Goal: Information Seeking & Learning: Learn about a topic

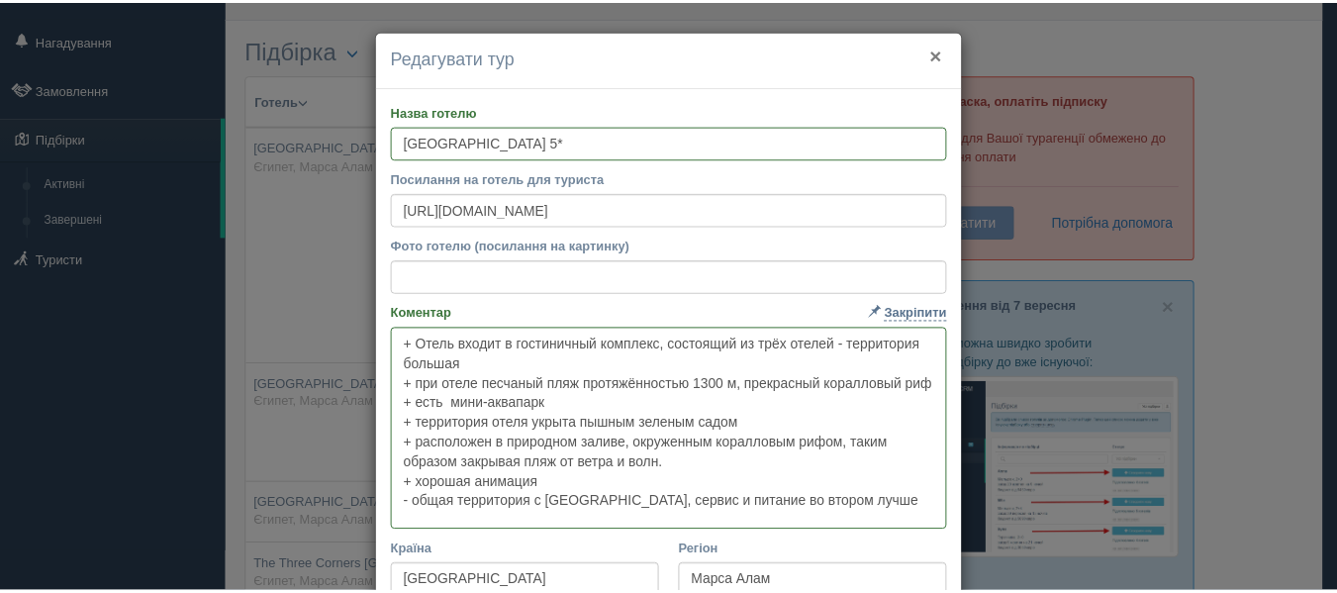
scroll to position [40, 0]
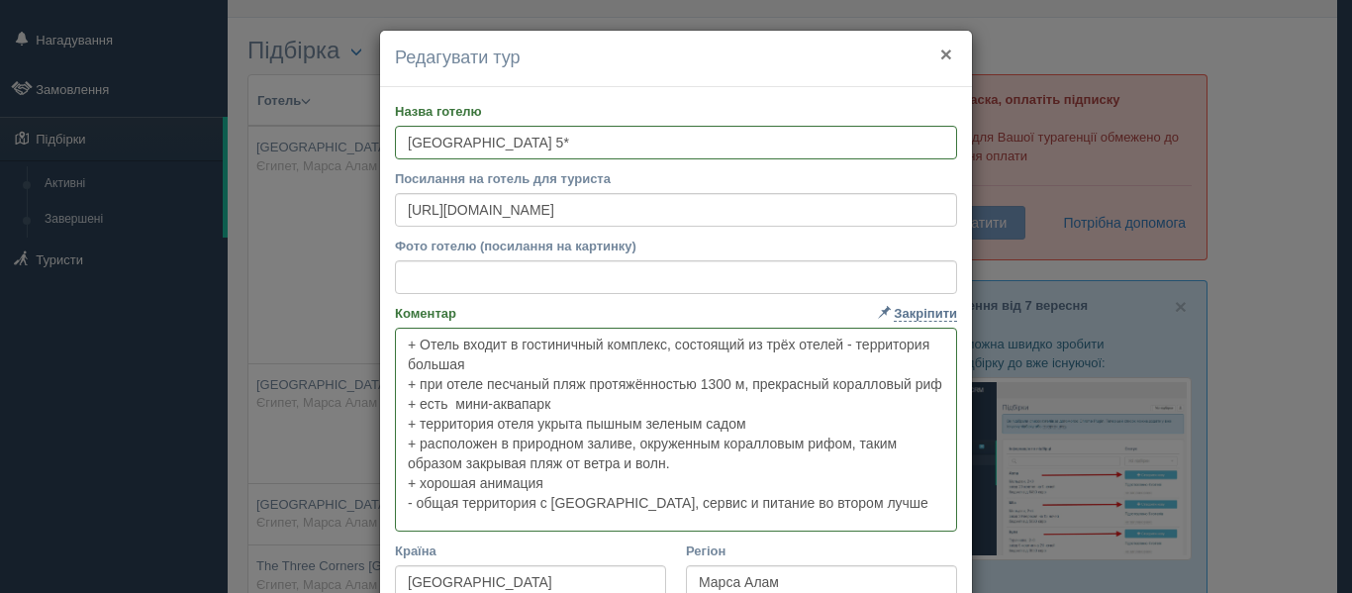
click at [942, 52] on button "×" at bounding box center [946, 54] width 12 height 21
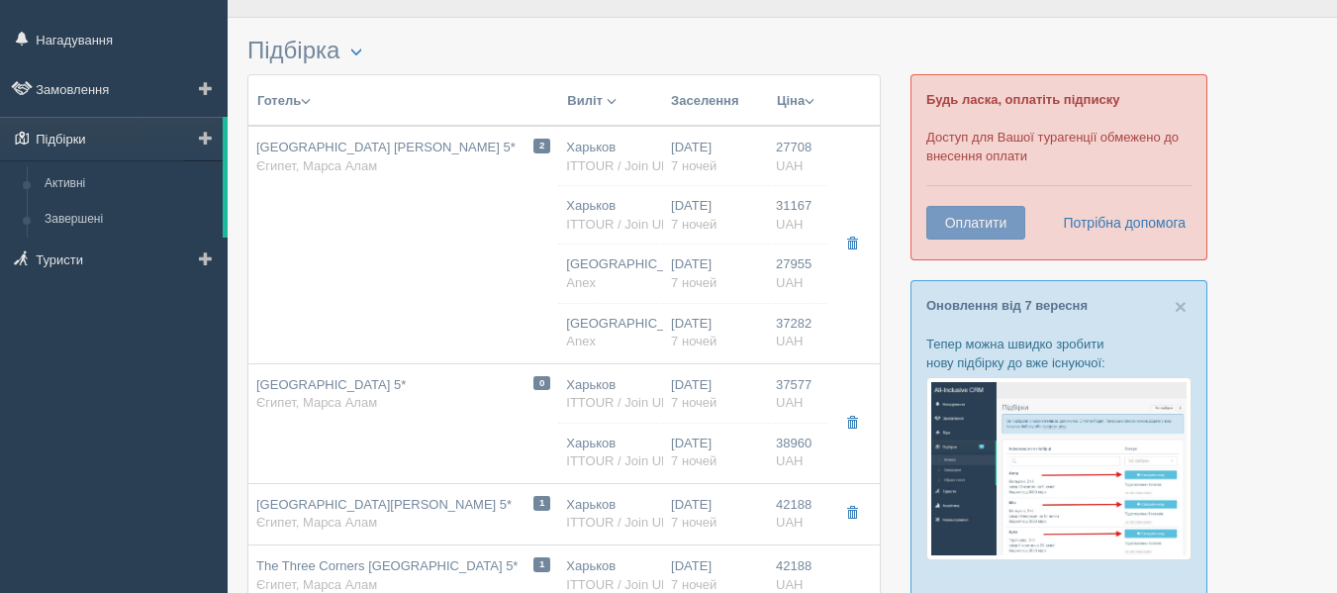
click at [107, 123] on link "Підбірки" at bounding box center [111, 139] width 223 height 44
click at [100, 124] on link "Підбірки" at bounding box center [111, 139] width 223 height 44
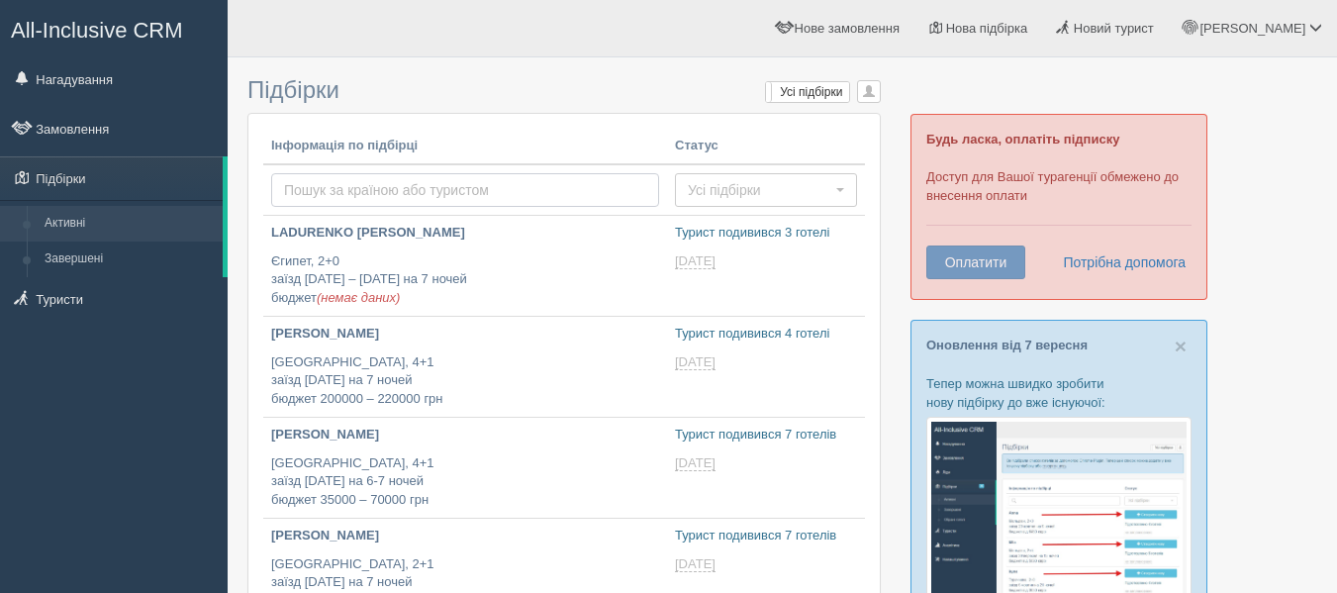
click at [343, 187] on input "text" at bounding box center [465, 190] width 388 height 34
type input "[GEOGRAPHIC_DATA] ([GEOGRAPHIC_DATA])"
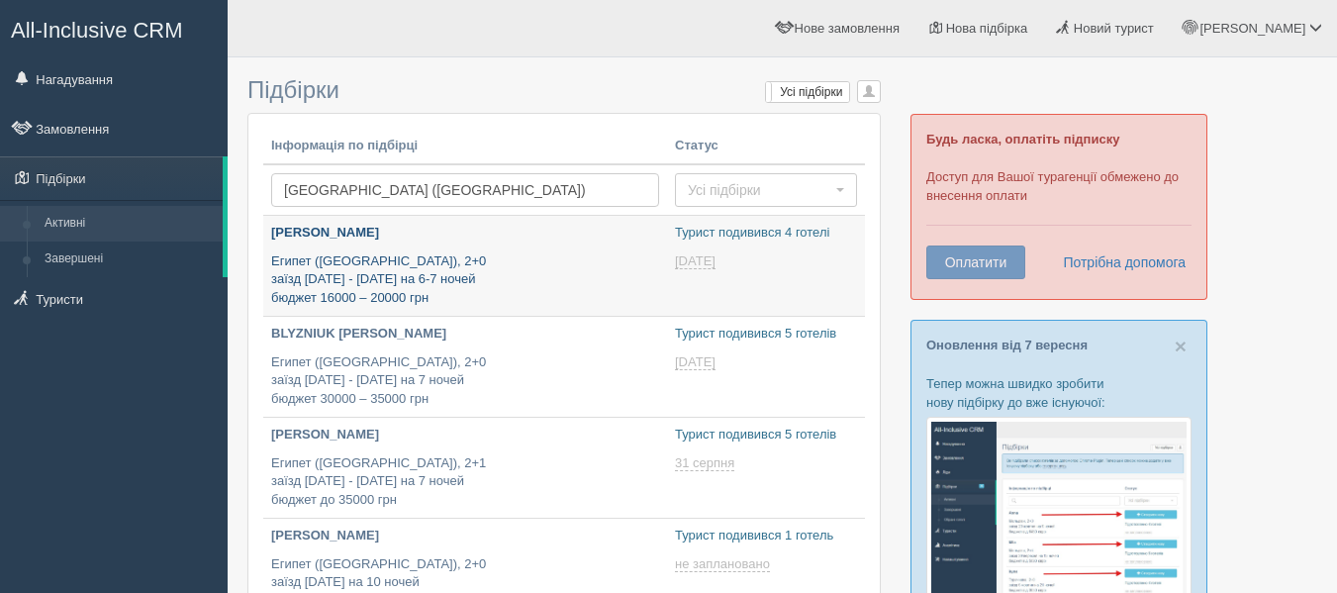
type input "[DATE] 14:45"
click at [418, 278] on p "Египет (Хургада), 2+0 заїзд 6 - 8 січня на 6-7 ночей бюджет 16000 – 20000 грн" at bounding box center [465, 279] width 388 height 55
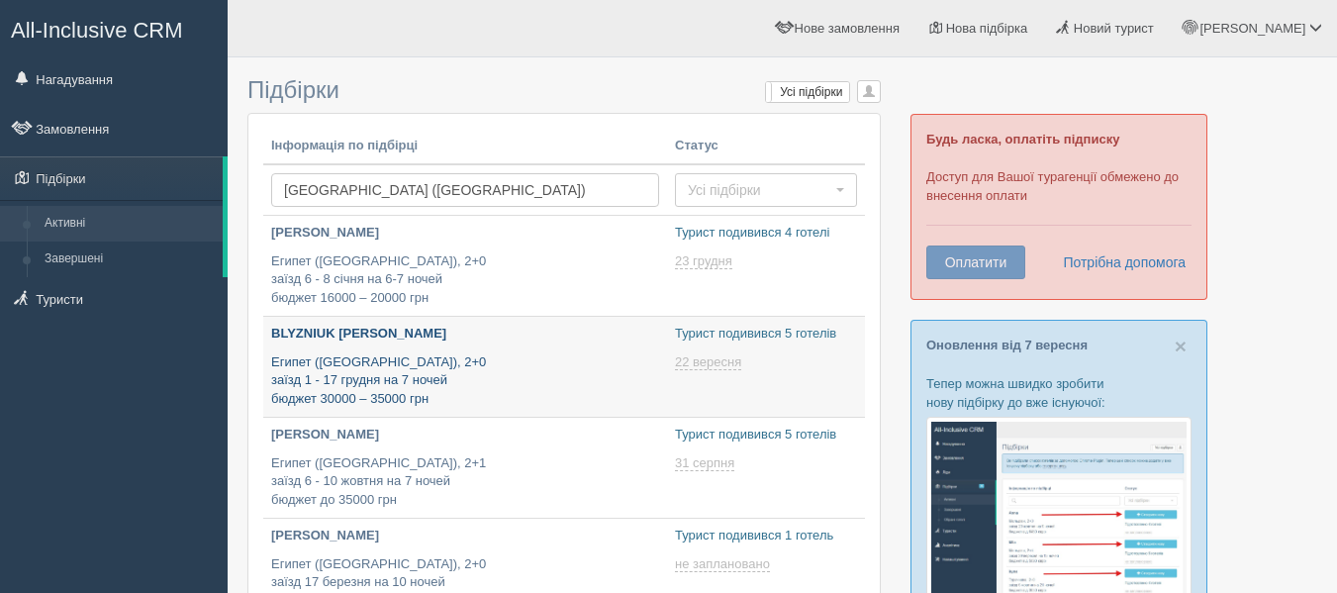
type input "2025-09-08 12:55"
click at [390, 397] on p "Египет (Хургада), 2+0 заїзд 1 - 17 грудня на 7 ночей бюджет 30000 – 35000 грн" at bounding box center [465, 380] width 388 height 55
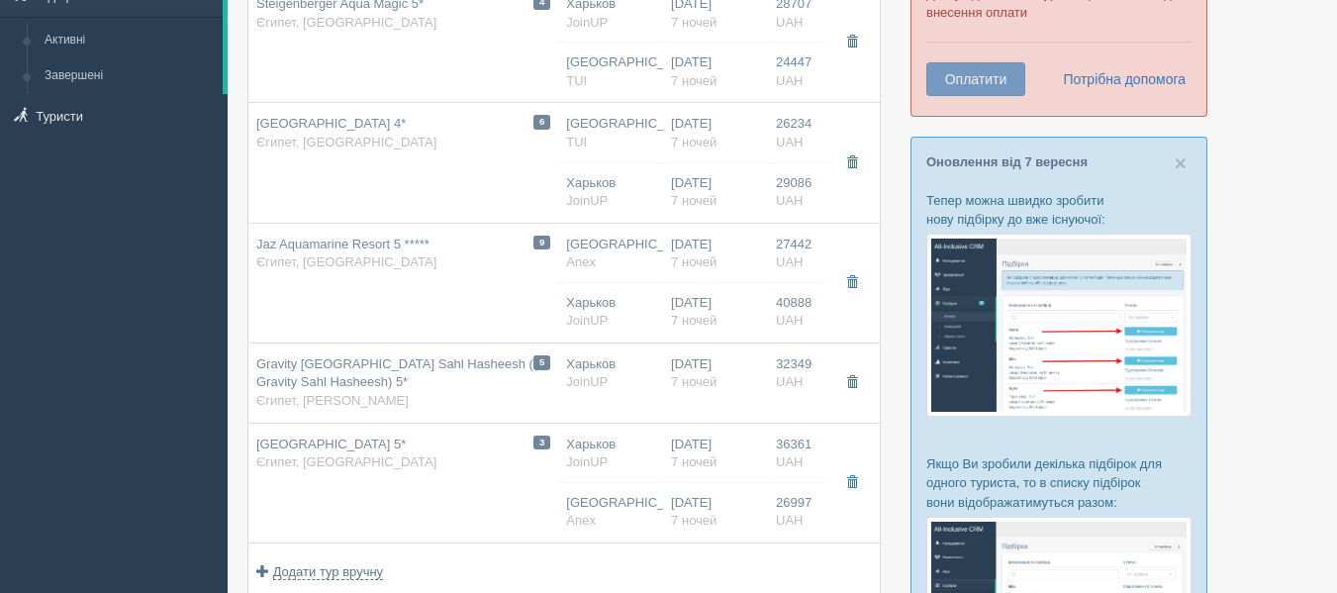
scroll to position [182, 0]
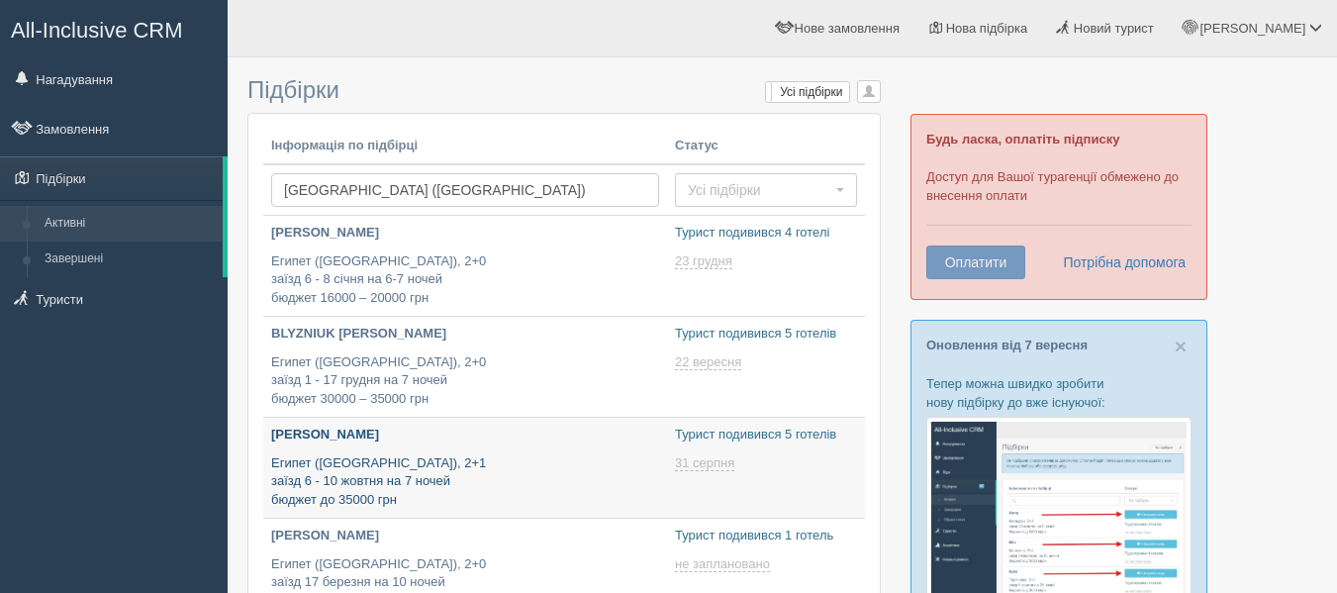
type input "[DATE] 14:50"
click at [420, 441] on p "[PERSON_NAME]" at bounding box center [465, 435] width 388 height 19
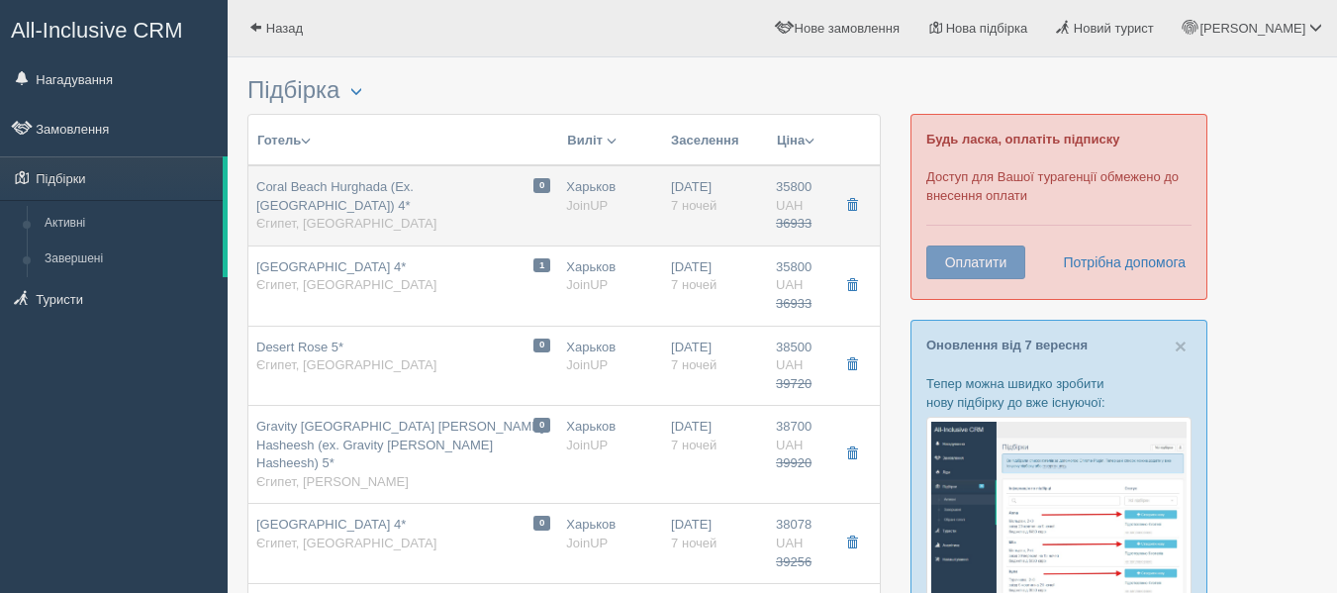
click at [392, 204] on div "Coral Beach Hurghada (Ex.Coral Beach Rotana Resort) 4* Єгипет, Хургада" at bounding box center [403, 205] width 294 height 55
type input "Coral Beach Hurghada (Ex.Coral Beach Rotana Resort) 4*"
type input "https://www.booking.com/hotel/eg/coral-beach-rotana-resort.uk.html"
type textarea "+Отель на 1-й линии. Отель состоит из отдельно стоящих бунгало. +Территория бол…"
type input "[GEOGRAPHIC_DATA]"
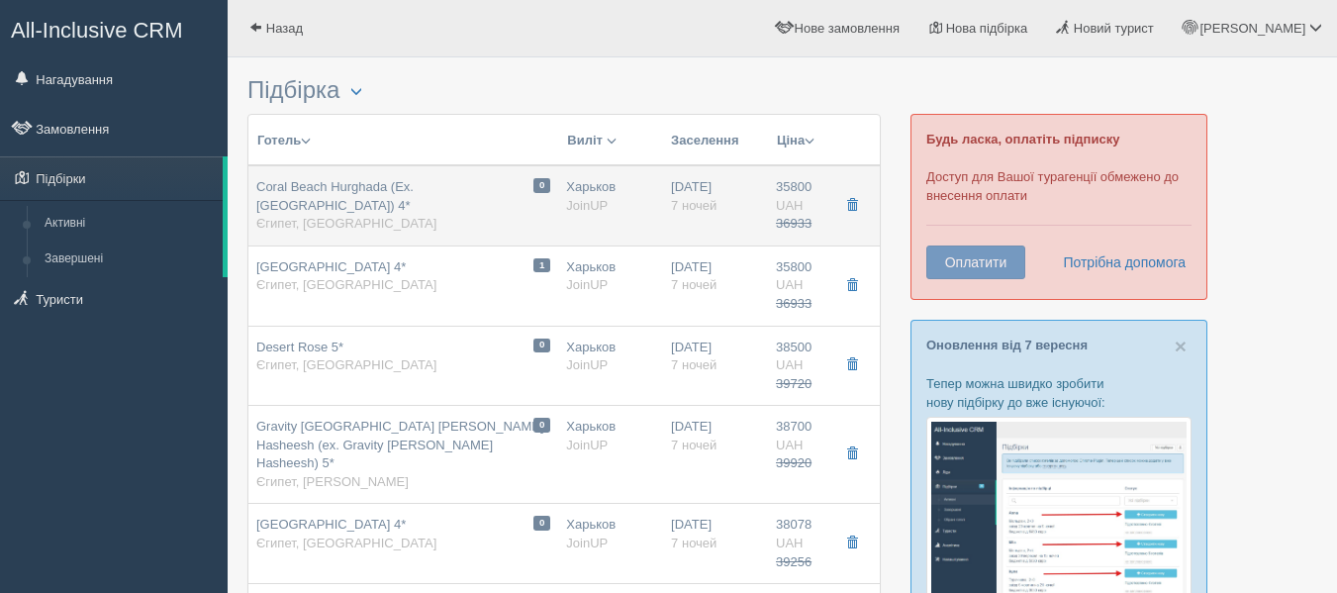
type input "Хургада"
type input "35800.00"
type input "36933.00"
type input "Харьков"
type input "00:05"
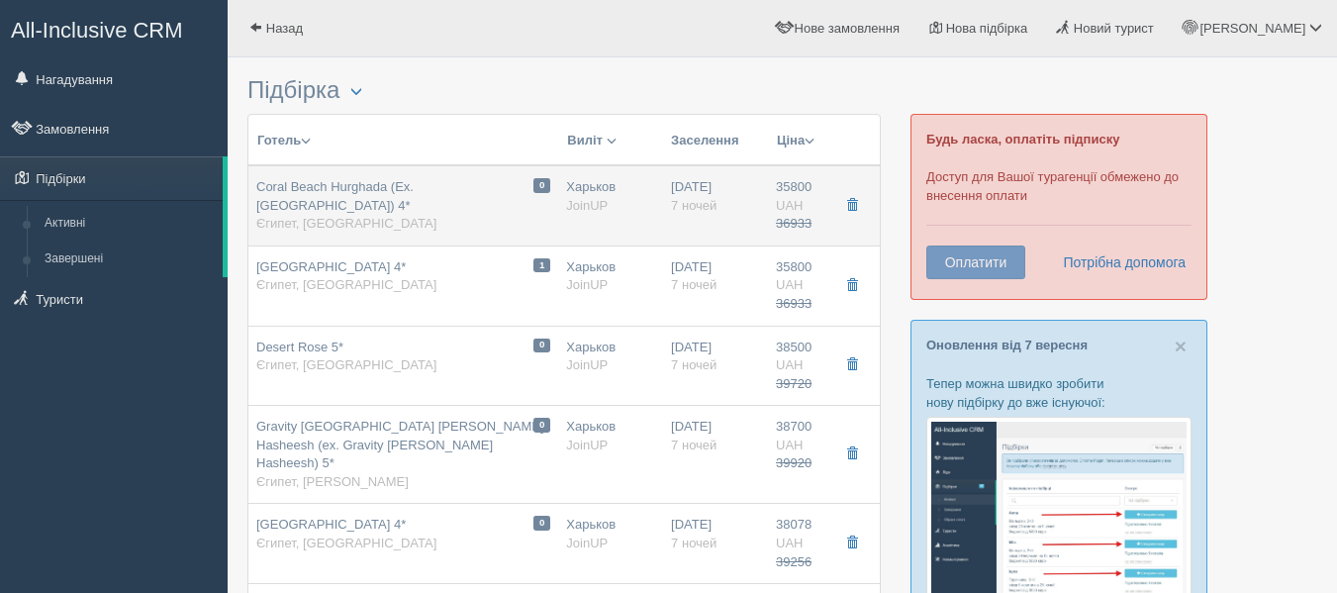
type input "7"
type input "Standard / 2AD+1CHD(0-13"
type input "HARD AI"
type input "JoinUP"
type input "http://joinup.ua/hotel/coral-beach-hurghada/"
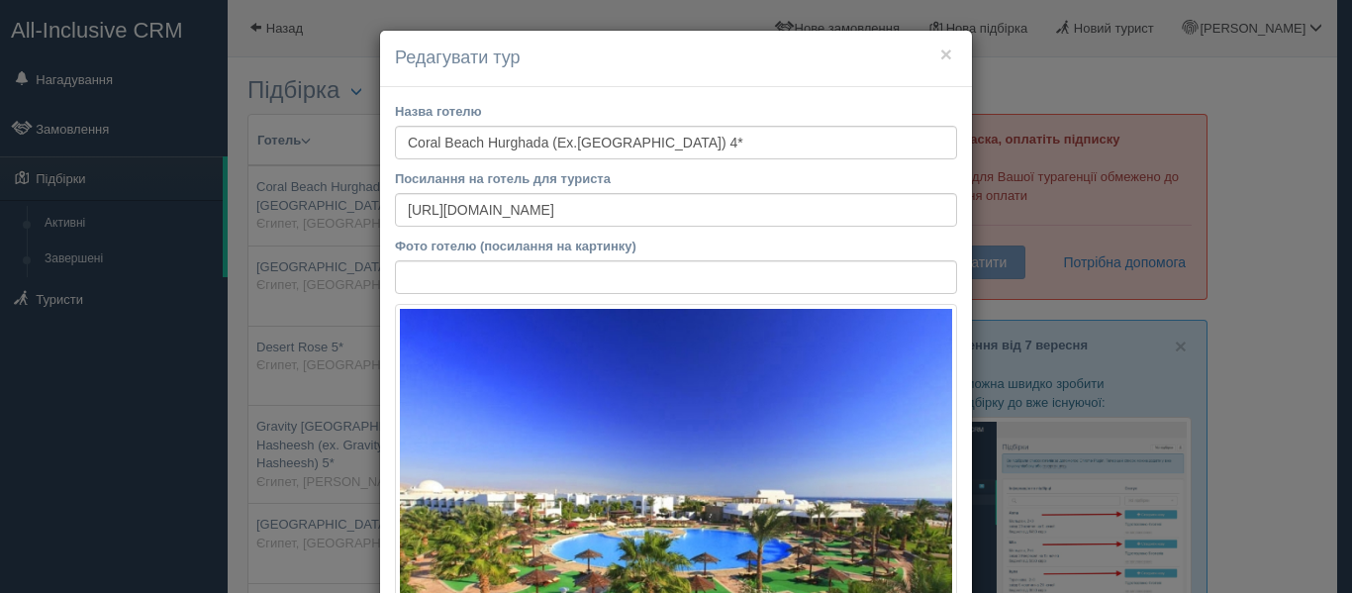
click at [950, 49] on div "× Редагувати тур" at bounding box center [676, 59] width 592 height 56
click at [942, 57] on button "×" at bounding box center [946, 54] width 12 height 21
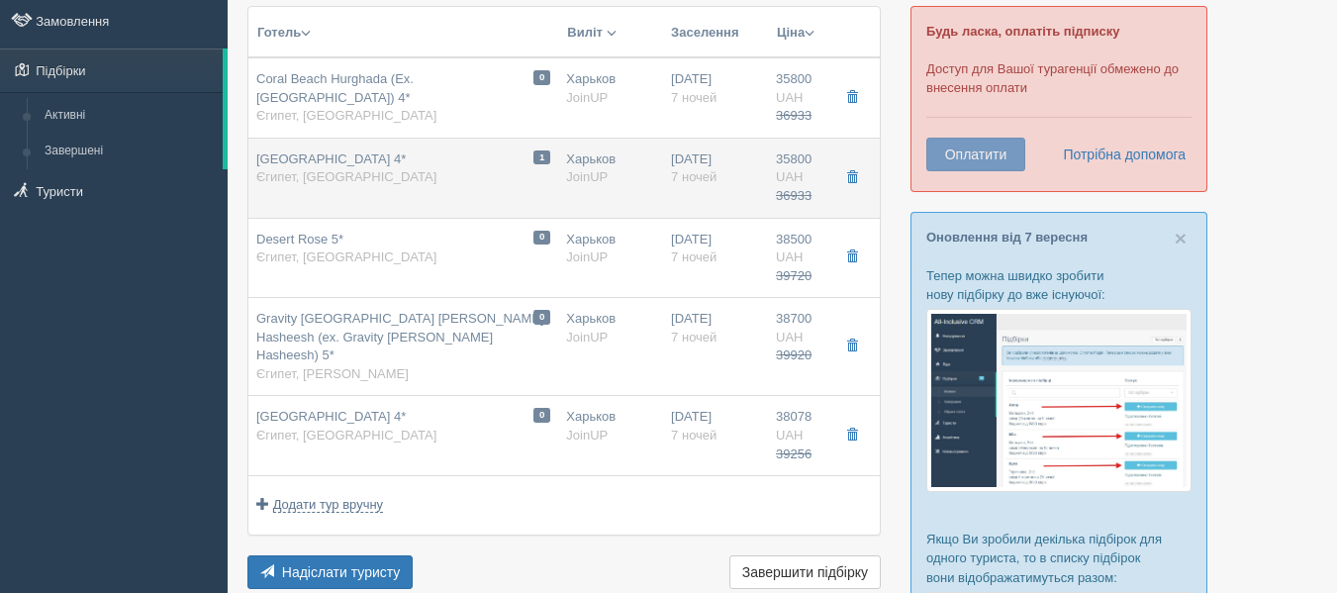
scroll to position [109, 0]
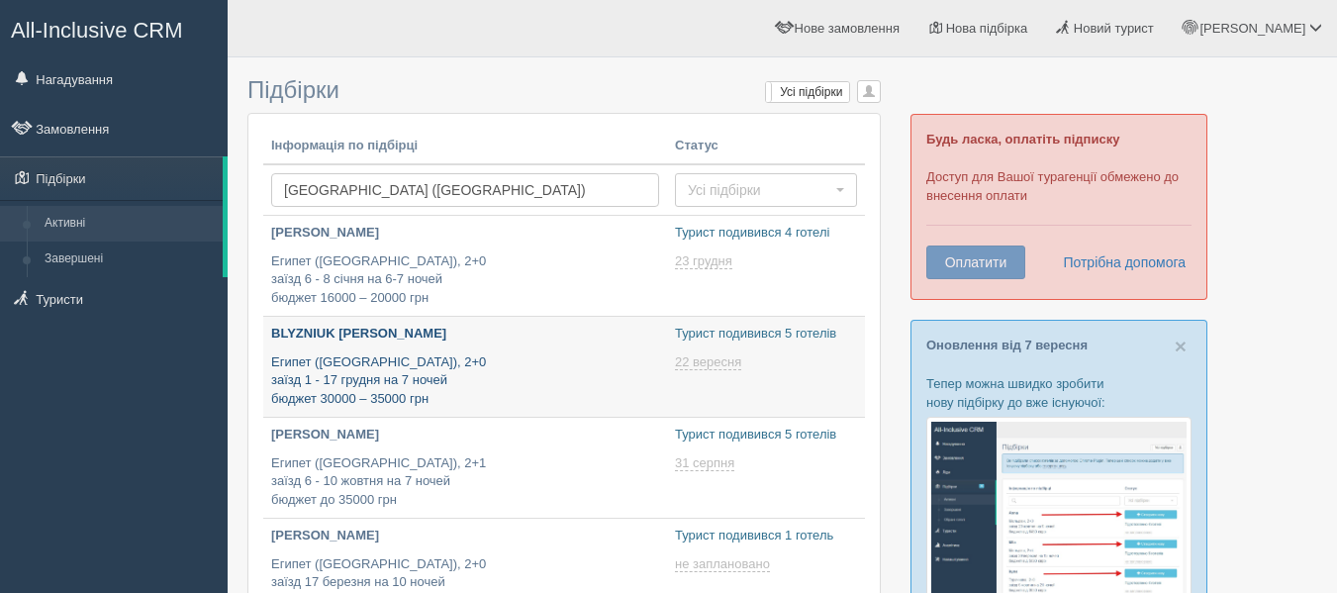
scroll to position [98, 0]
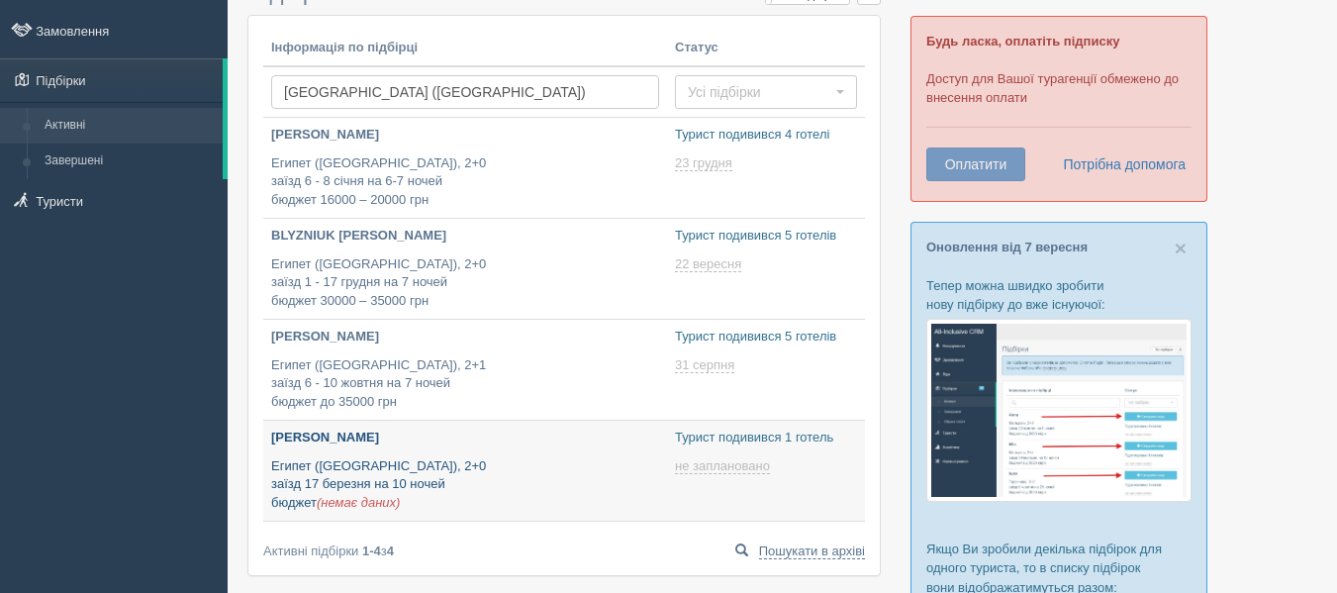
type input "2025-09-08 13:15"
click at [405, 495] on p "Египет (Хургада), 2+0 заїзд 17 березня на 10 ночей бюджет (немає даних)" at bounding box center [465, 484] width 388 height 55
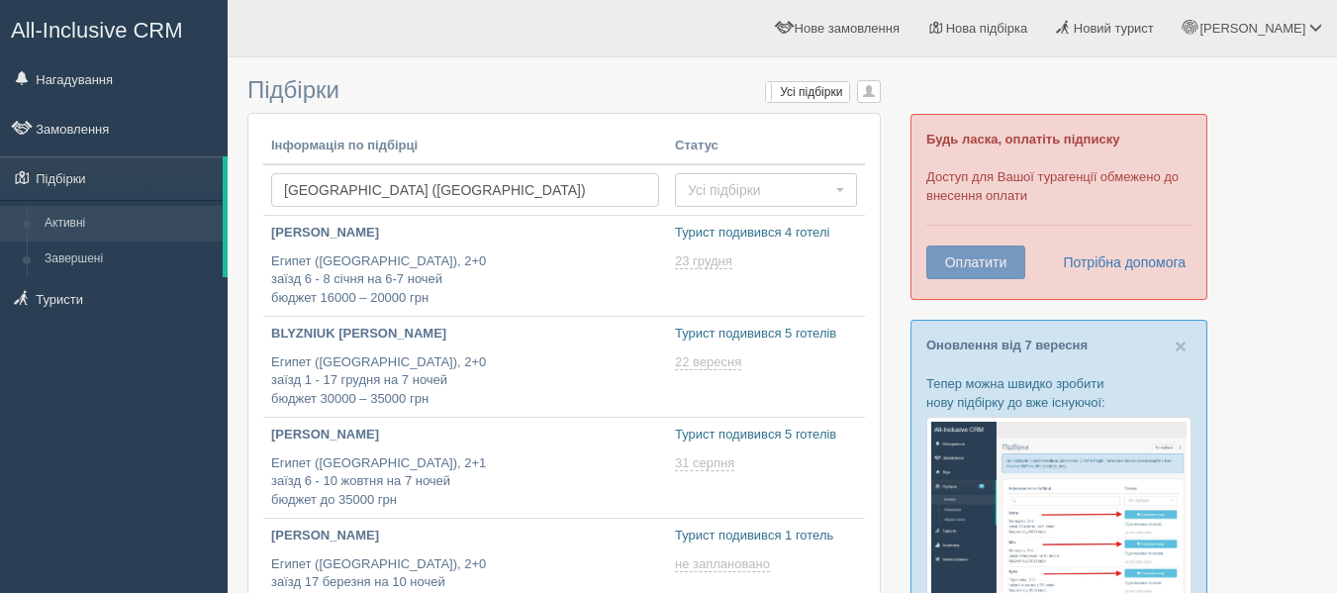
click at [432, 192] on input "Египет (Хургада)" at bounding box center [465, 190] width 388 height 34
type input "Египет"
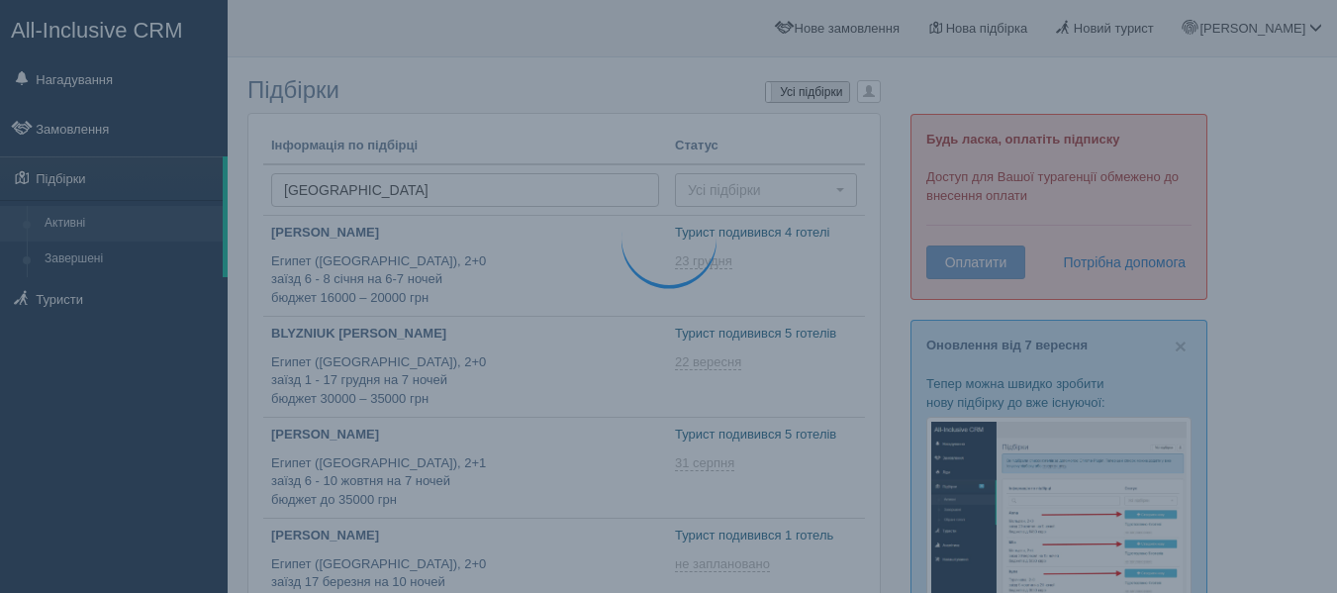
click at [826, 85] on label "Усі підбірки" at bounding box center [807, 92] width 83 height 20
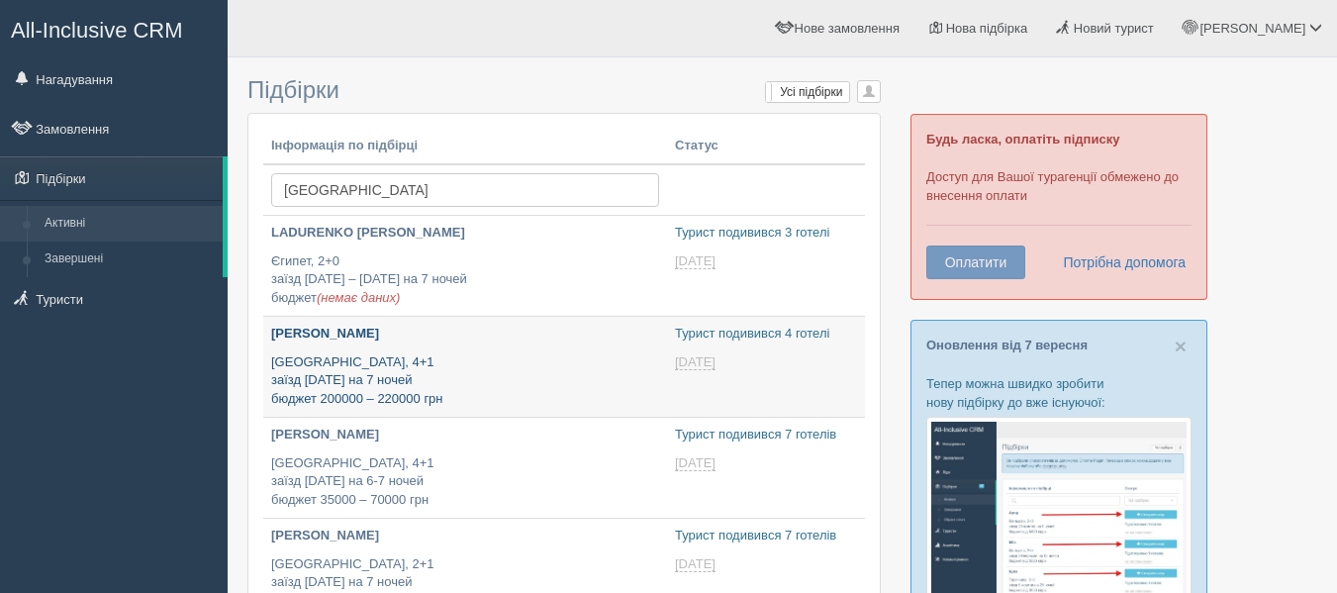
type input "[DATE] 15:45"
type input "[DATE] 15:20"
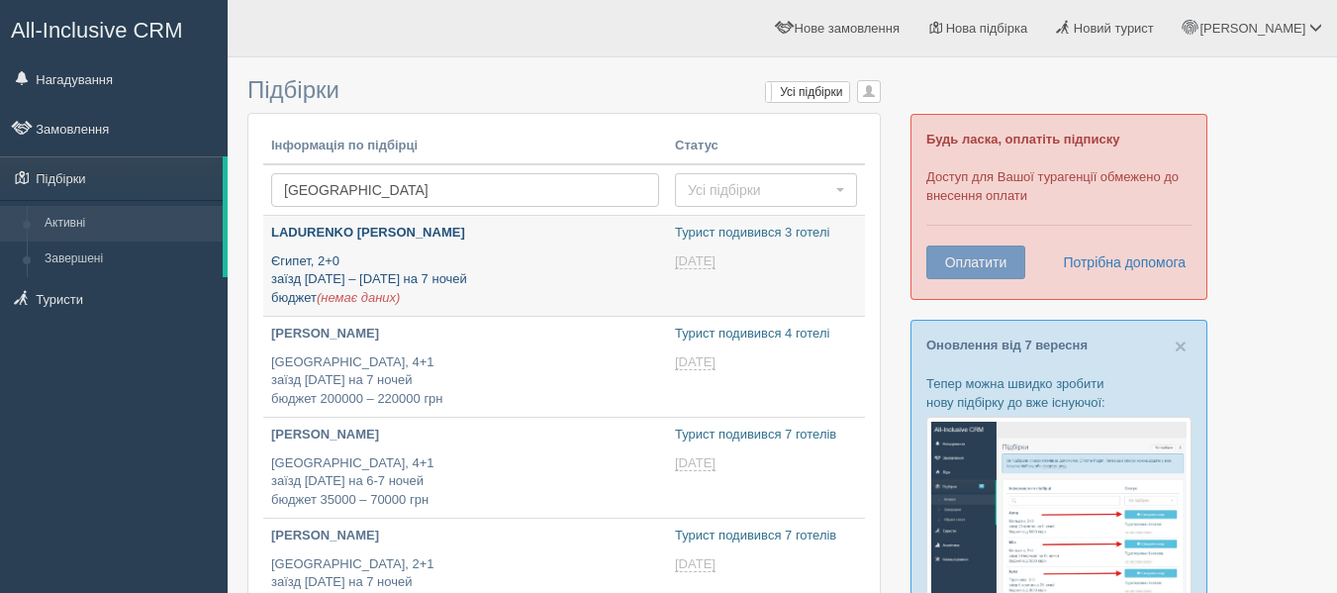
click at [484, 274] on p "Єгипет, 2+0 заїзд [DATE] – [DATE] на 7 ночей бюджет (немає даних)" at bounding box center [465, 279] width 388 height 55
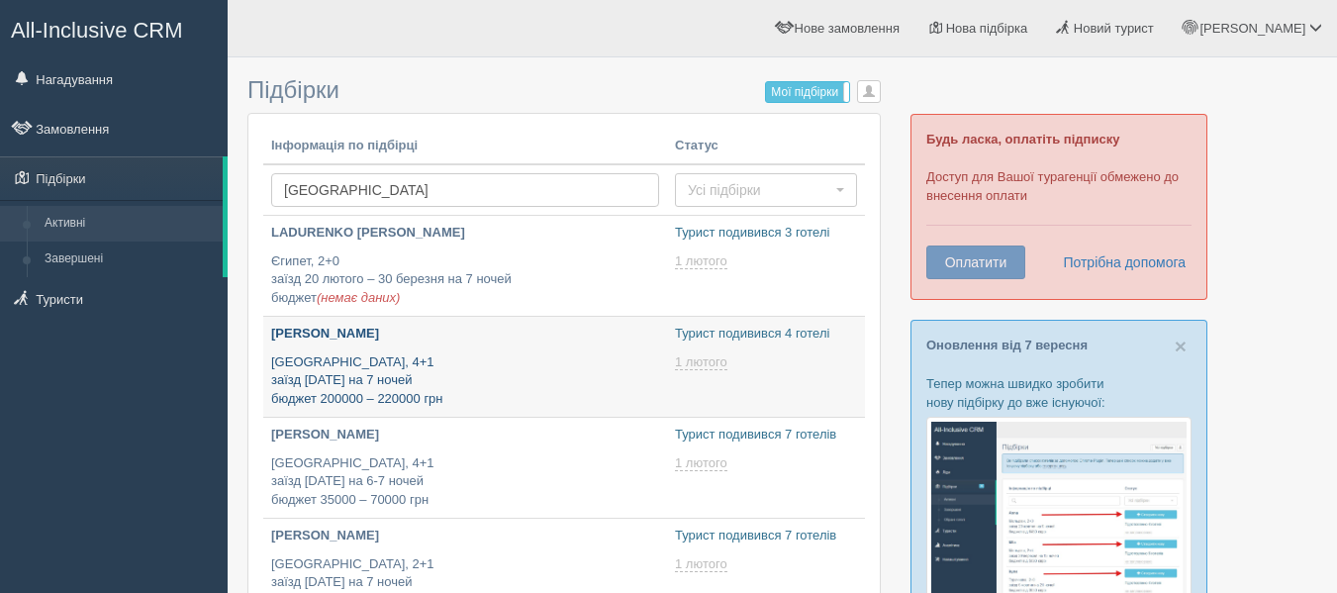
click at [500, 366] on p "Египет, 4+1 заїзд 4 лютого на 7 ночей бюджет 200000 – 220000 грн" at bounding box center [465, 380] width 388 height 55
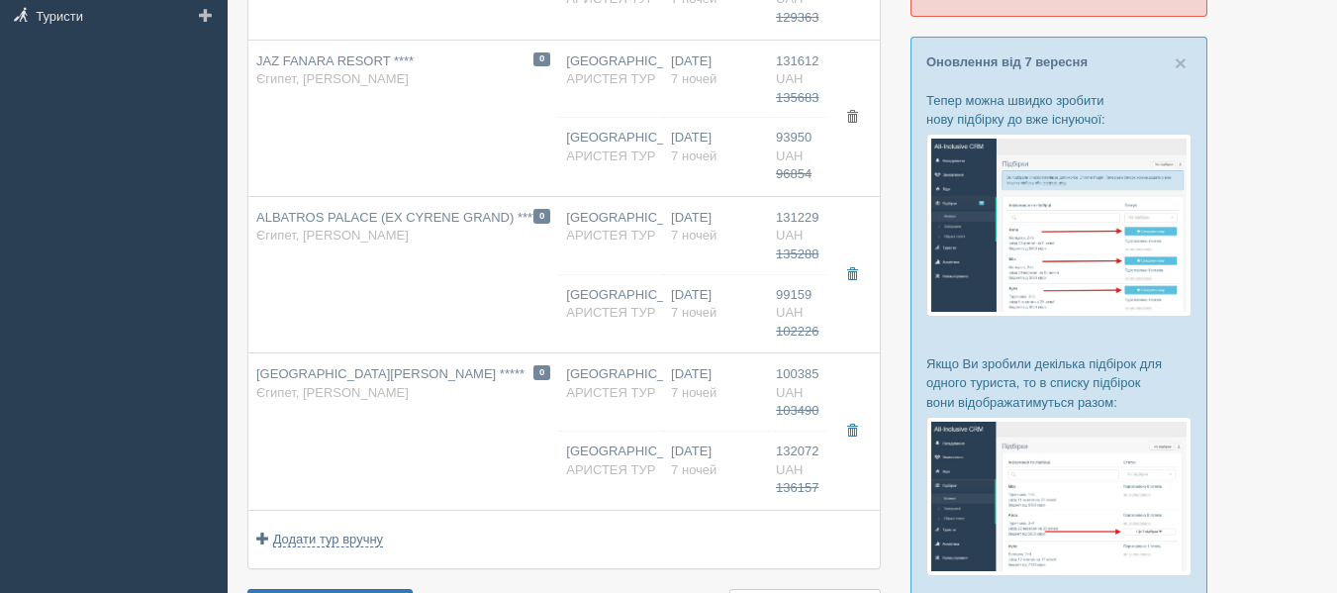
scroll to position [284, 0]
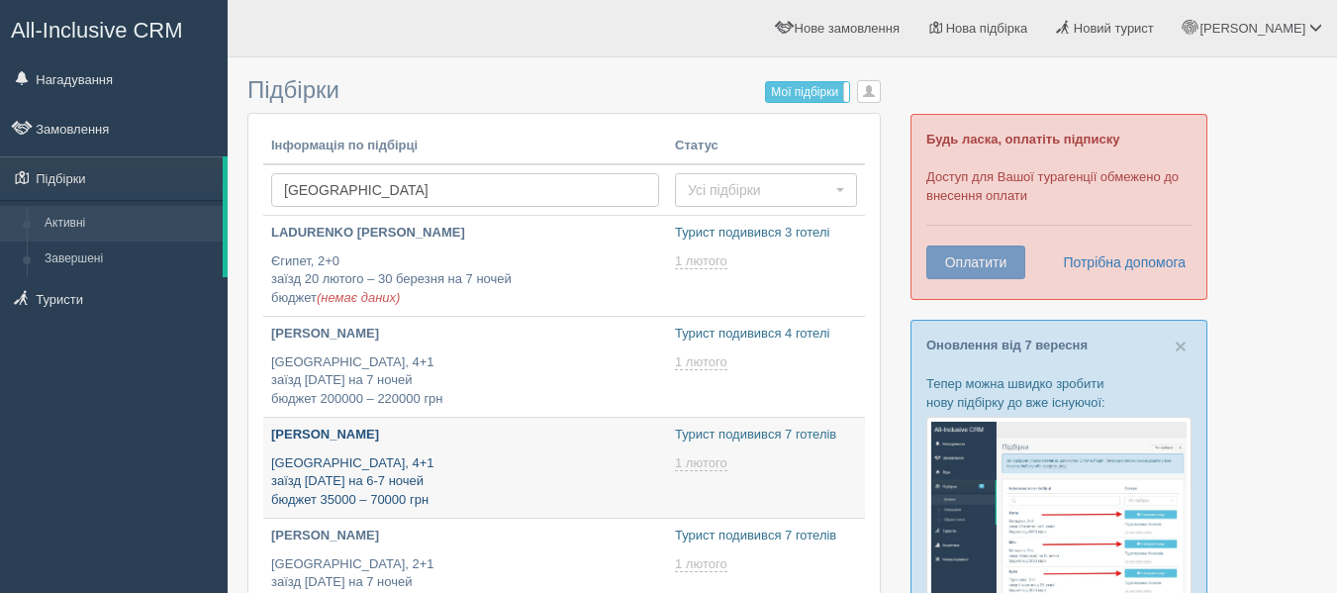
type input "2025-09-08 11:45"
click at [505, 451] on div "SERGIIENKO GALYNA Египет, 4+1 заїзд 8 лютого на 6-7 ночей бюджет 35000 – 70000 …" at bounding box center [465, 467] width 388 height 83
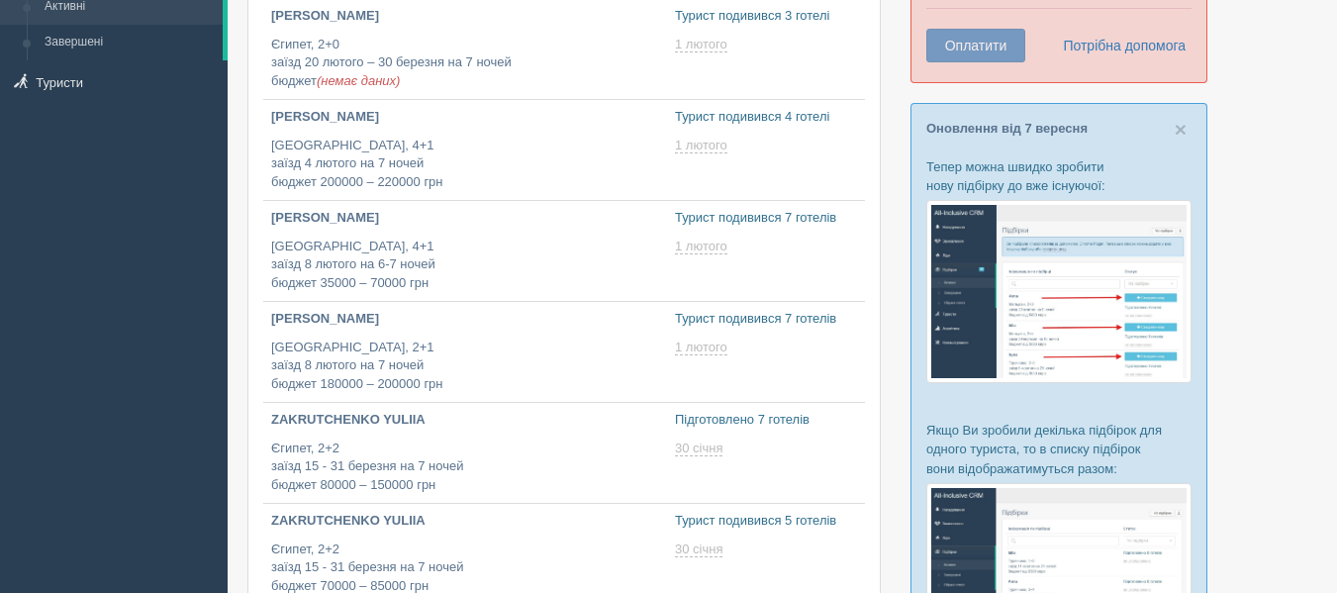
type input "2025-09-08 10:50"
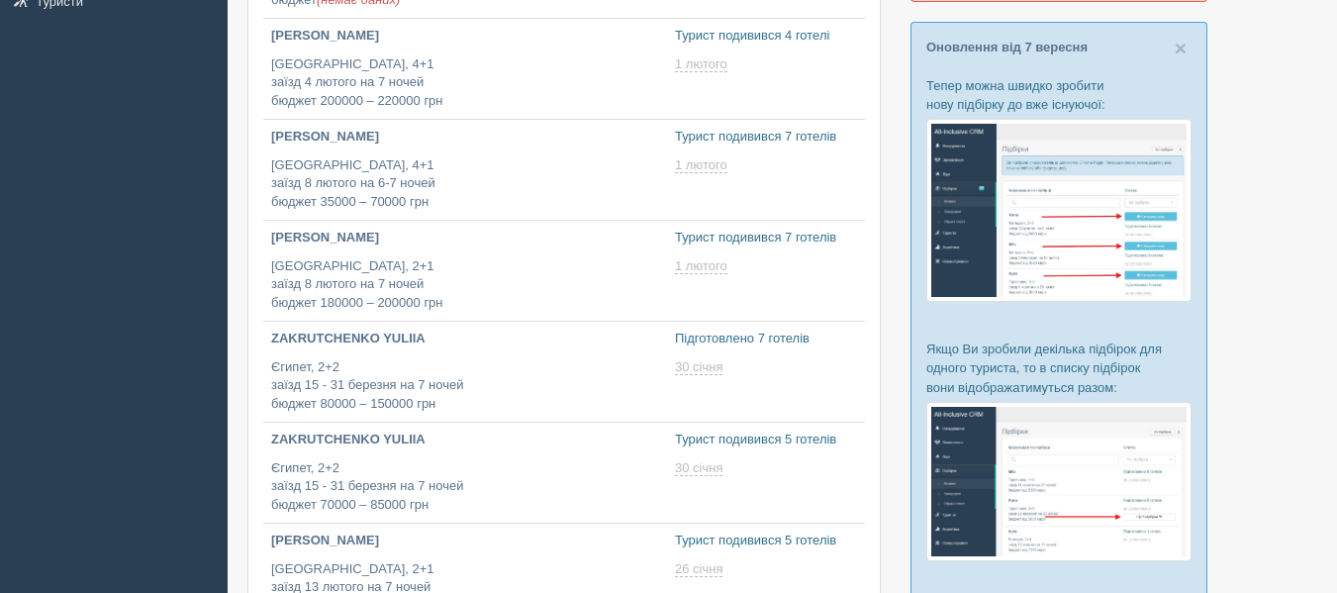
scroll to position [300, 0]
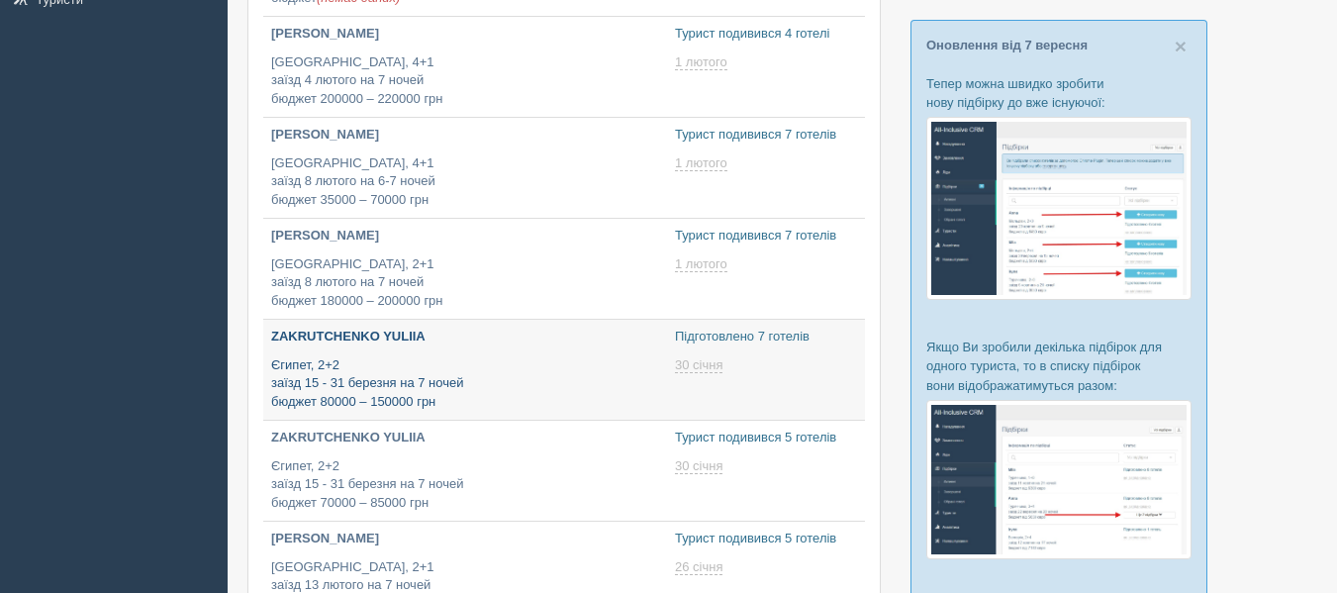
type input "2025-09-08 18:35"
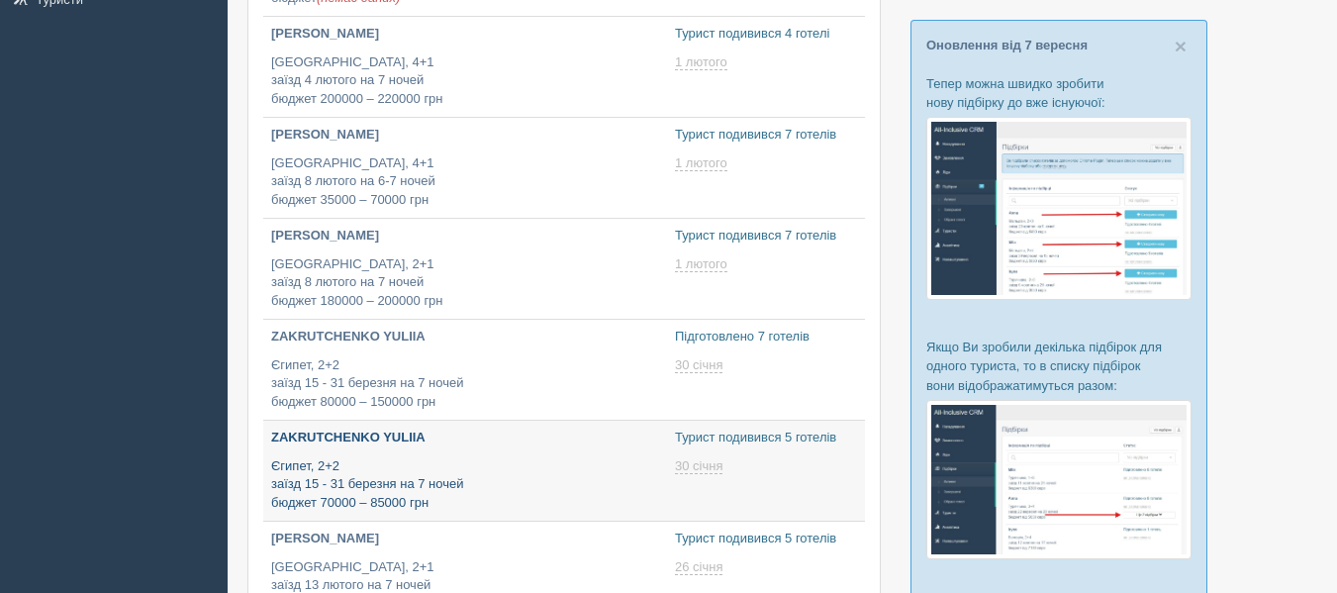
type input "2025-09-08 16:05"
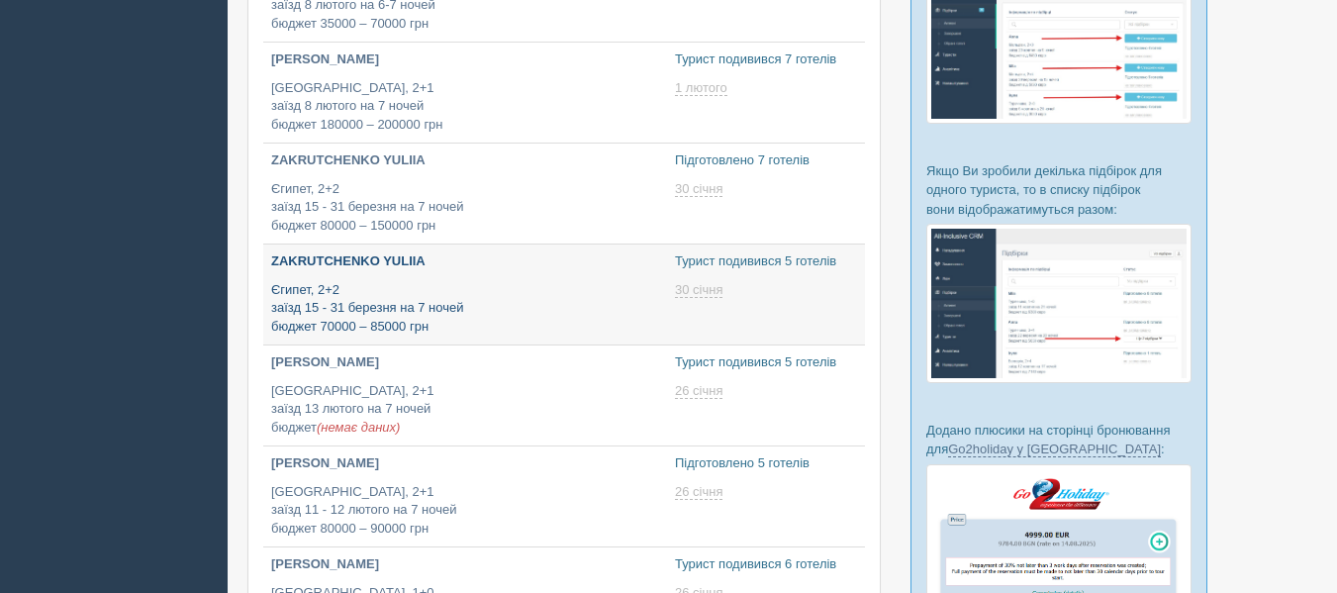
type input "2025-09-08 16:25"
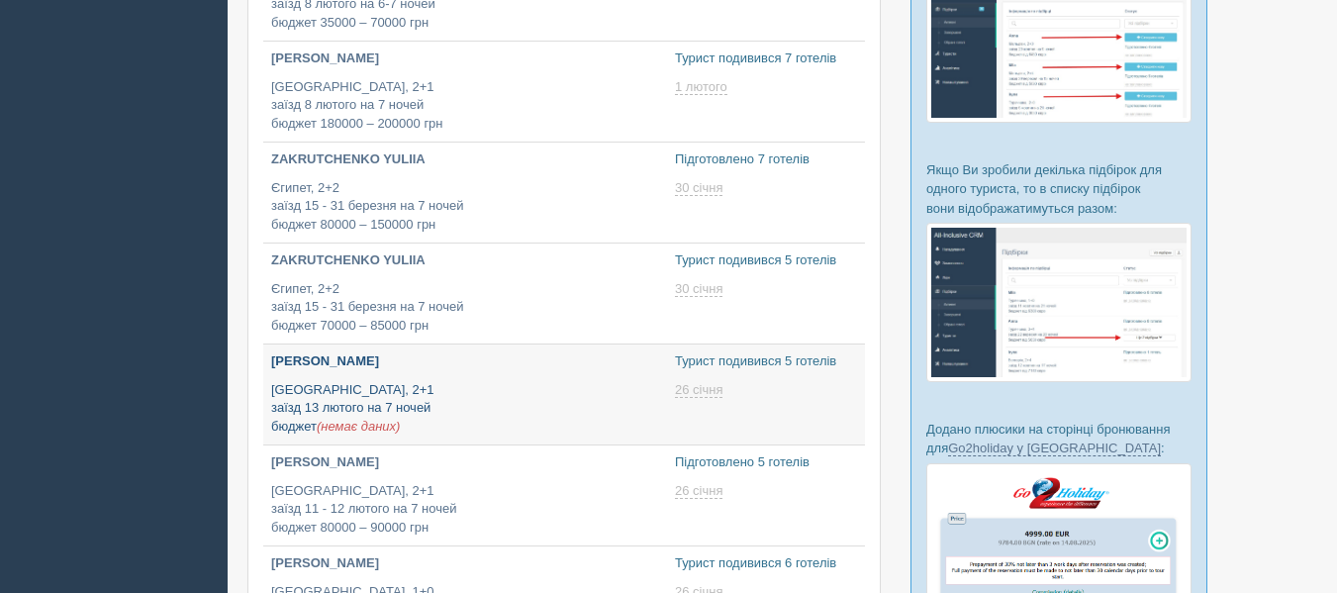
type input "2025-09-08 19:50"
click at [458, 375] on div "KOTENKO YEVHEN Египет, 2+1 заїзд 13 лютого на 7 ночей бюджет (немає даних)" at bounding box center [465, 393] width 388 height 83
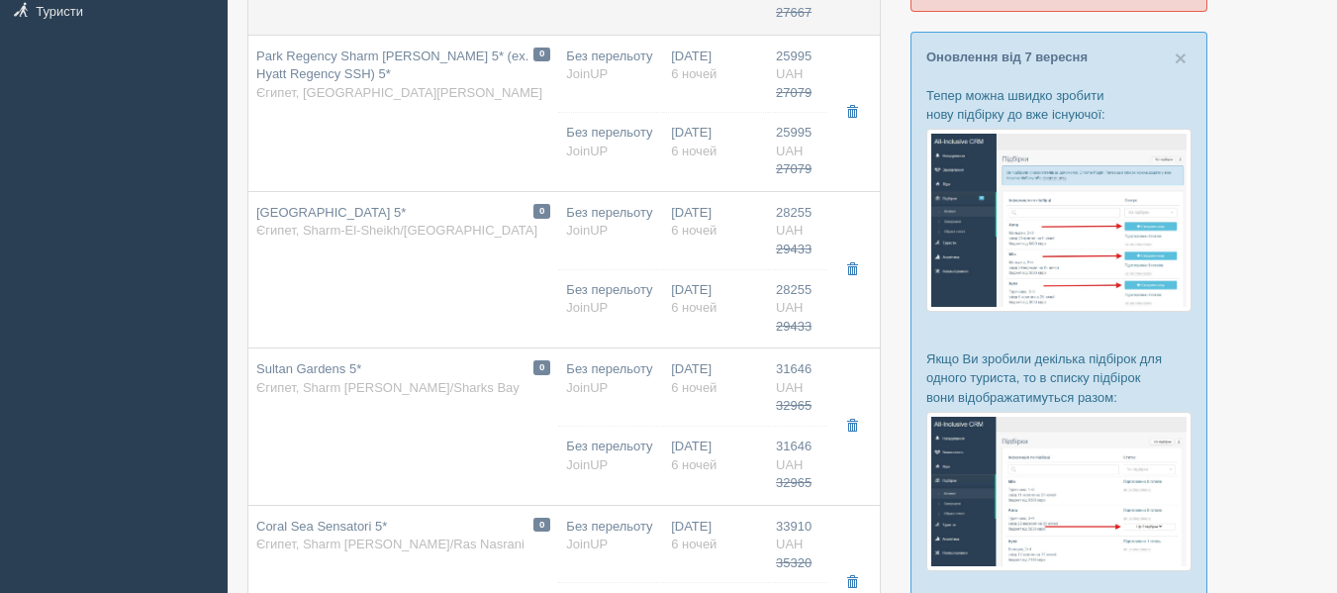
scroll to position [289, 0]
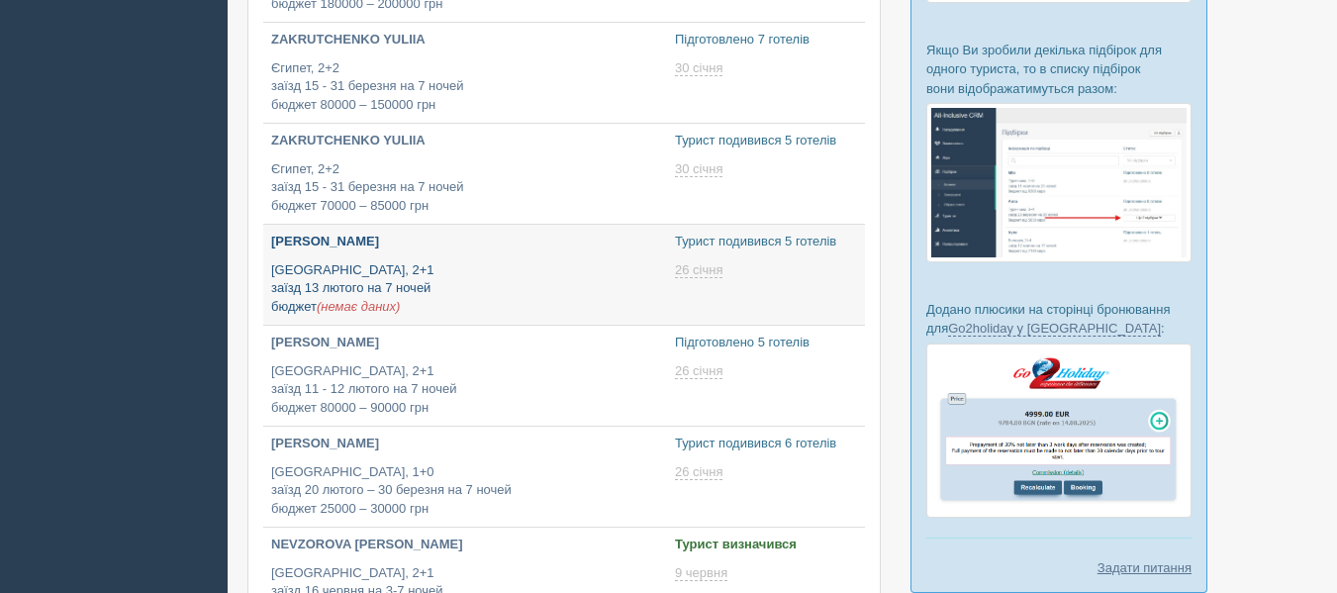
type input "[DATE] 14:35"
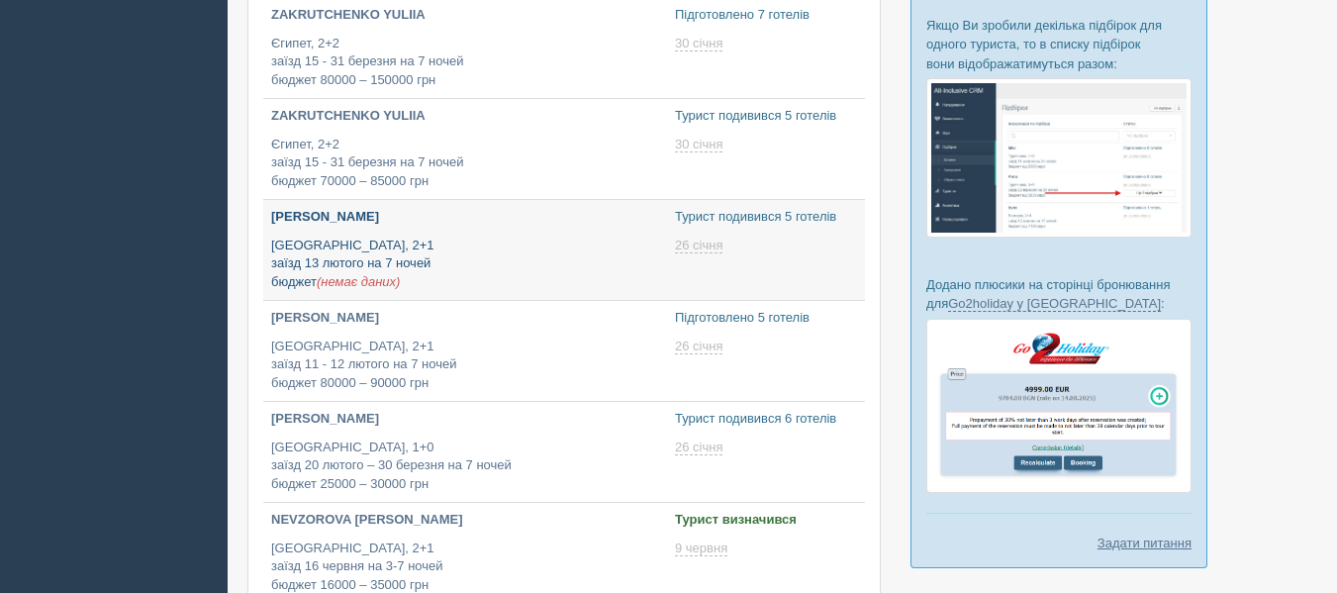
scroll to position [624, 0]
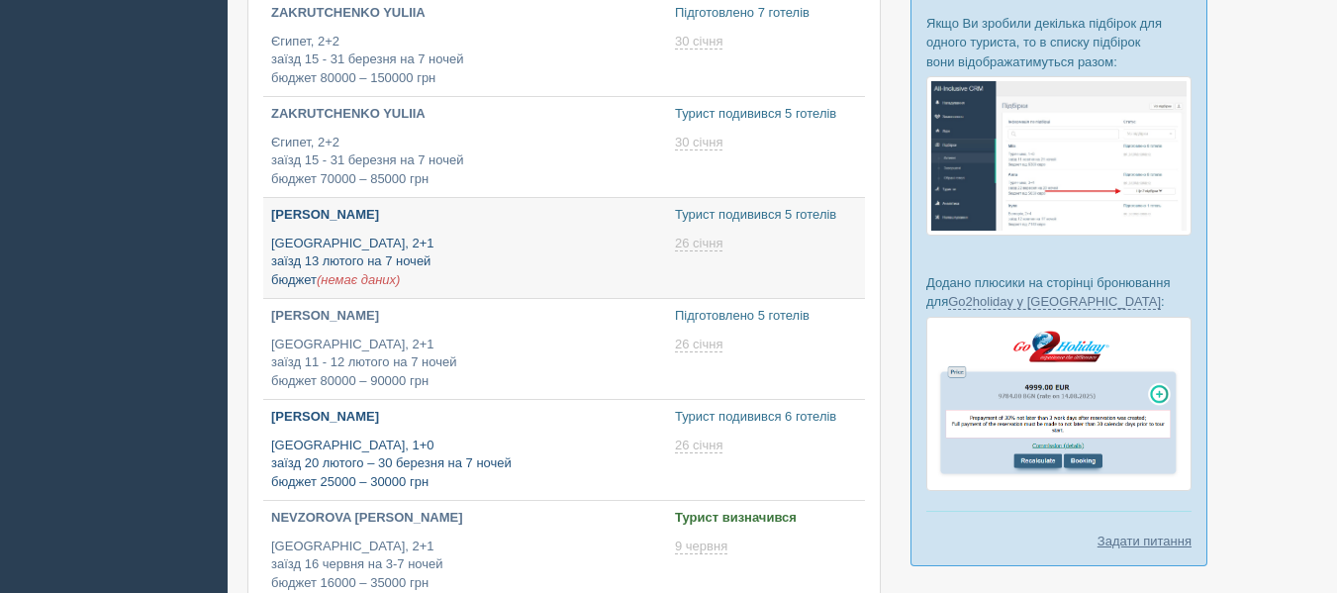
click at [474, 443] on p "[GEOGRAPHIC_DATA], 1+0 заїзд 20 лютого – 30 березня на 7 ночей бюджет 25000 – 3…" at bounding box center [465, 464] width 388 height 55
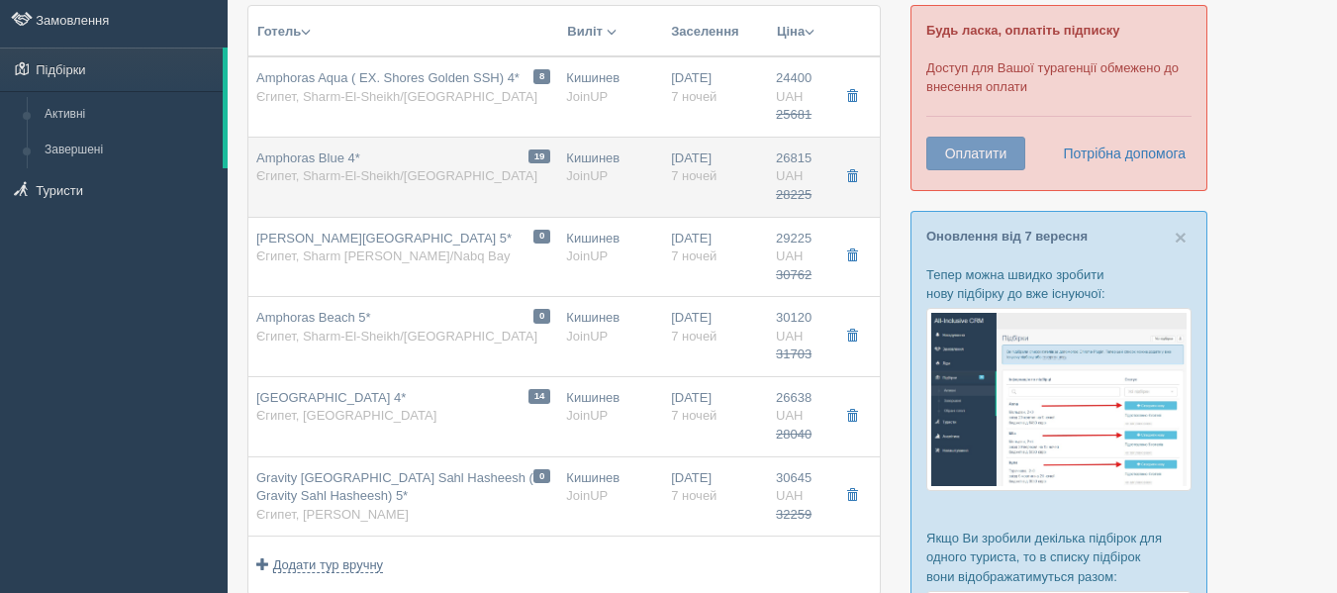
scroll to position [149, 0]
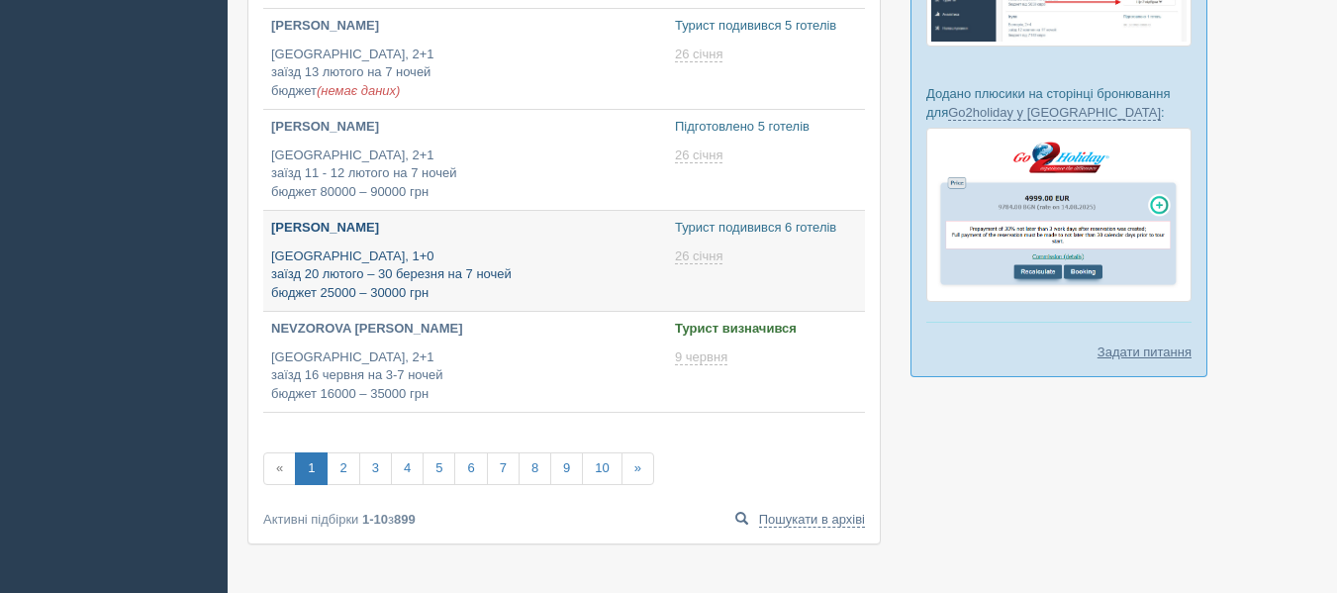
scroll to position [819, 0]
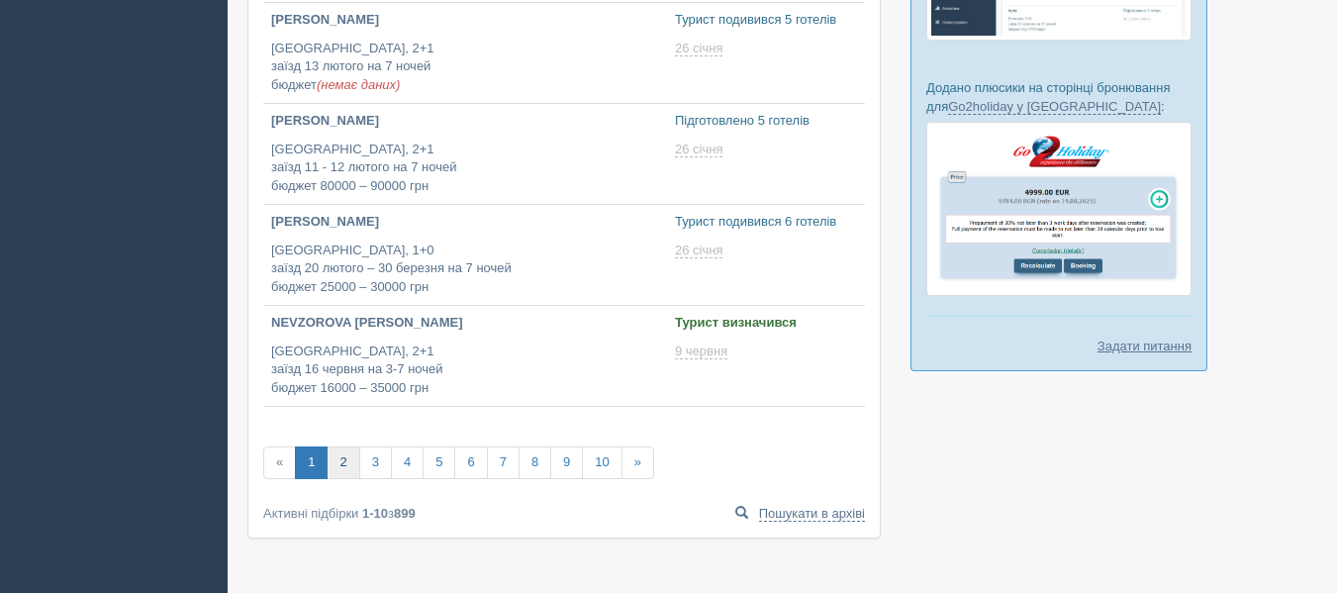
click at [352, 453] on link "2" at bounding box center [343, 462] width 33 height 33
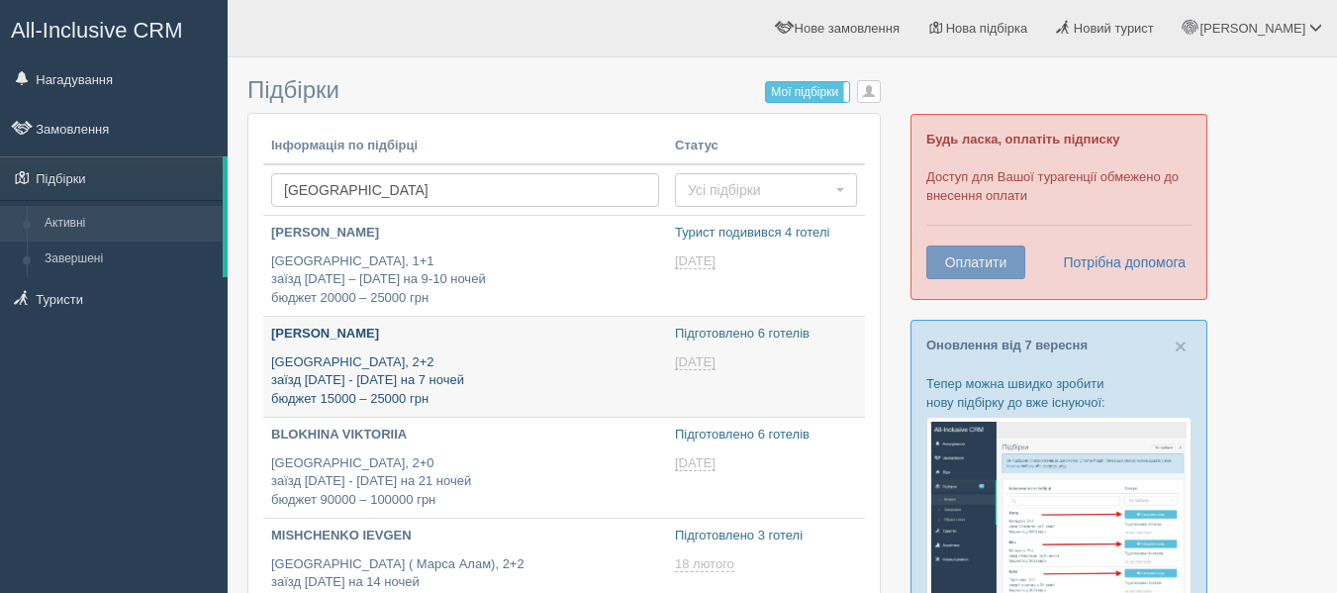
type input "[DATE] 13:40"
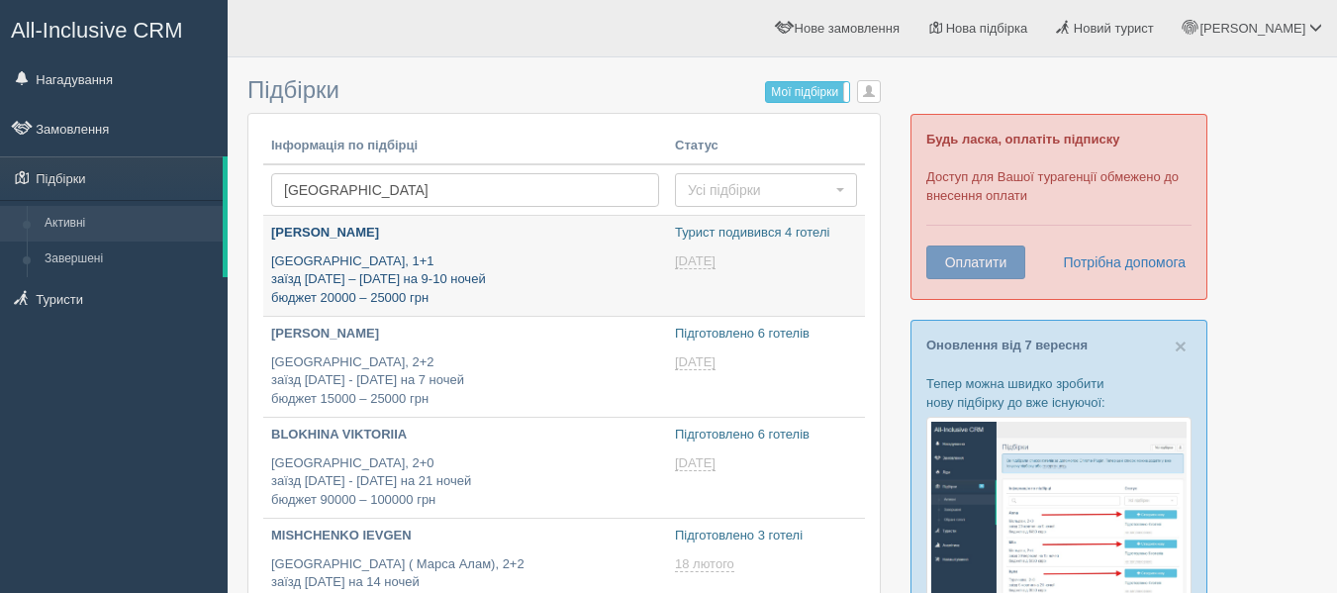
type input "2025-09-08 15:30"
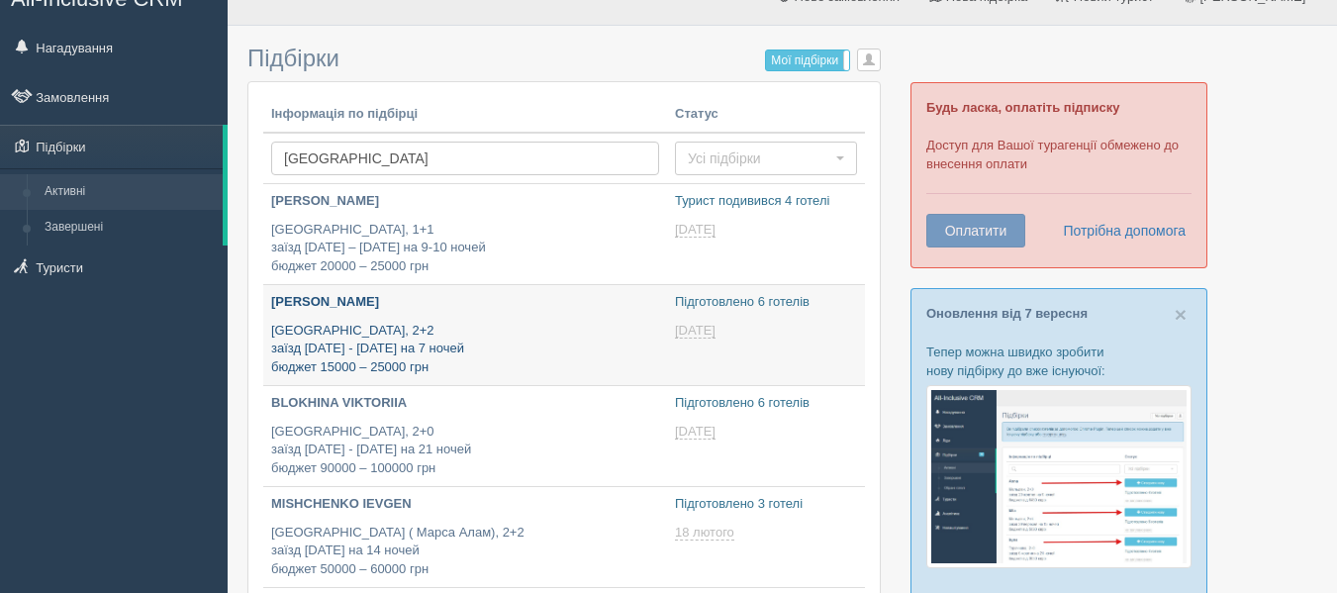
scroll to position [34, 0]
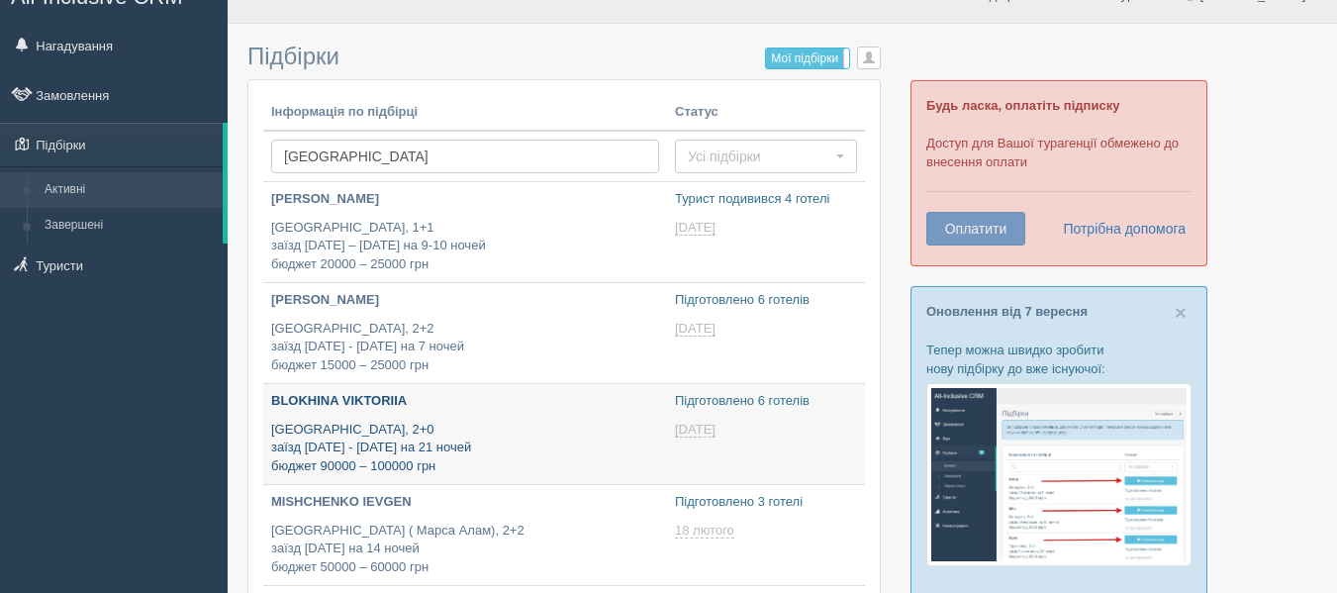
click at [465, 429] on p "Египет, 2+0 заїзд 25 - 27 лютого на 21 ночей бюджет 90000 – 100000 грн" at bounding box center [465, 448] width 388 height 55
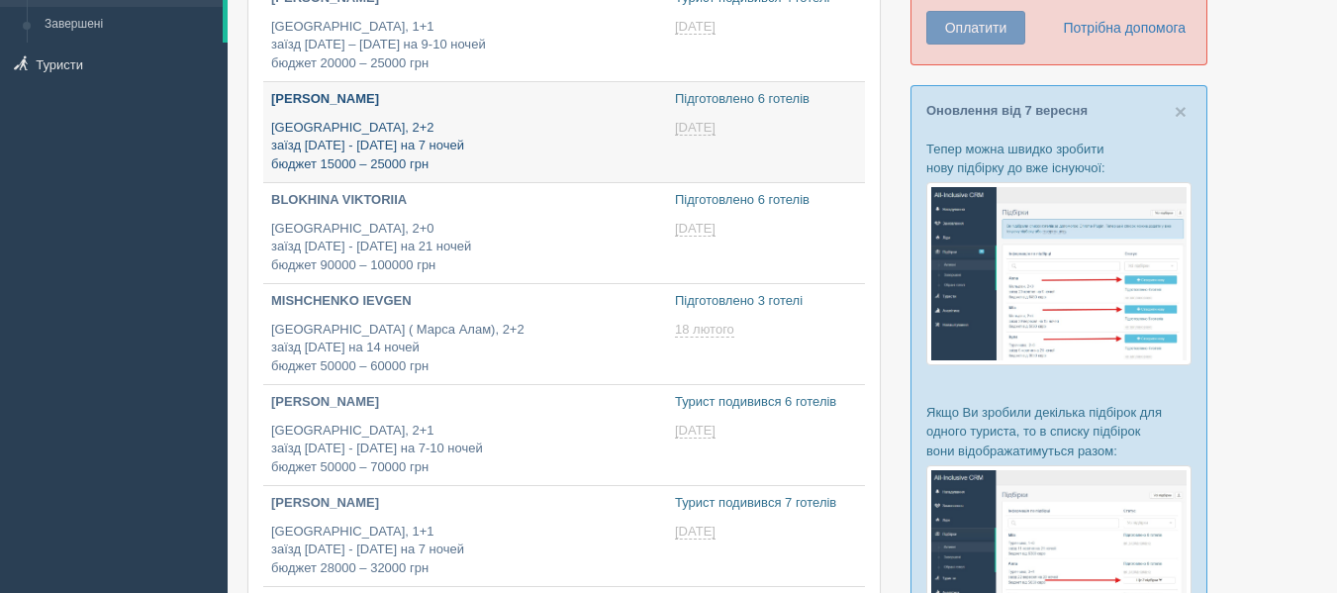
type input "[DATE] 12:00"
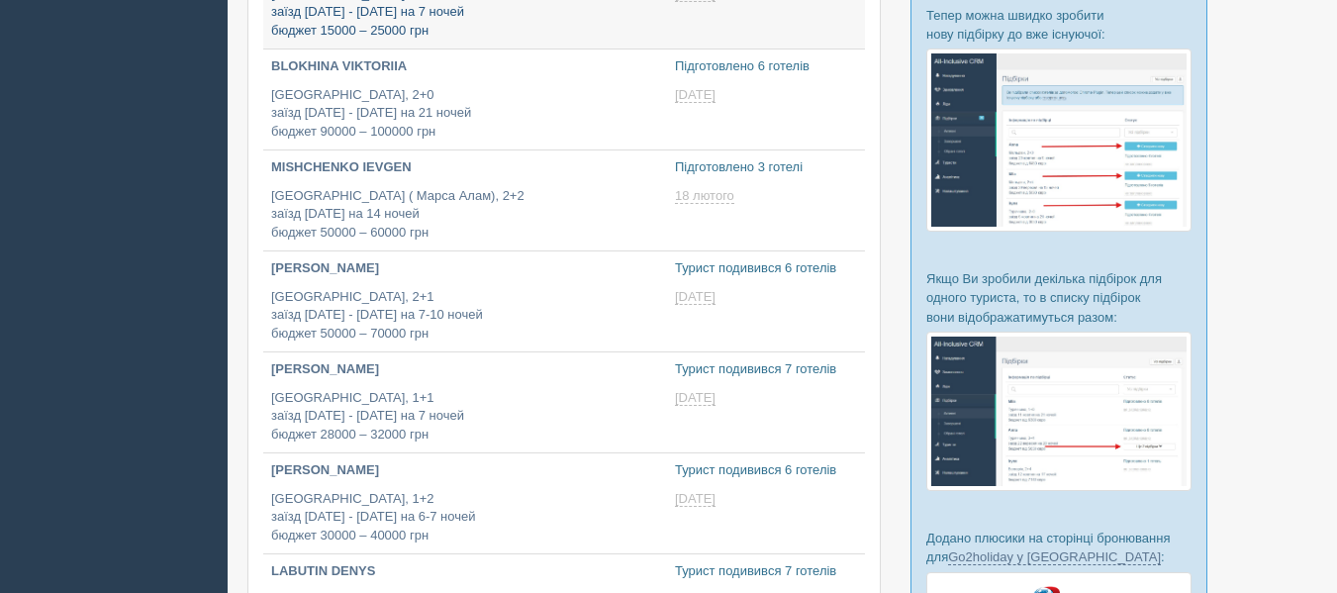
scroll to position [369, 0]
type input "[DATE] 17:25"
click at [535, 284] on div "[PERSON_NAME] [GEOGRAPHIC_DATA], 2+1 заїзд [DATE] - [DATE] на 7-10 ночей бюджет…" at bounding box center [465, 299] width 388 height 83
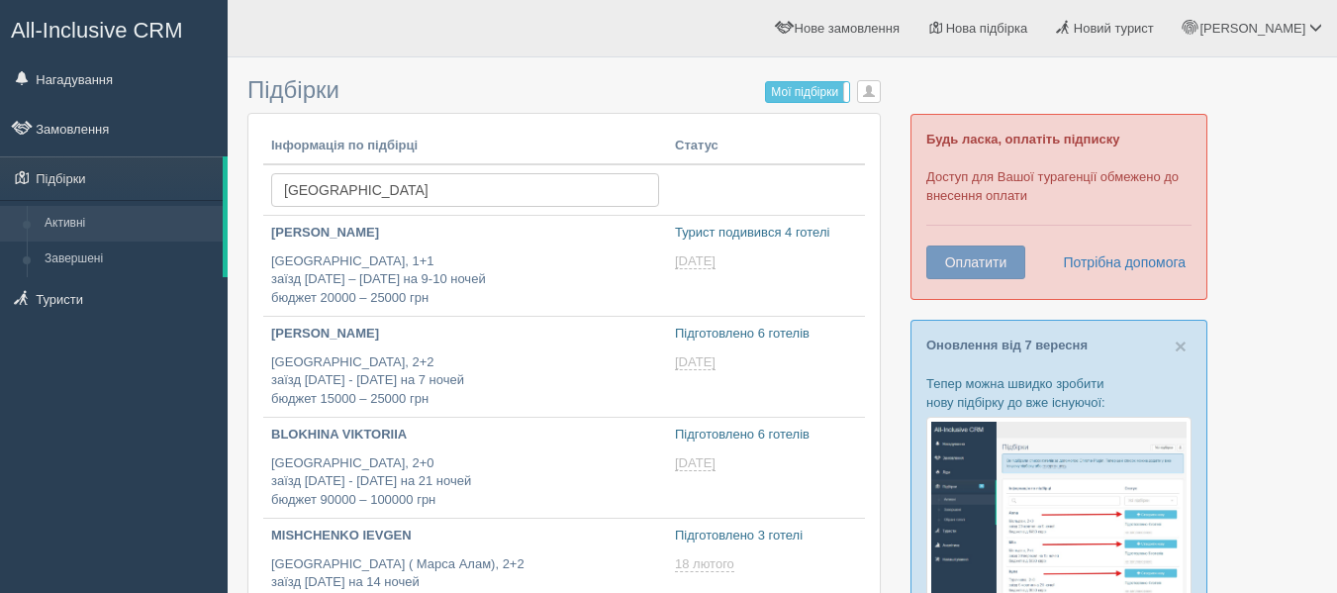
scroll to position [369, 0]
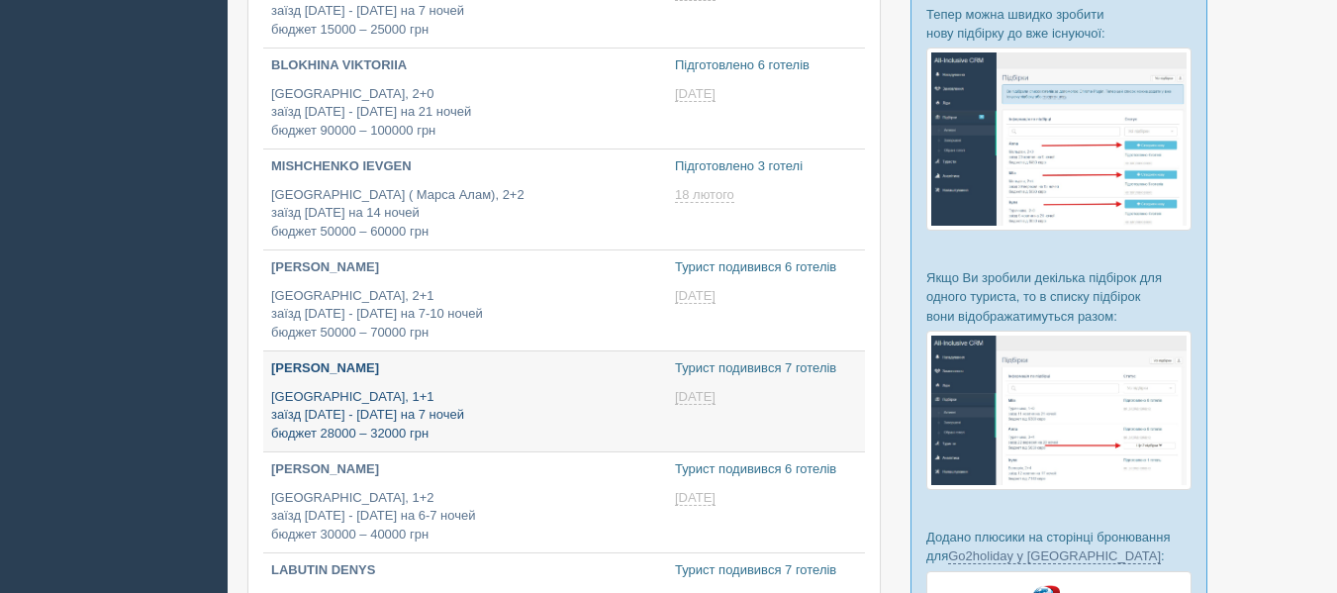
type input "[DATE] 18:40"
click at [460, 384] on div "Василина Египет, 1+1 заїзд 1 - 23 квітня на 7 ночей бюджет 28000 – 32000 грн" at bounding box center [465, 400] width 388 height 83
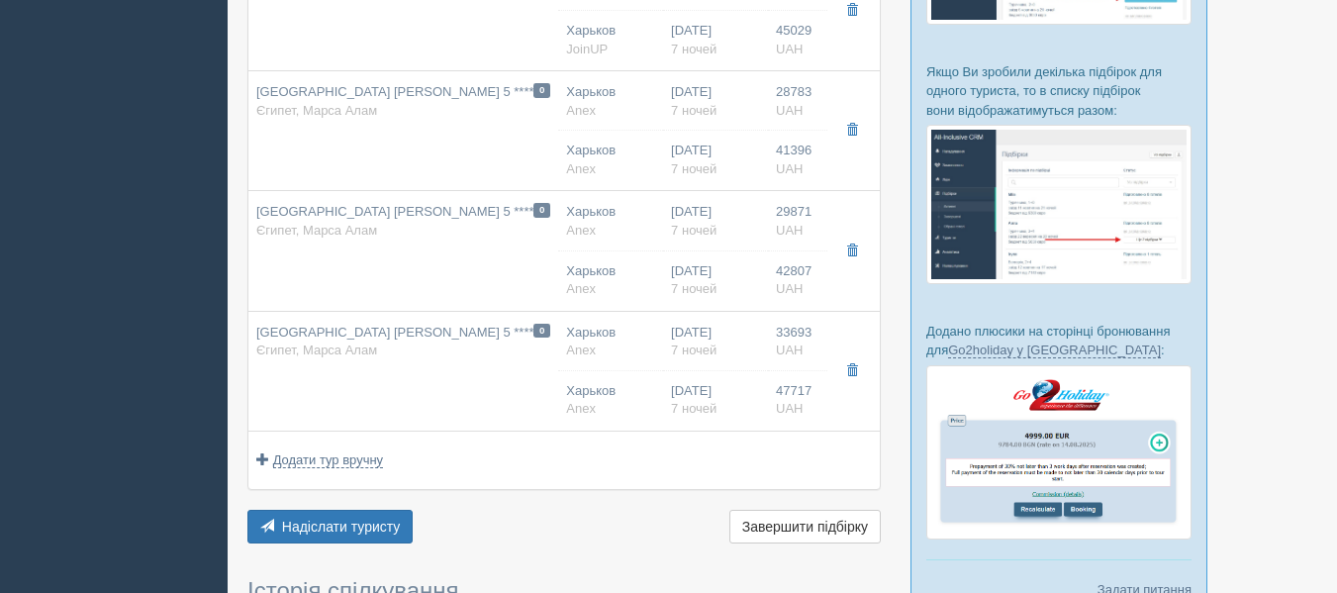
scroll to position [576, 0]
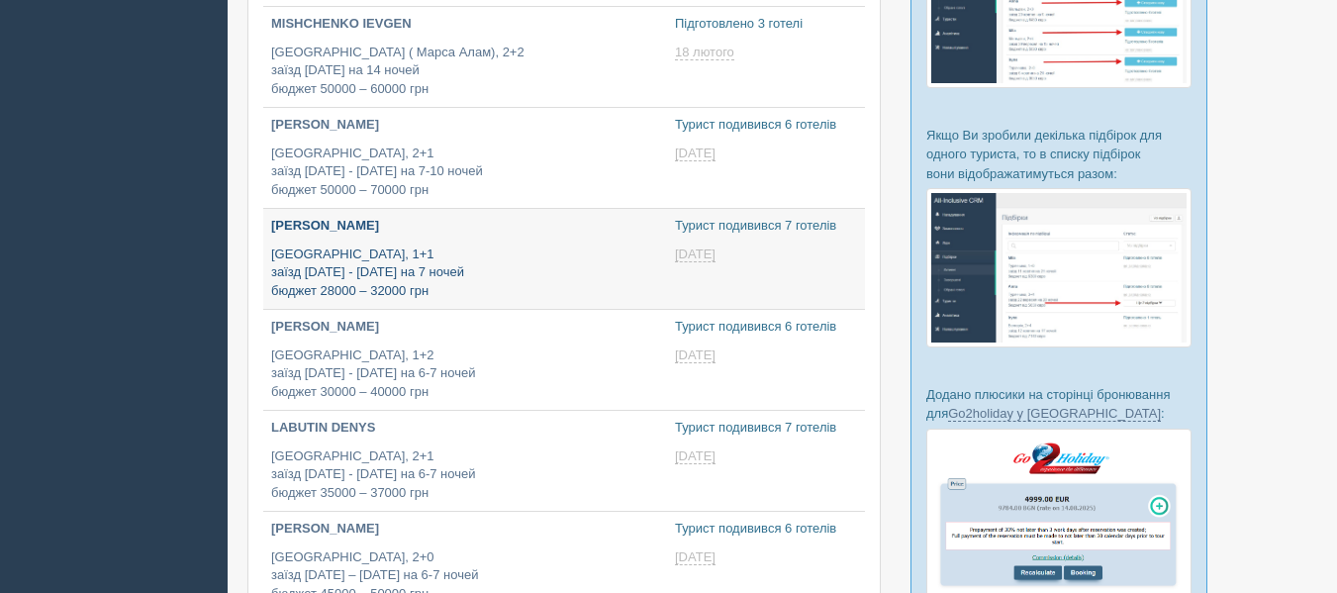
type input "[DATE] 19:45"
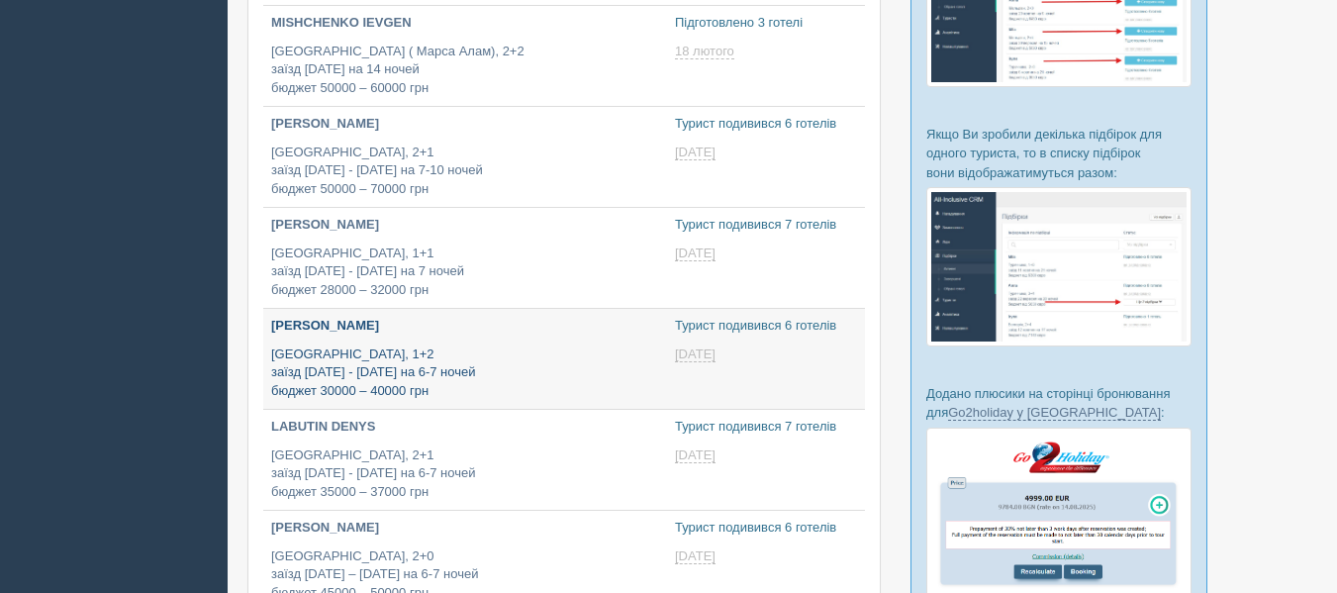
type input "[DATE] 15:10"
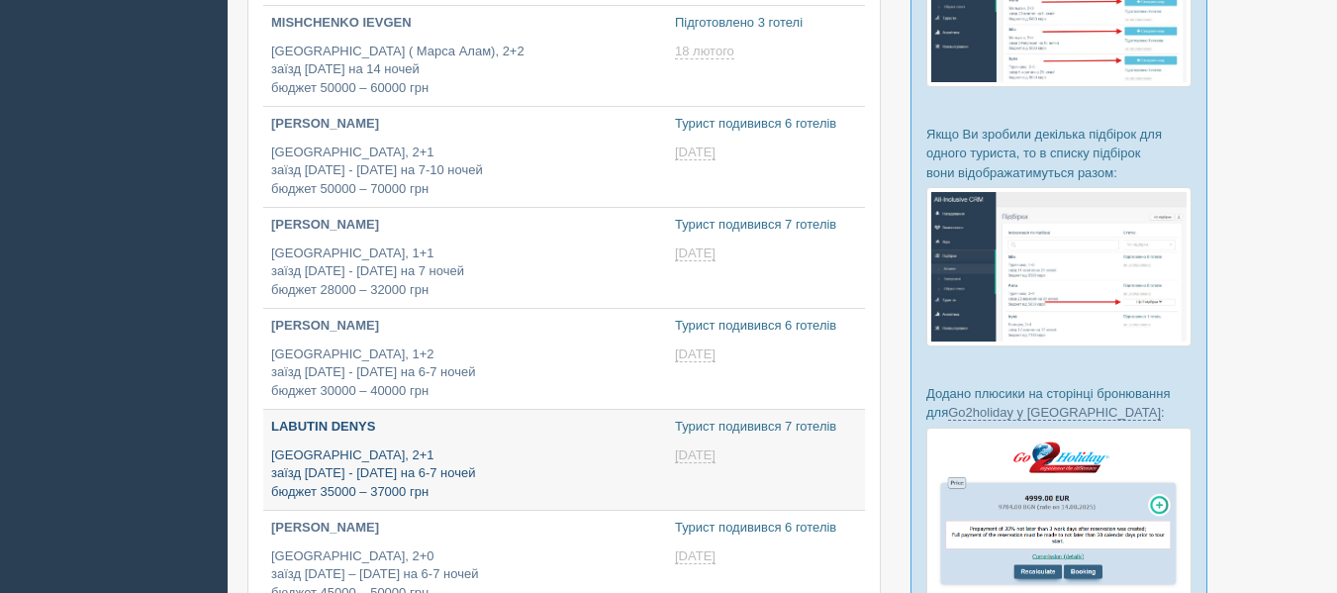
click at [477, 463] on p "[GEOGRAPHIC_DATA], 2+1 заїзд [DATE] - [DATE] на 6-7 ночей бюджет 35000 – 37000 …" at bounding box center [465, 473] width 388 height 55
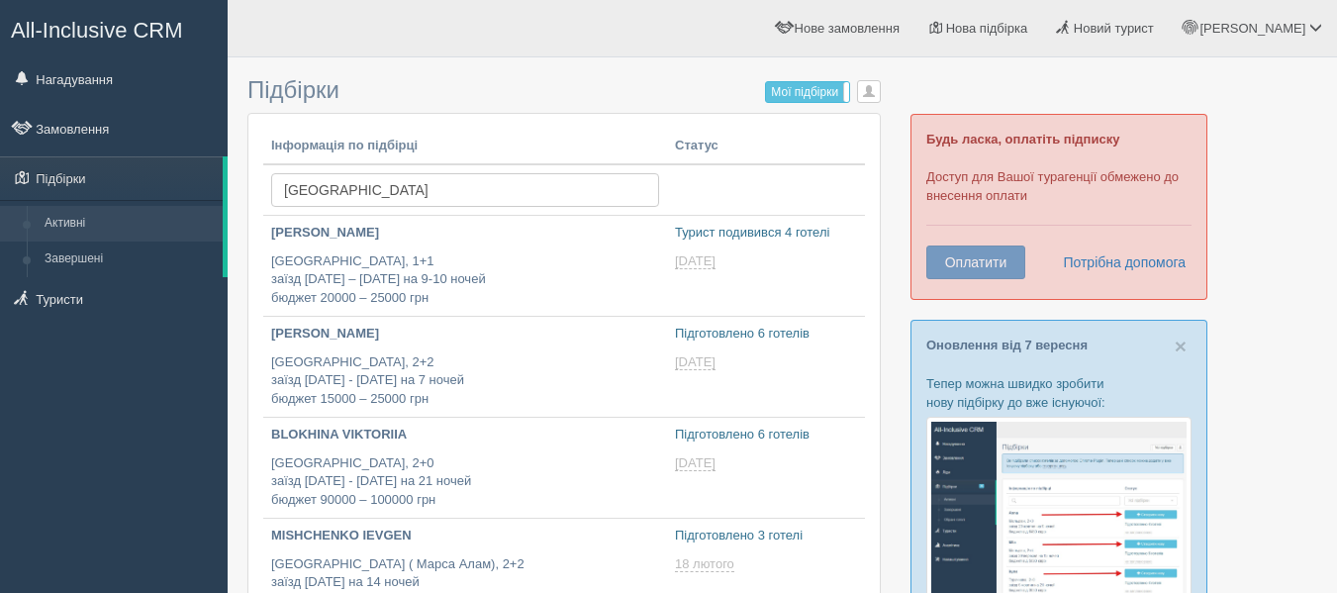
scroll to position [513, 0]
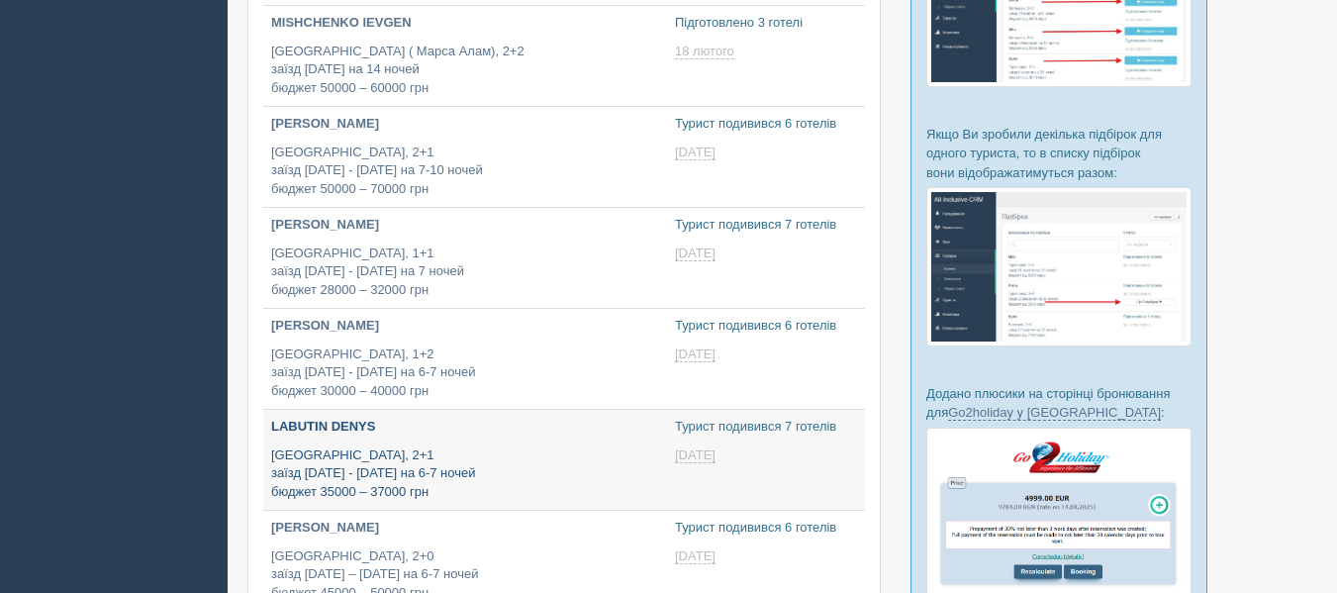
click at [408, 444] on div "LABUTIN DENYS Египет, 2+1 заїзд 8 - 12 квітня на 6-7 ночей бюджет 35000 – 37000…" at bounding box center [465, 459] width 388 height 83
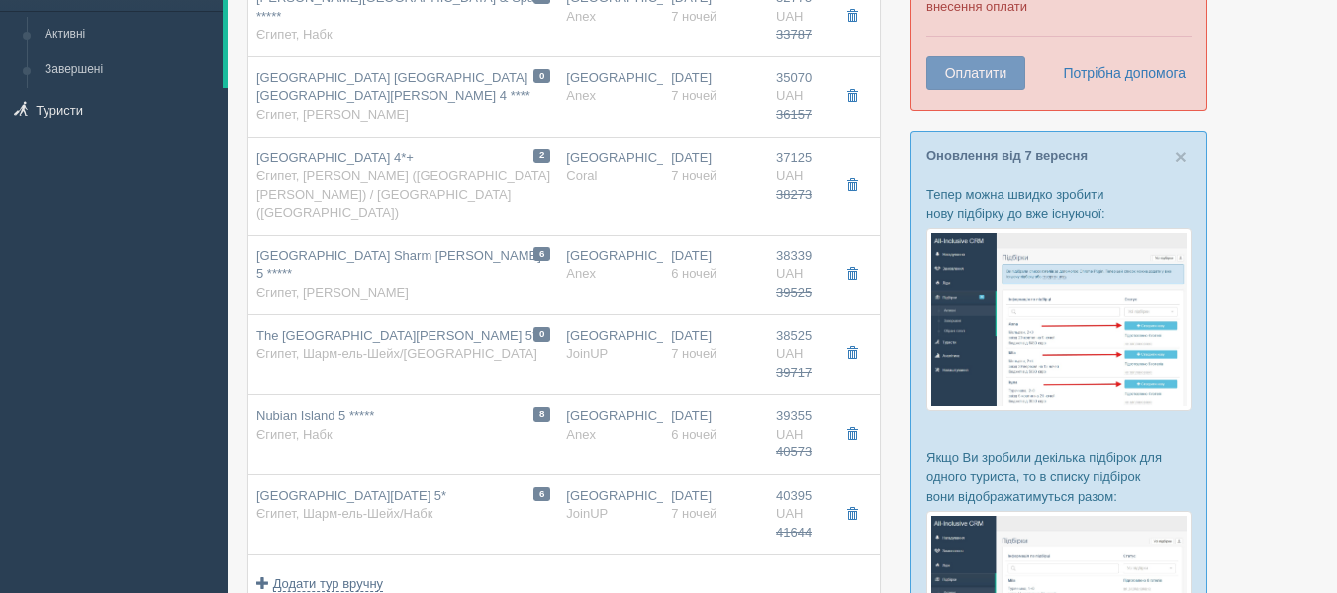
scroll to position [190, 0]
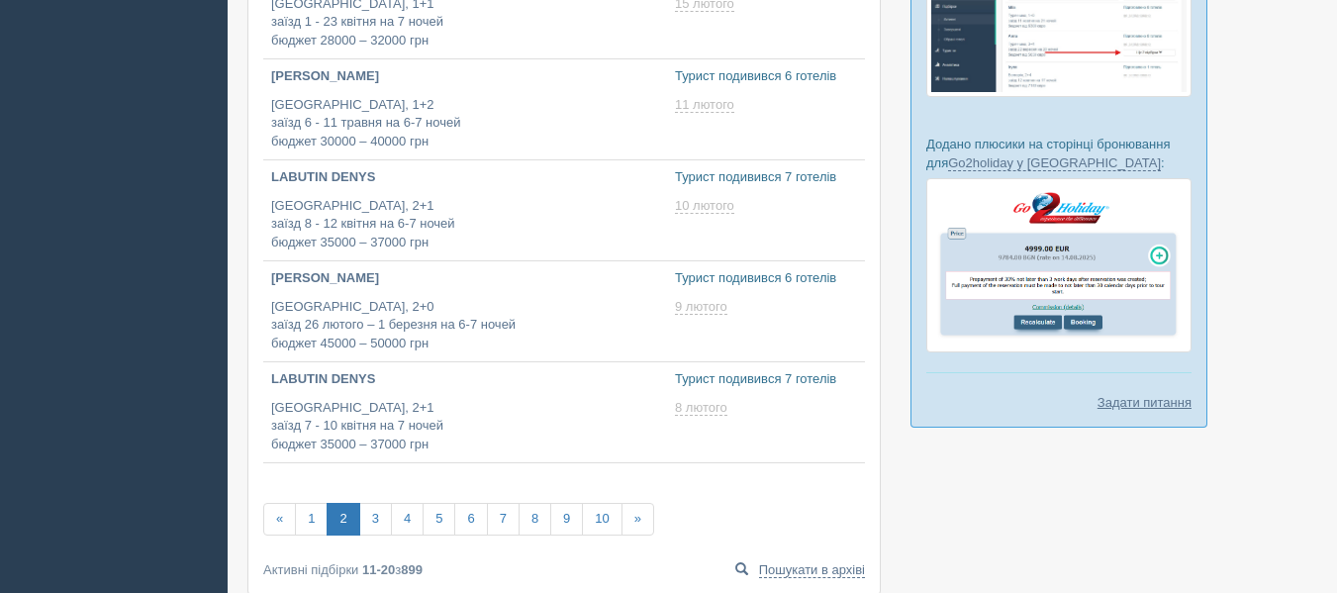
scroll to position [765, 0]
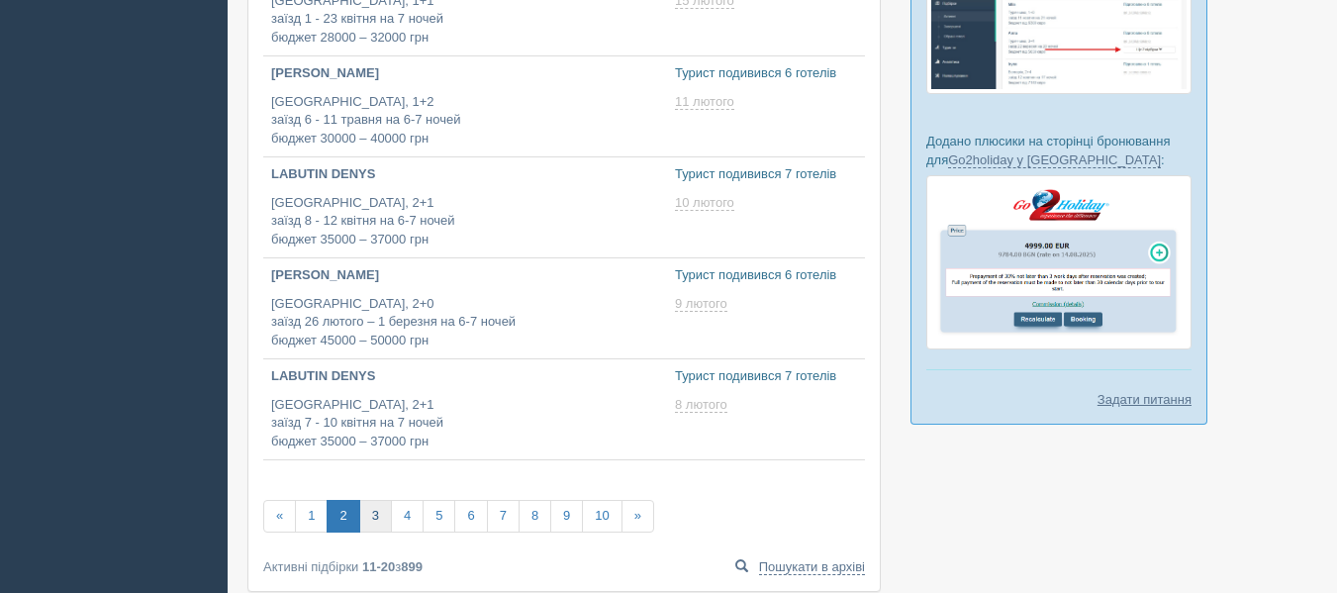
click at [385, 512] on link "3" at bounding box center [375, 516] width 33 height 33
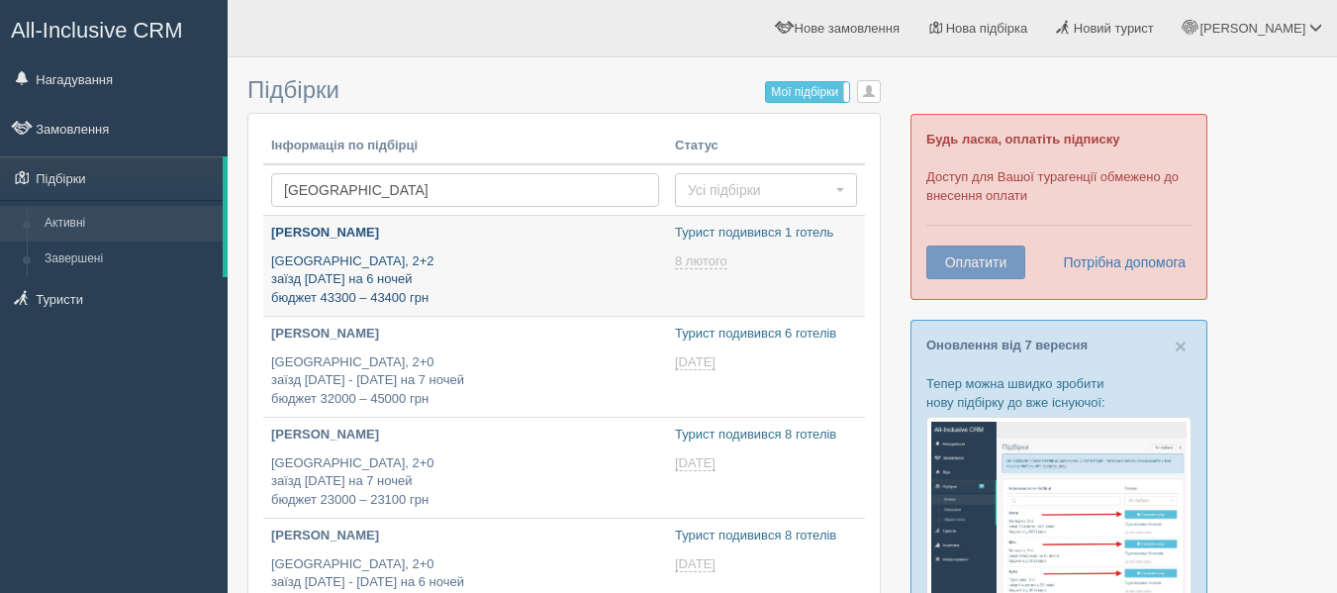
type input "[DATE] 16:05"
type input "[DATE] 14:25"
click at [409, 265] on p "[GEOGRAPHIC_DATA], 2+2 заїзд [DATE] на 6 ночей бюджет 43300 – 43400 грн" at bounding box center [465, 279] width 388 height 55
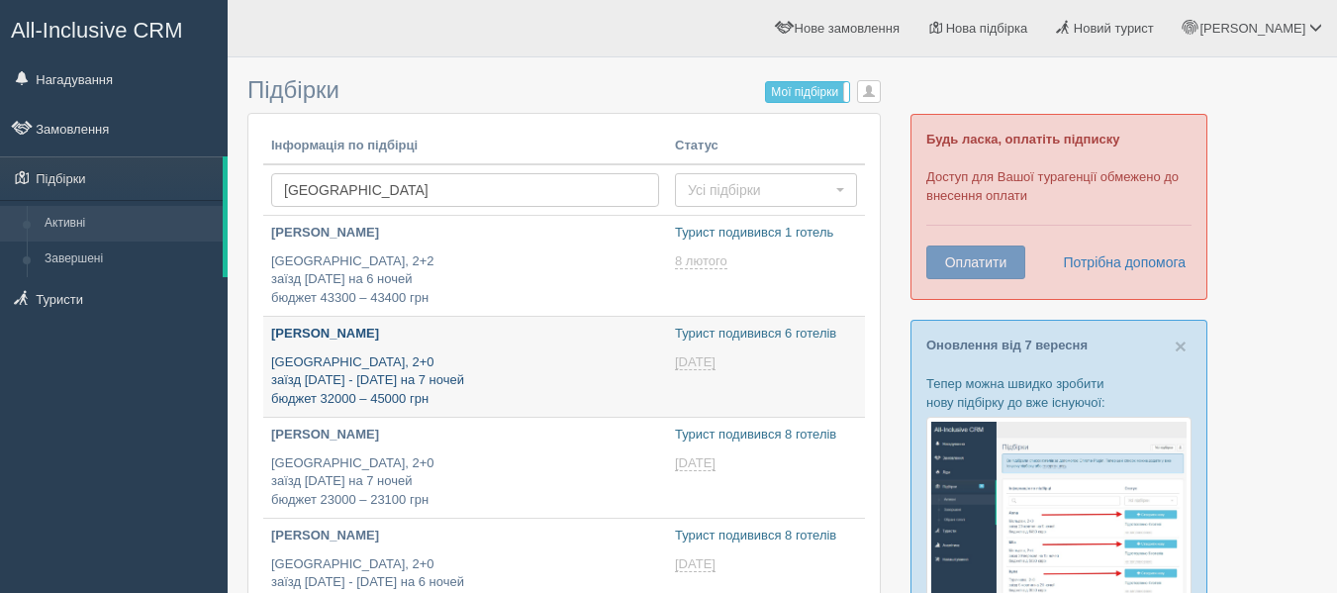
click at [428, 367] on p "Египет, 2+0 заїзд 19 - 20 лютого на 7 ночей бюджет 32000 – 45000 грн" at bounding box center [465, 380] width 388 height 55
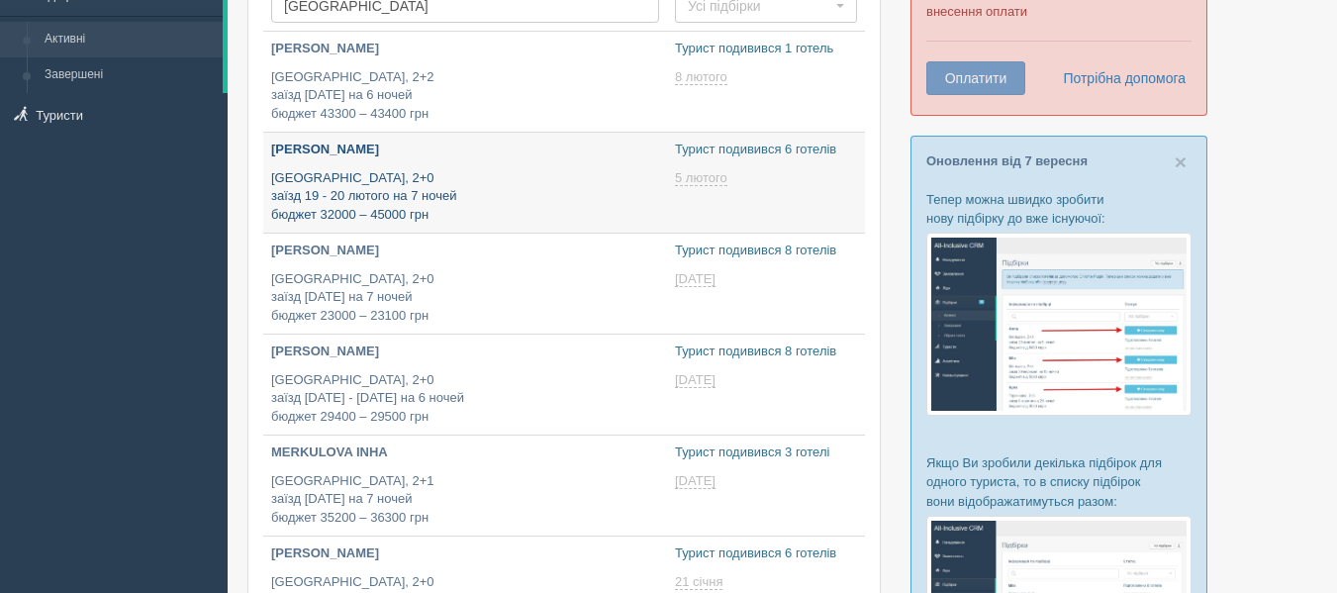
type input "[DATE] 18:00"
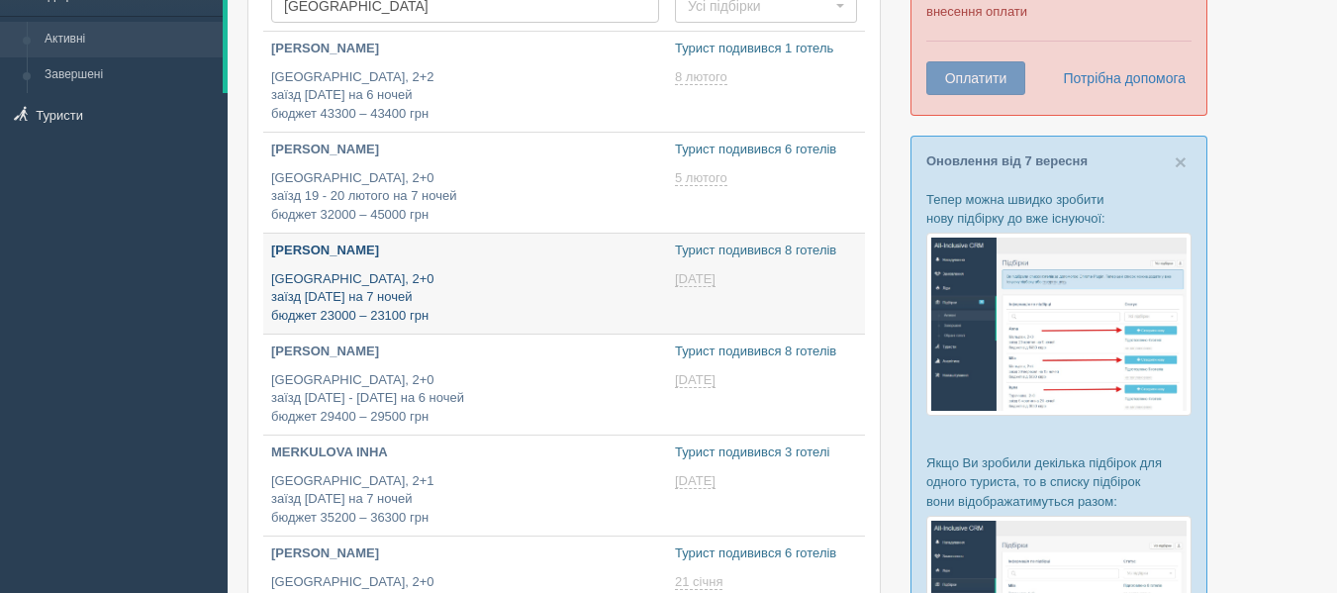
scroll to position [185, 0]
click at [470, 313] on p "[GEOGRAPHIC_DATA], 2+0 заїзд [DATE] на 7 ночей бюджет 23000 – 23100 грн" at bounding box center [465, 296] width 388 height 55
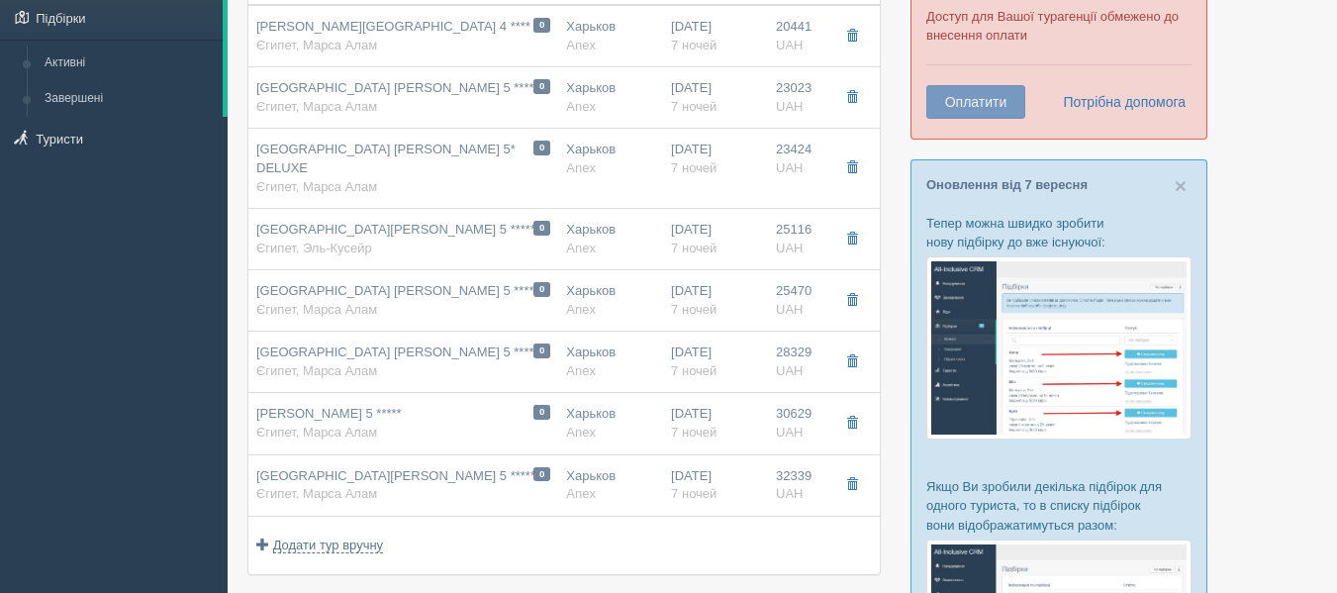
scroll to position [161, 0]
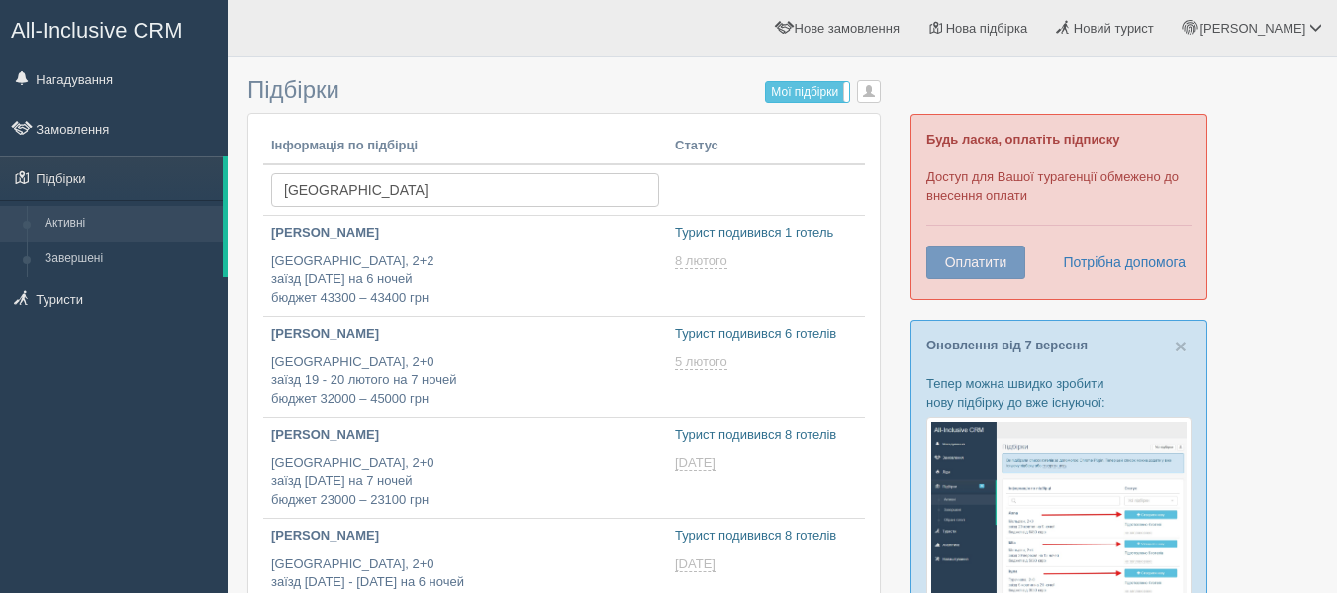
scroll to position [185, 0]
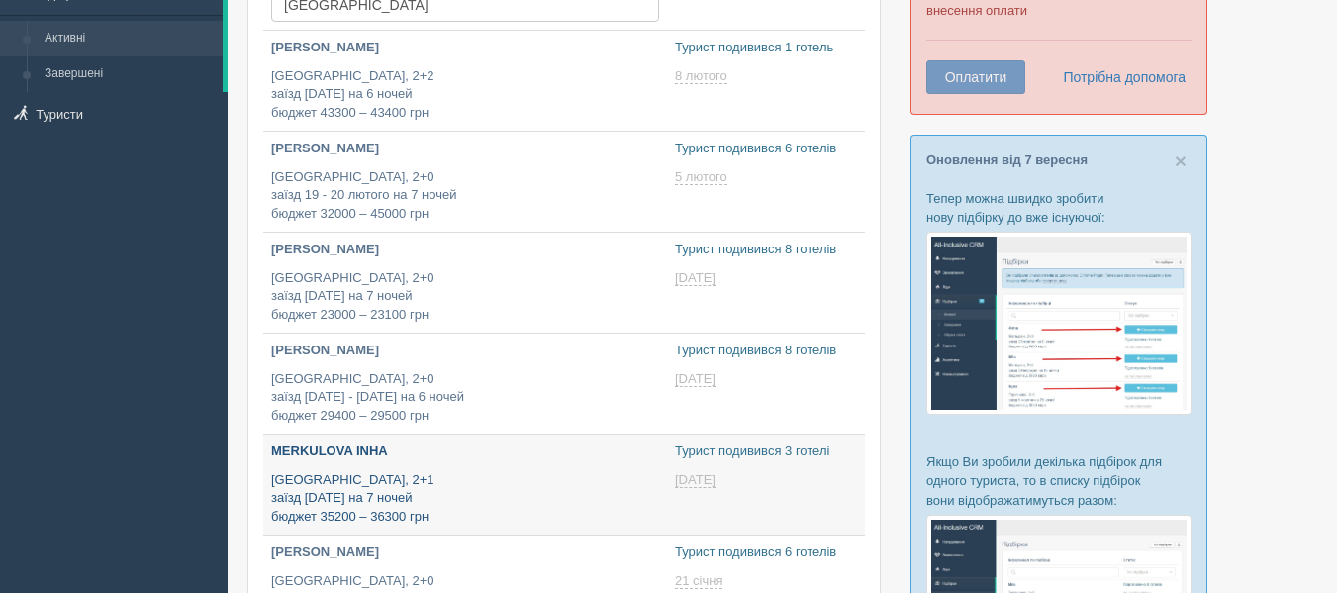
type input "2025-09-08 12:40"
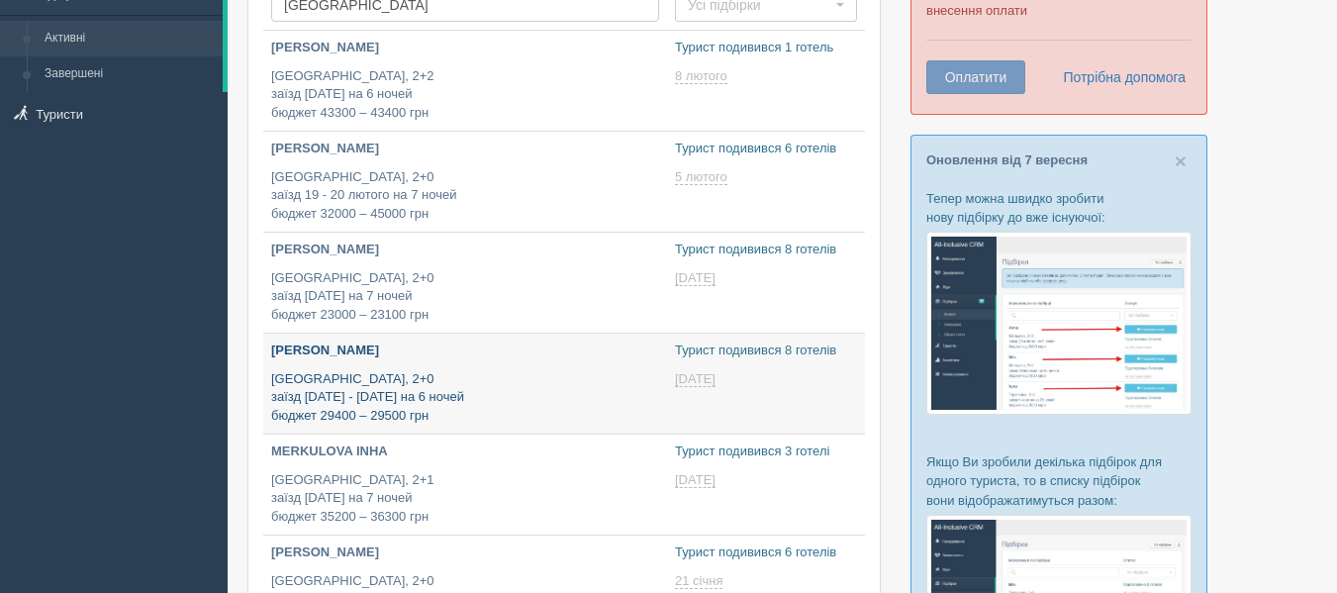
click at [424, 388] on p "Египет, 2+0 заїзд 13 - 17 лютого на 6 ночей бюджет 29400 – 29500 грн" at bounding box center [465, 397] width 388 height 55
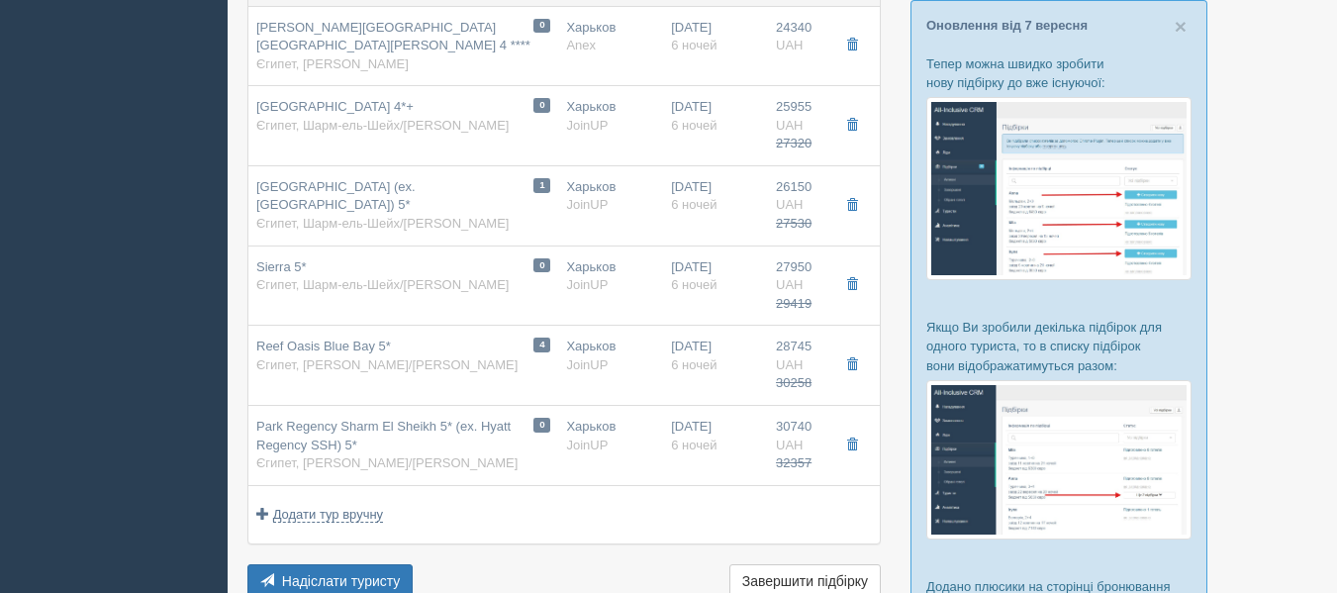
scroll to position [327, 0]
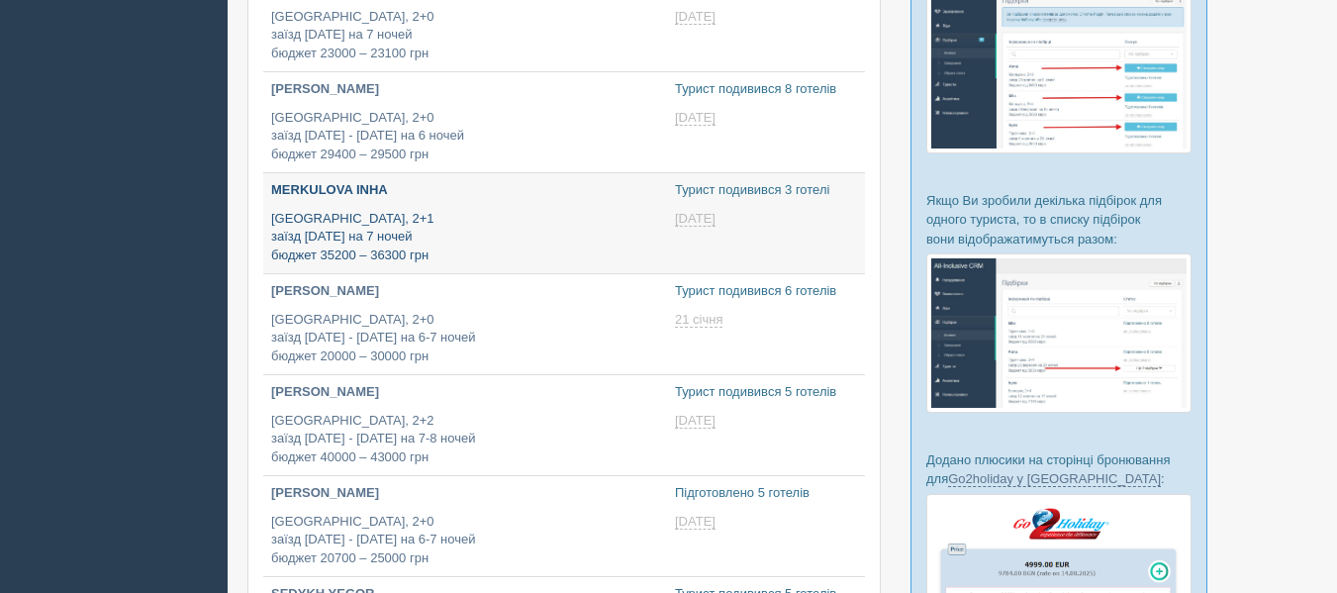
scroll to position [454, 0]
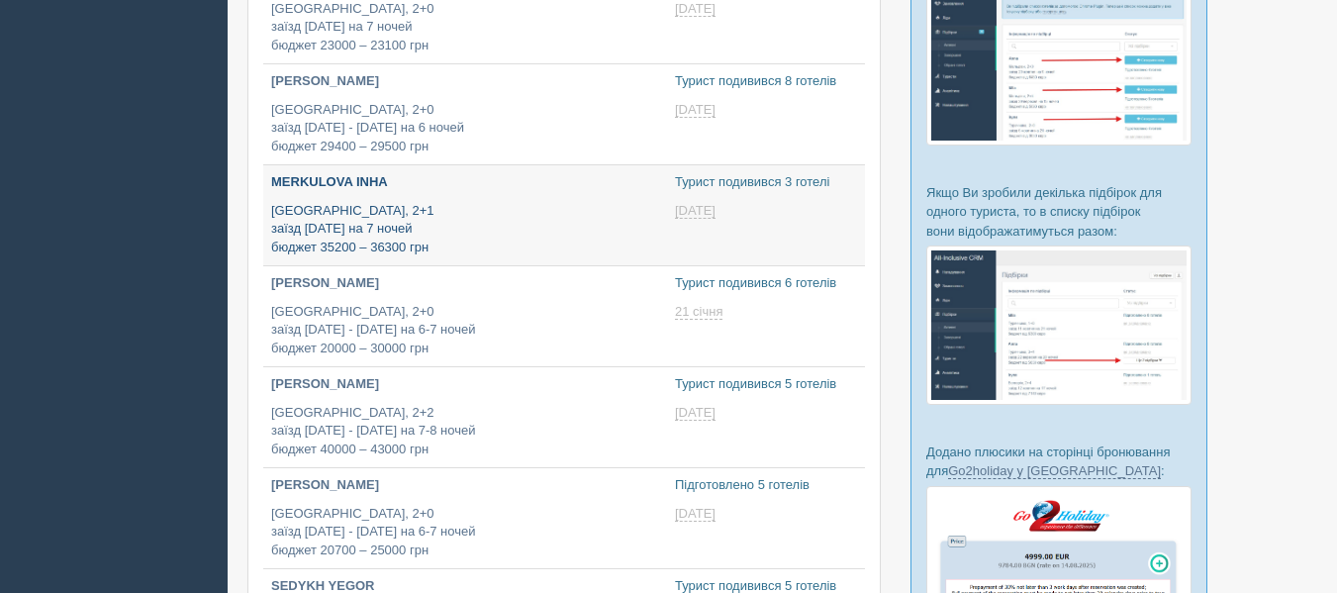
type input "[DATE] 18:00"
type input "[DATE] 15:50"
click at [402, 184] on p "MERKULOVA INHA" at bounding box center [465, 182] width 388 height 19
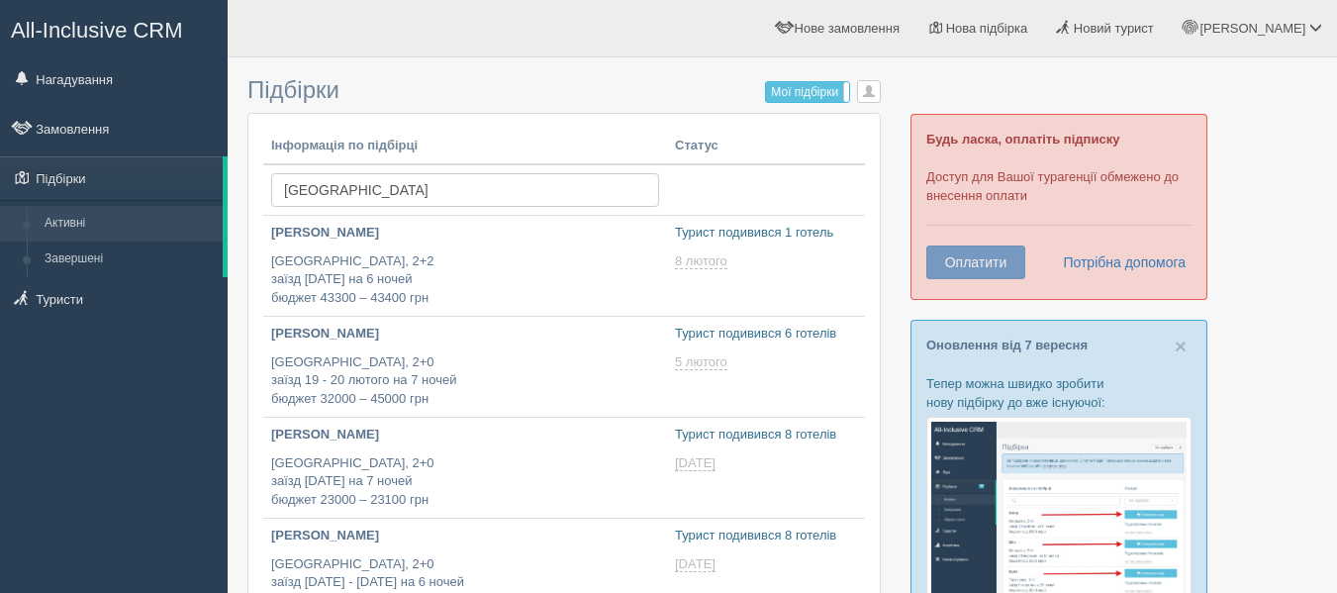
scroll to position [454, 0]
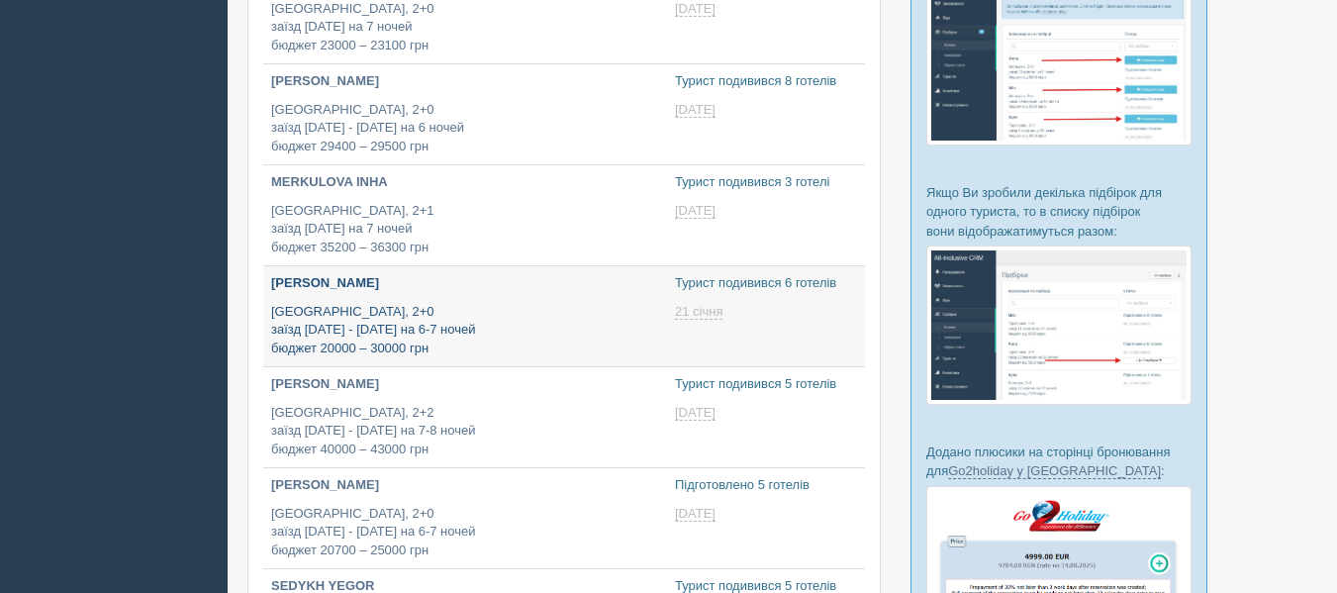
click at [430, 310] on p "[GEOGRAPHIC_DATA], 2+0 заїзд [DATE] - [DATE] на 6-7 ночей бюджет 20000 – 30000 …" at bounding box center [465, 330] width 388 height 55
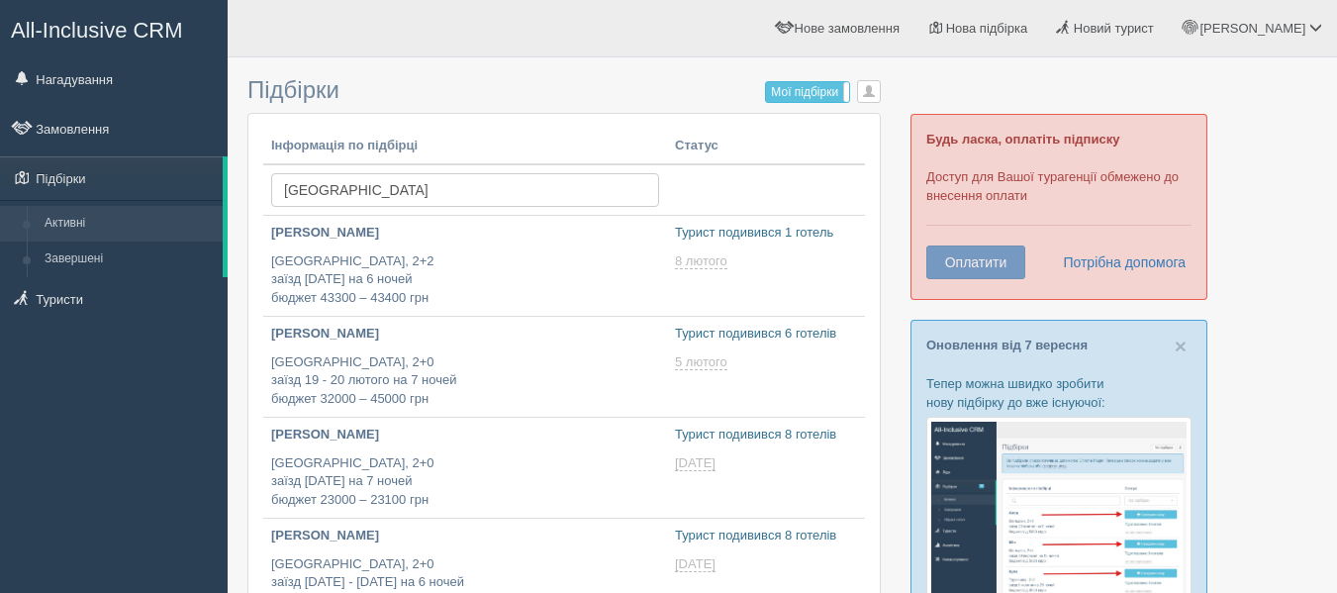
scroll to position [454, 0]
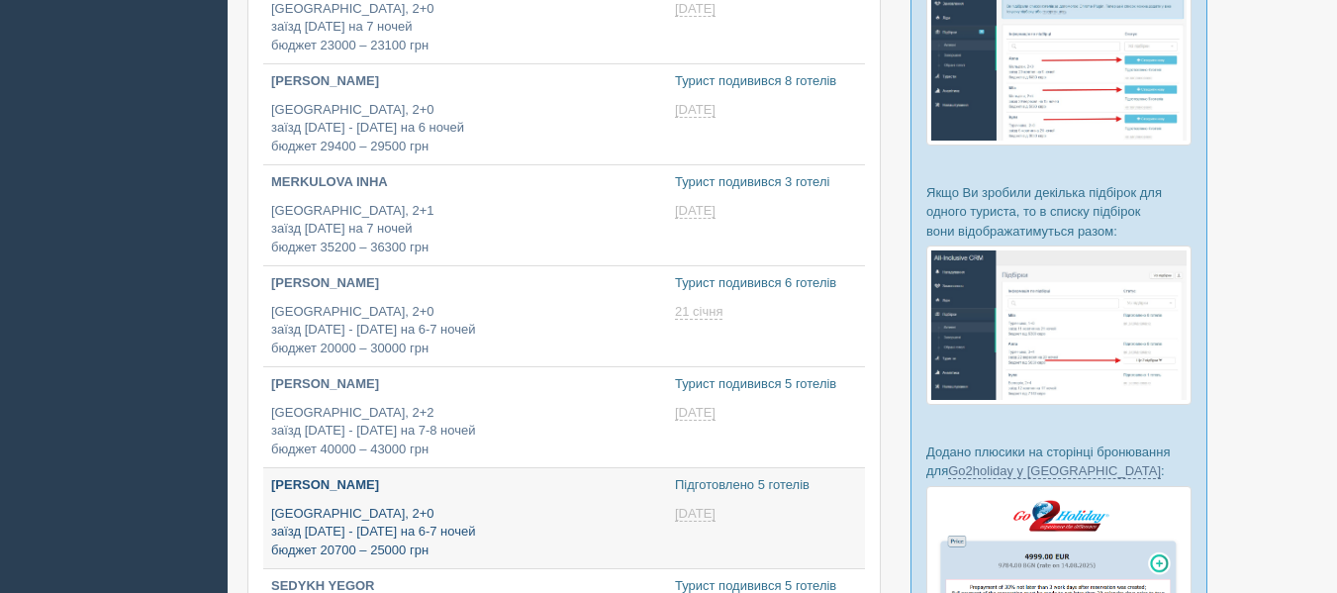
type input "2025-09-08 17:55"
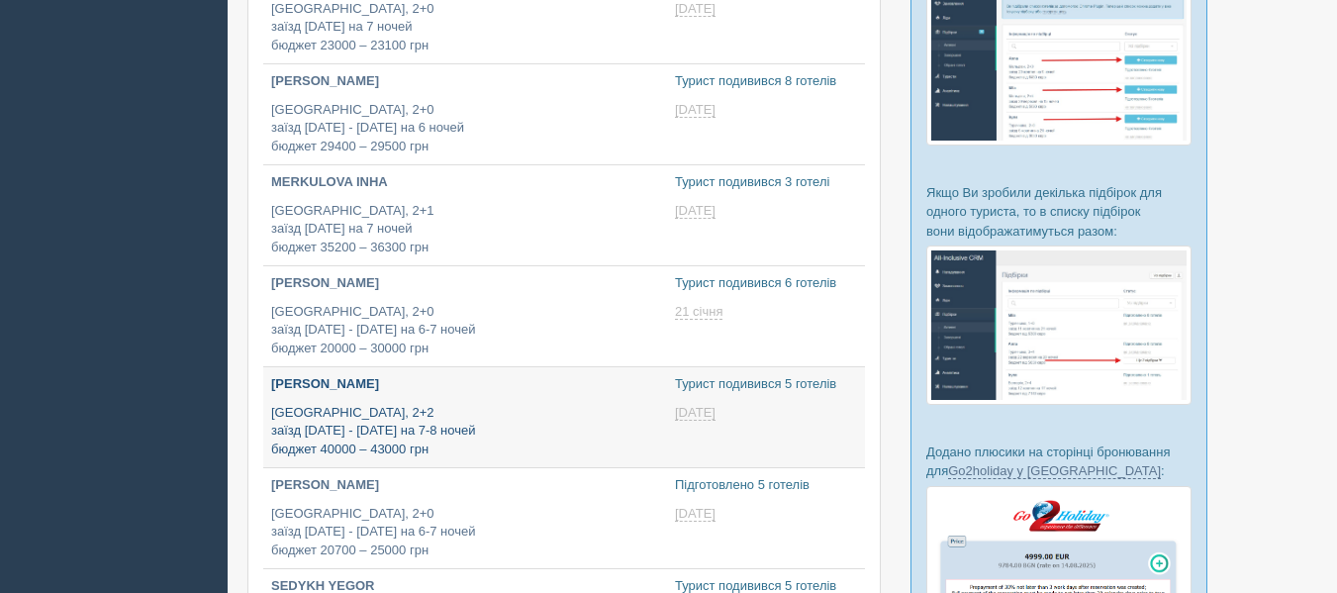
click at [425, 388] on p "VANINA HANNA" at bounding box center [465, 384] width 388 height 19
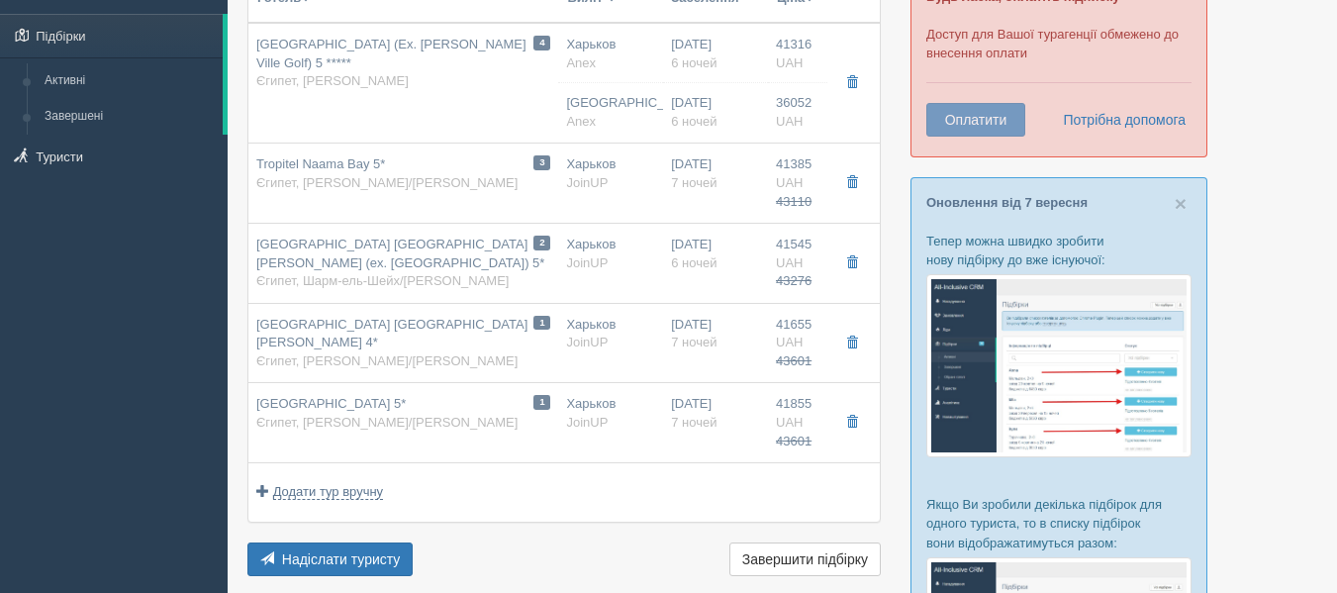
scroll to position [145, 0]
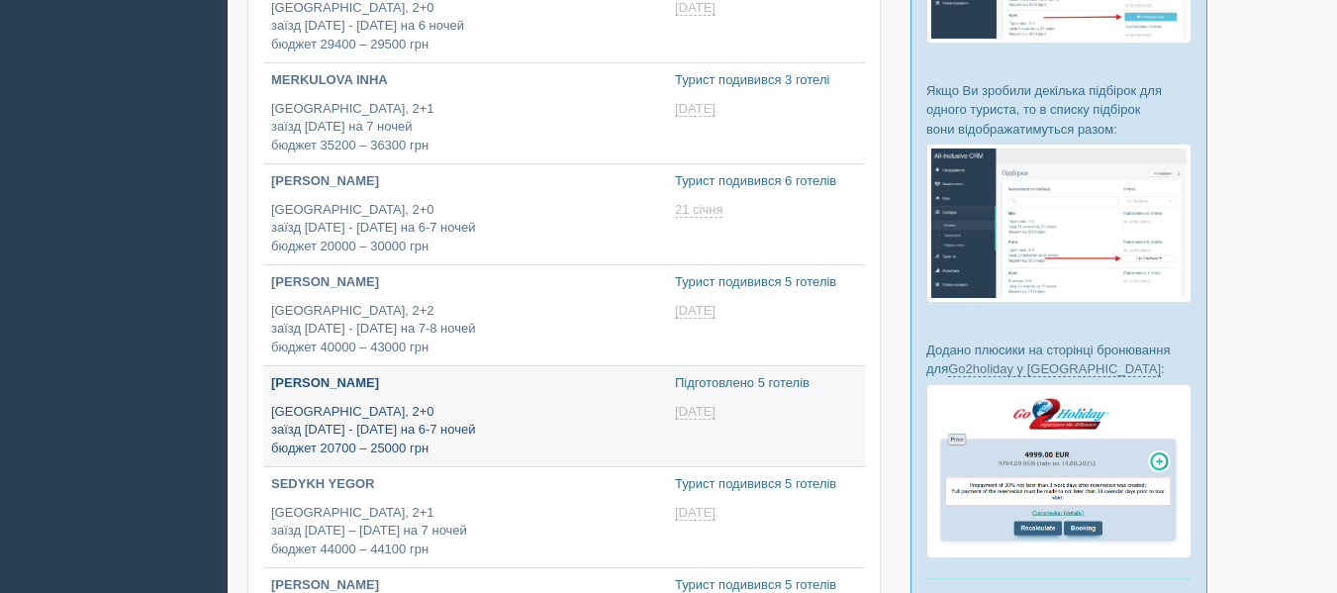
scroll to position [557, 0]
click at [544, 424] on p "Египет, 2+0 заїзд 10 - 18 лютого на 6-7 ночей бюджет 20700 – 25000 грн" at bounding box center [465, 429] width 388 height 55
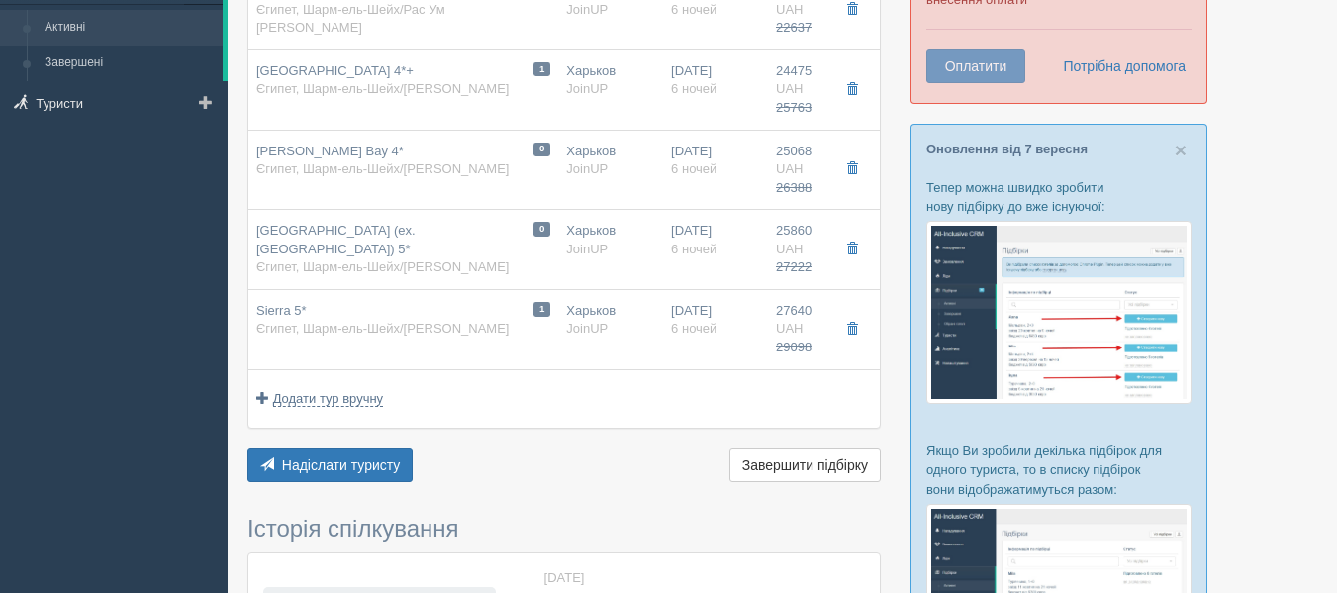
scroll to position [198, 0]
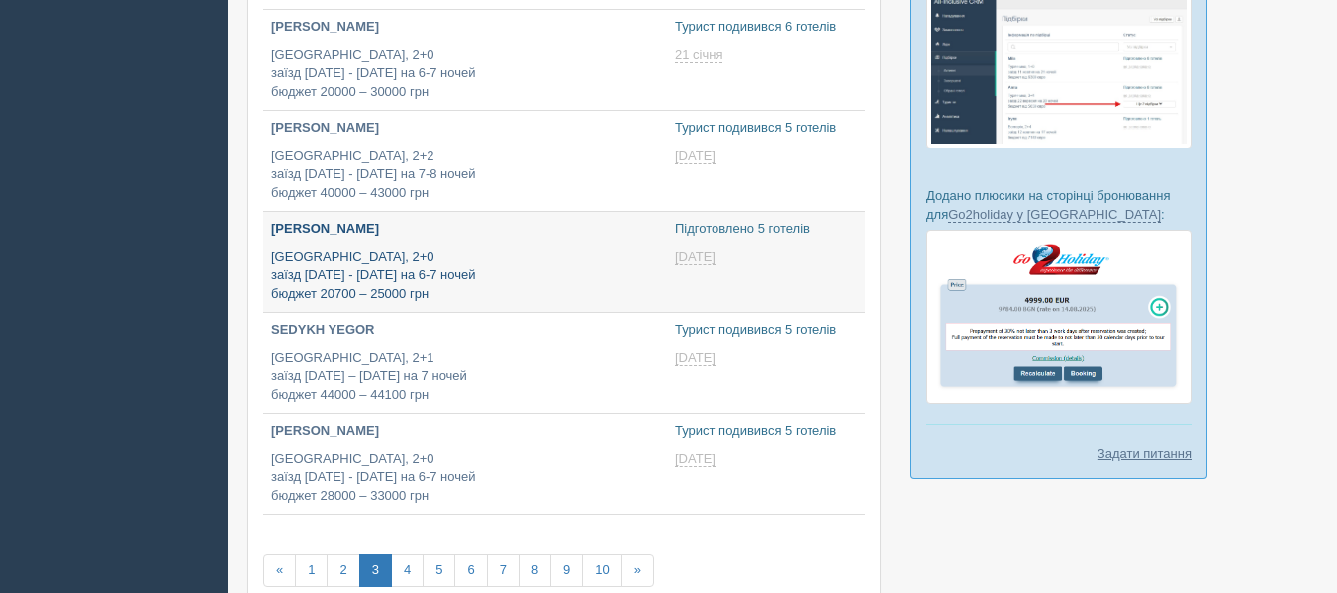
scroll to position [725, 0]
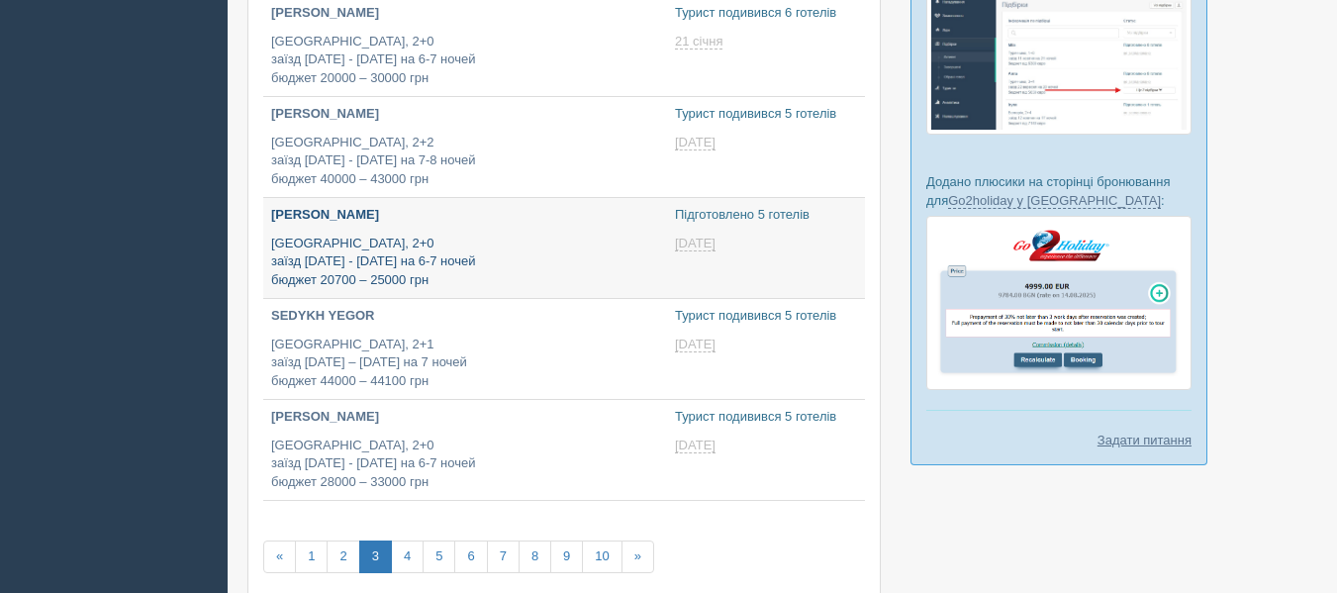
type input "2025-09-08 12:25"
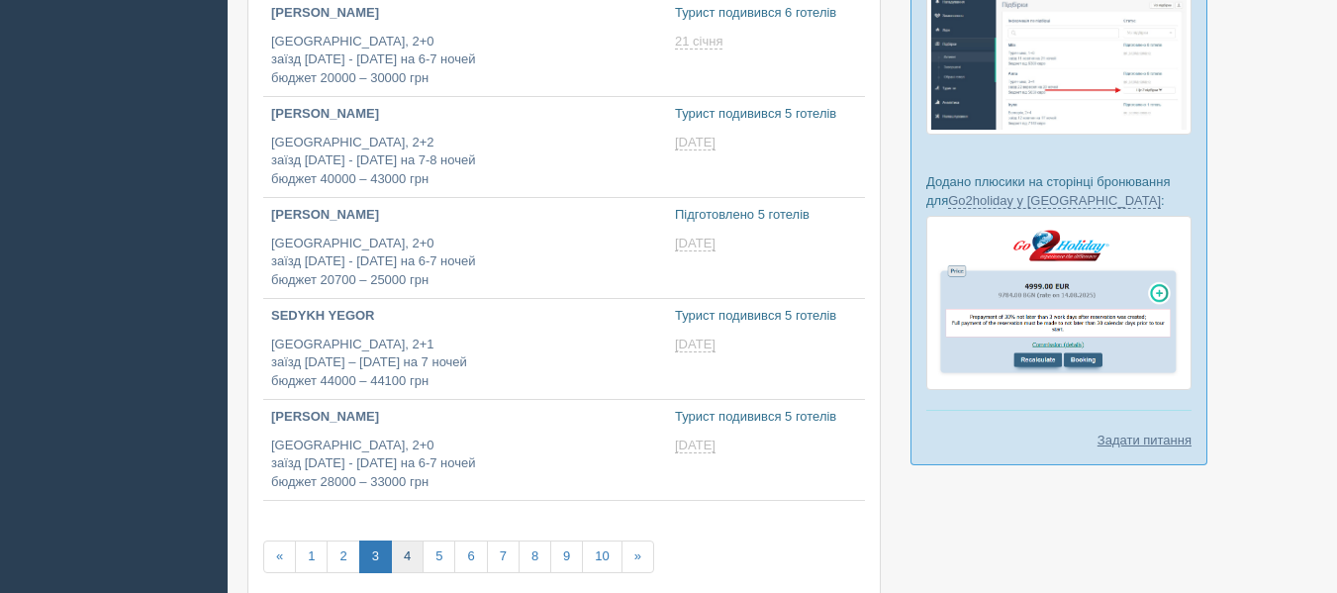
click at [419, 559] on link "4" at bounding box center [407, 556] width 33 height 33
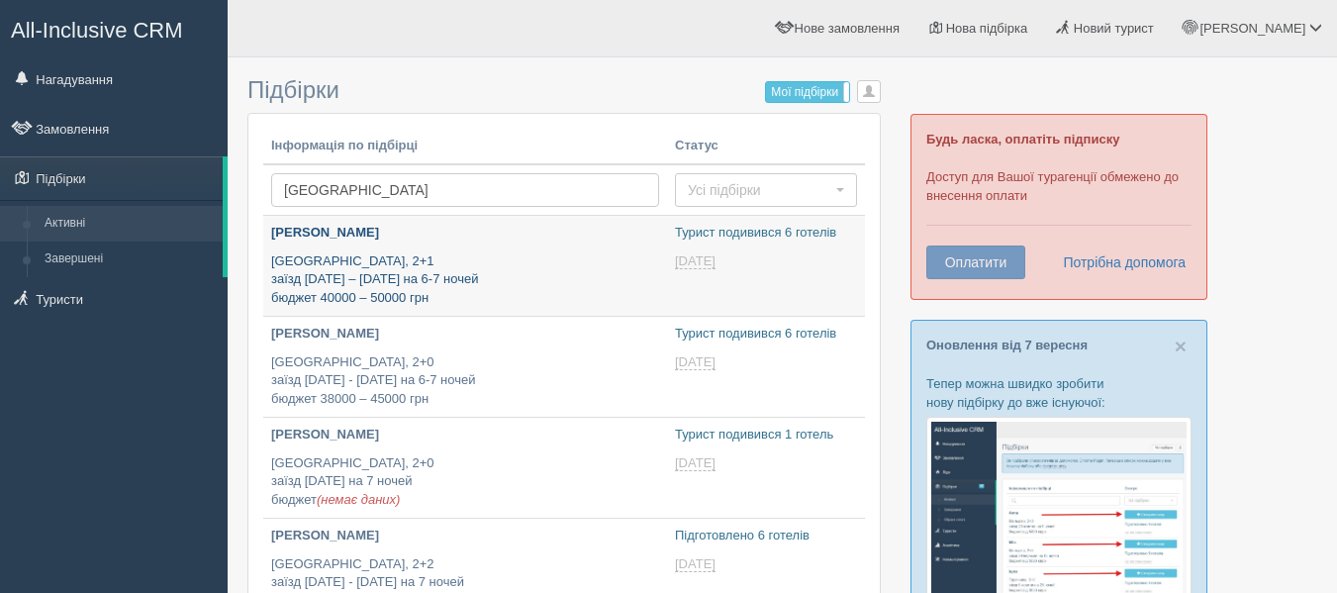
type input "[DATE] 14:40"
type input "2025-09-08 19:25"
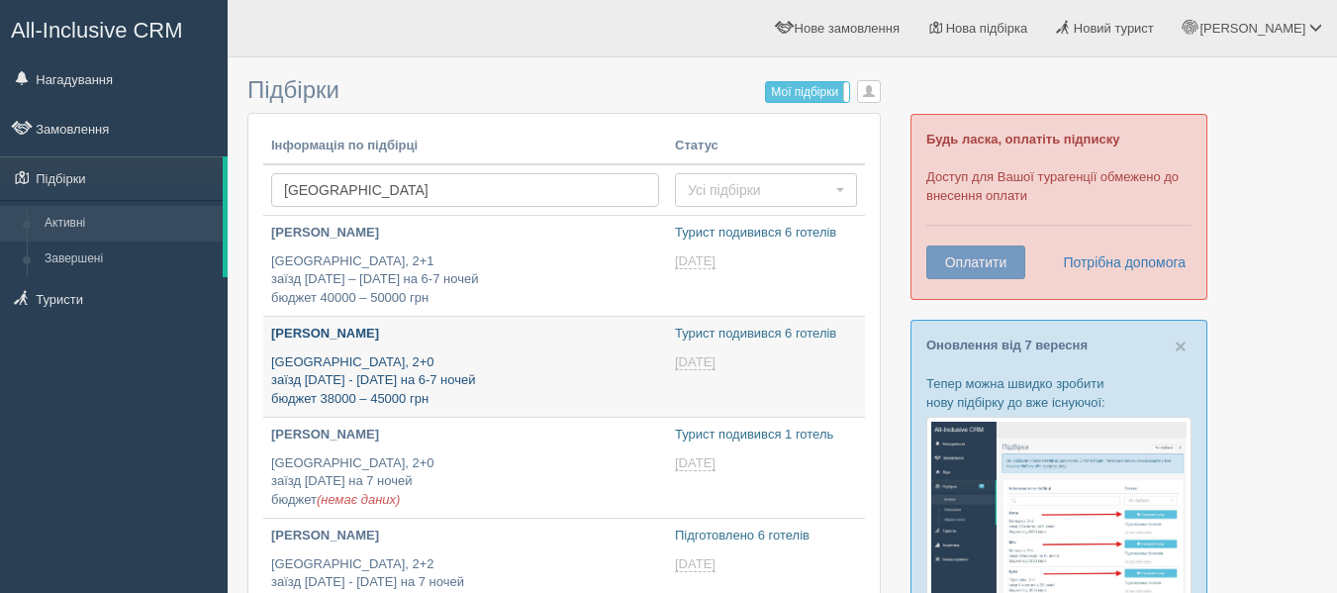
type input "[DATE] 18:25"
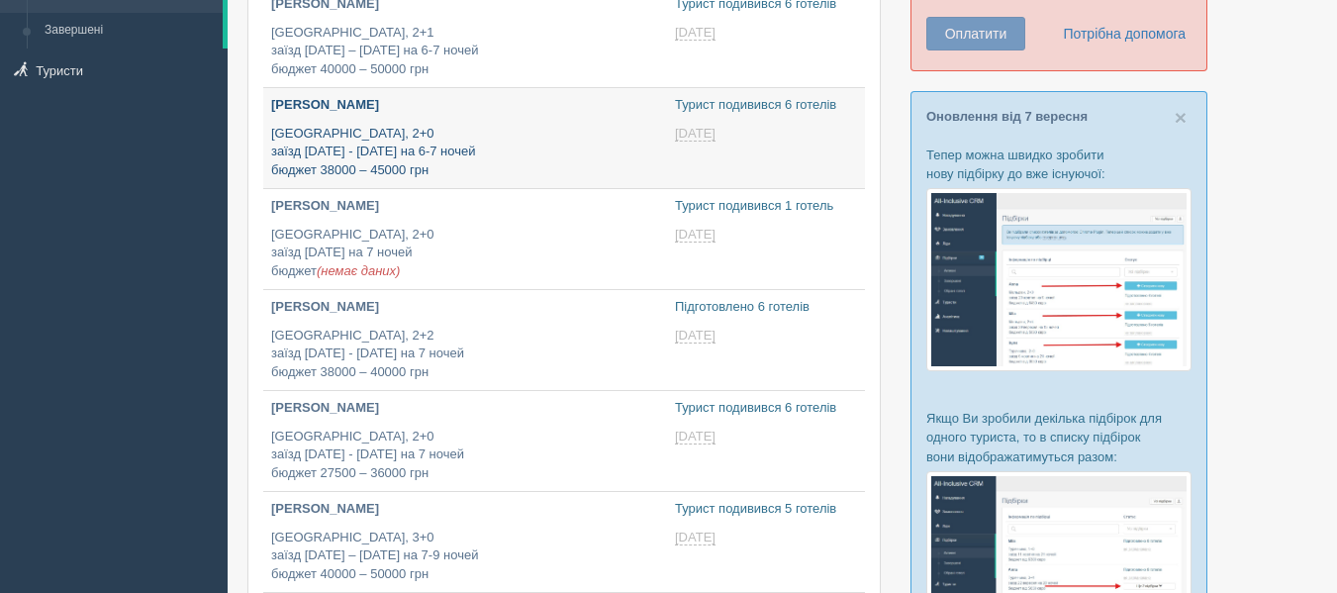
scroll to position [230, 0]
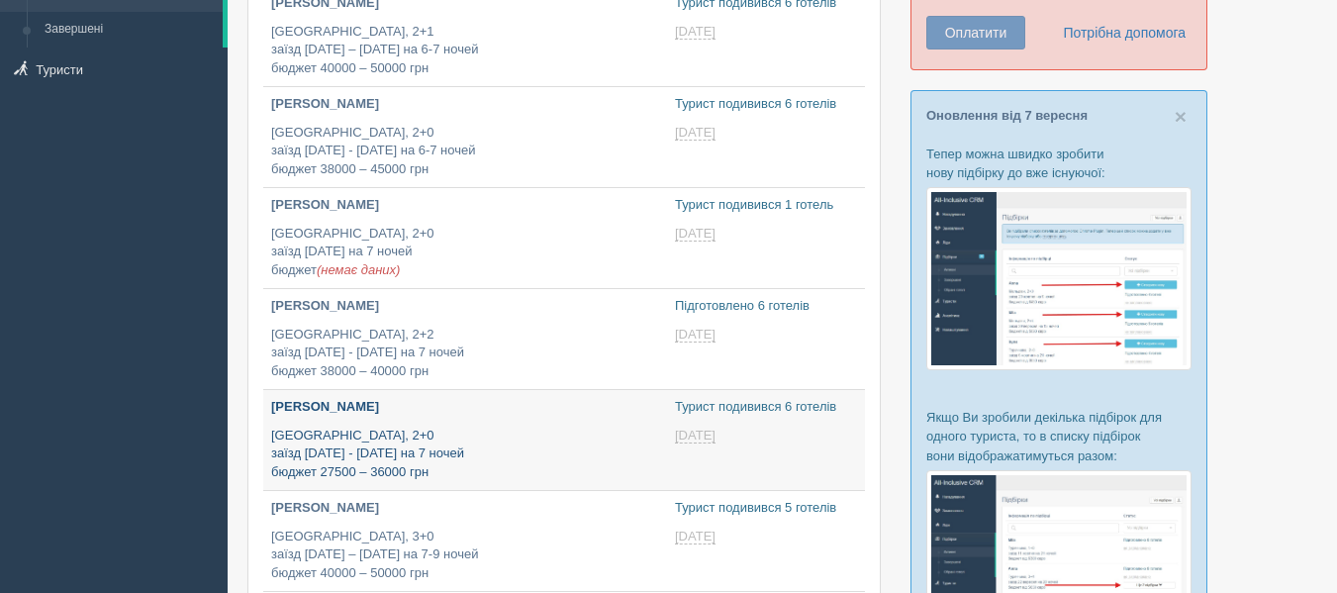
type input "[DATE] 17:20"
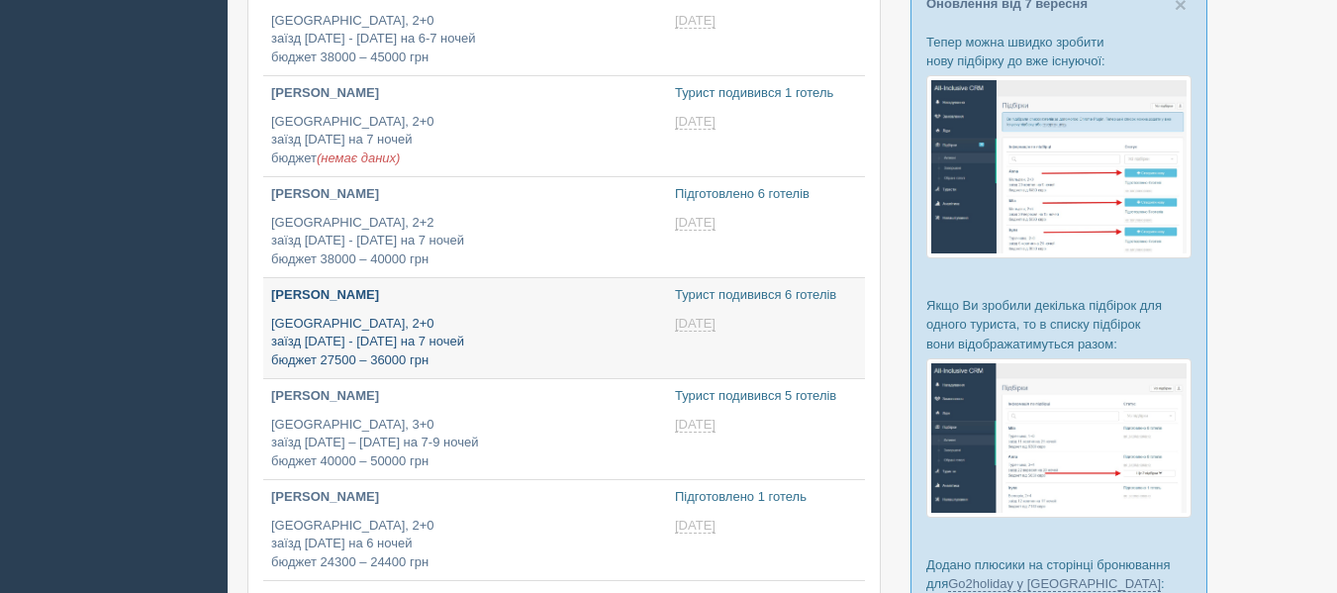
type input "[DATE] 16:35"
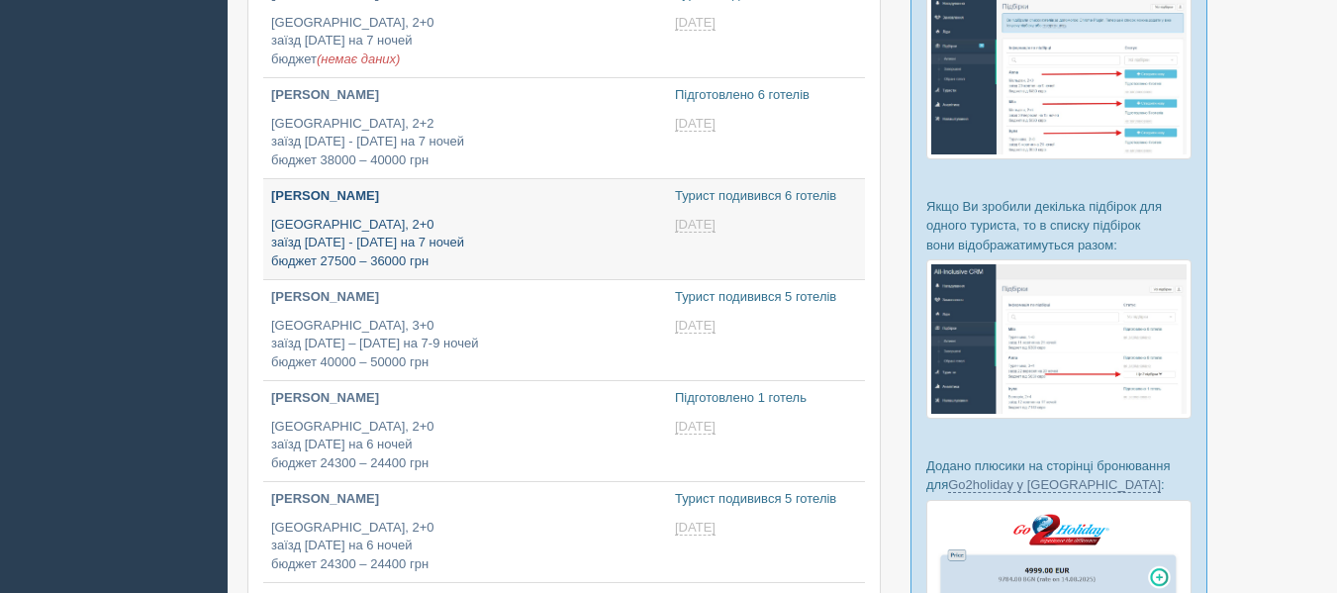
type input "[DATE] 14:15"
click at [595, 458] on p "Египет, 2+0 заїзд 12 січня на 6 ночей бюджет 24300 – 24400 грн" at bounding box center [465, 444] width 388 height 55
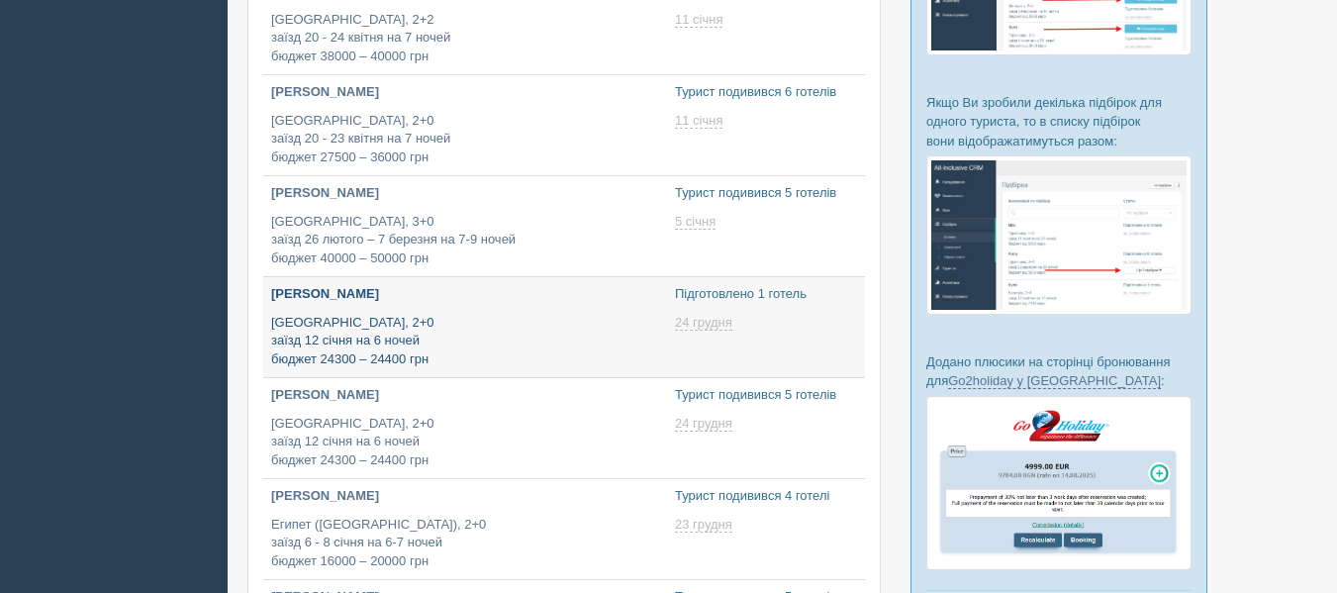
type input "[DATE] 13:20"
click at [420, 397] on p "[PERSON_NAME]" at bounding box center [465, 394] width 388 height 19
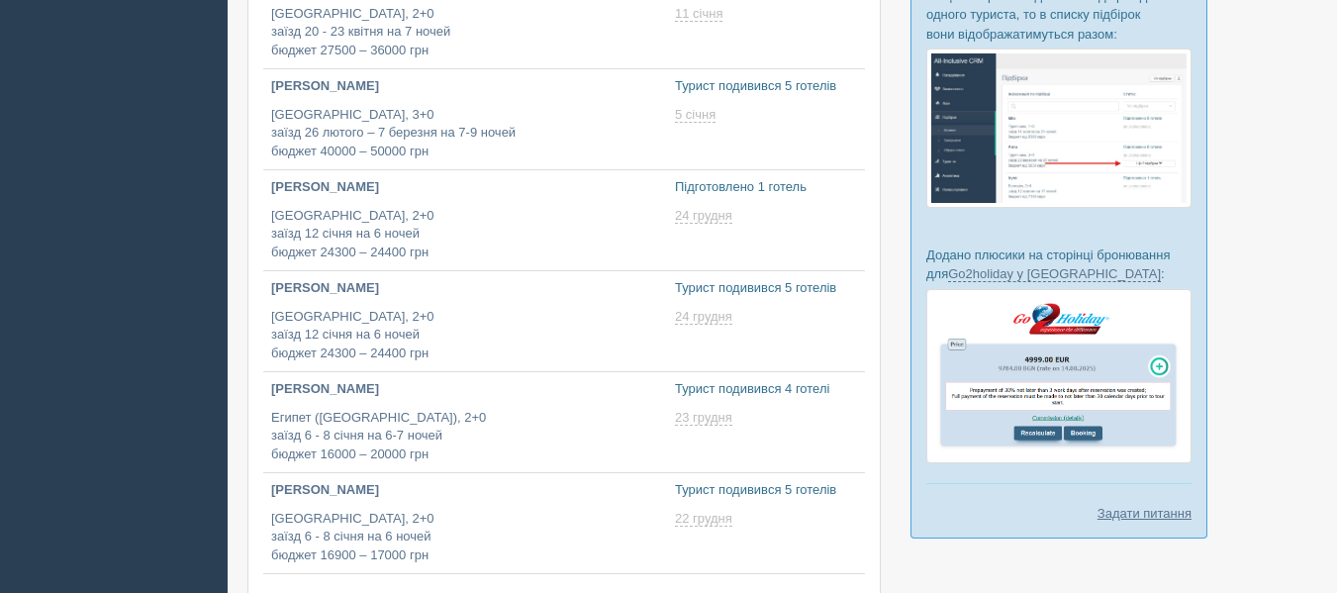
type input "[DATE] 14:45"
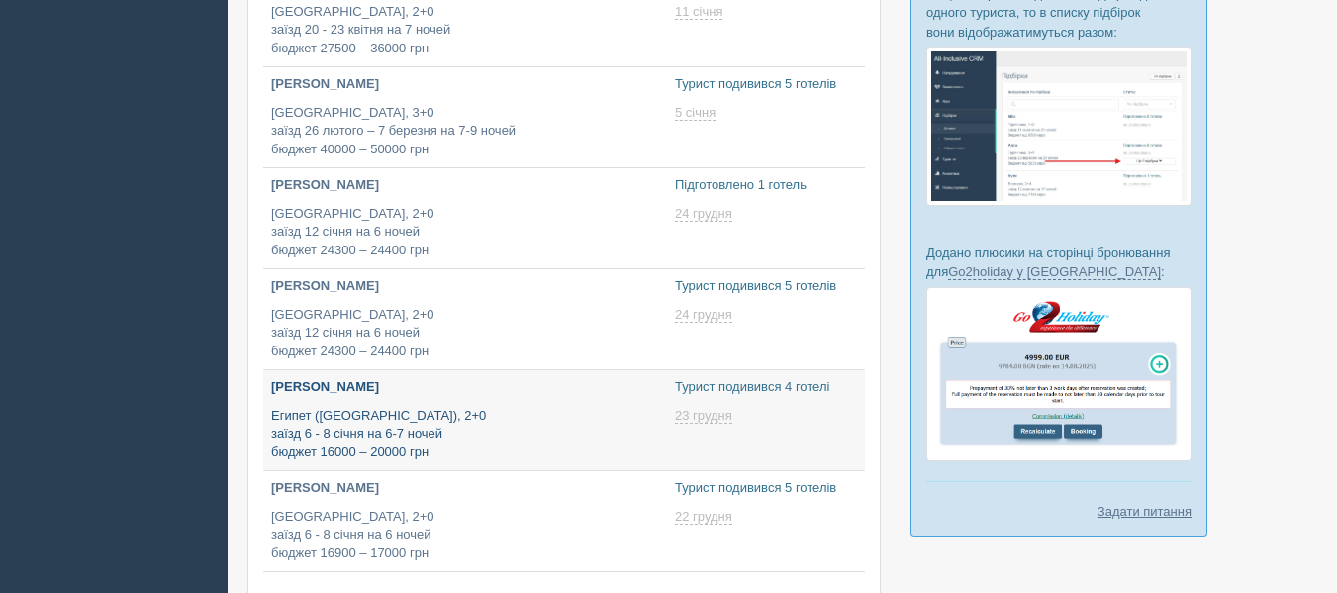
click at [475, 396] on p "[PERSON_NAME]" at bounding box center [465, 387] width 388 height 19
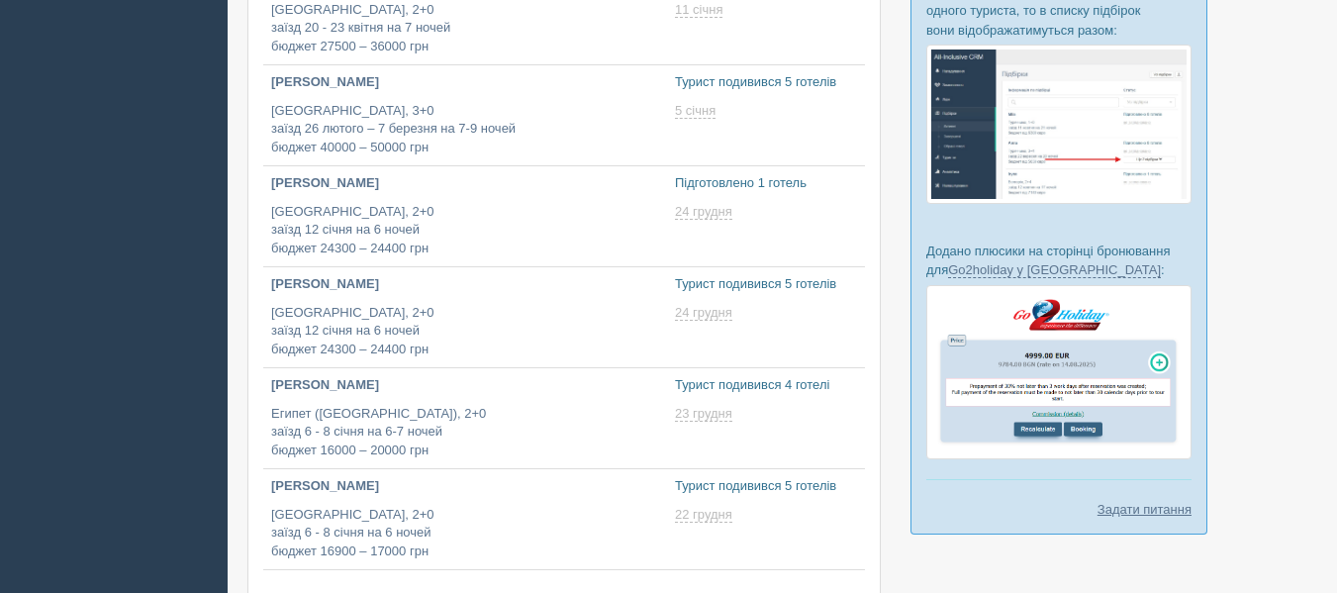
scroll to position [653, 0]
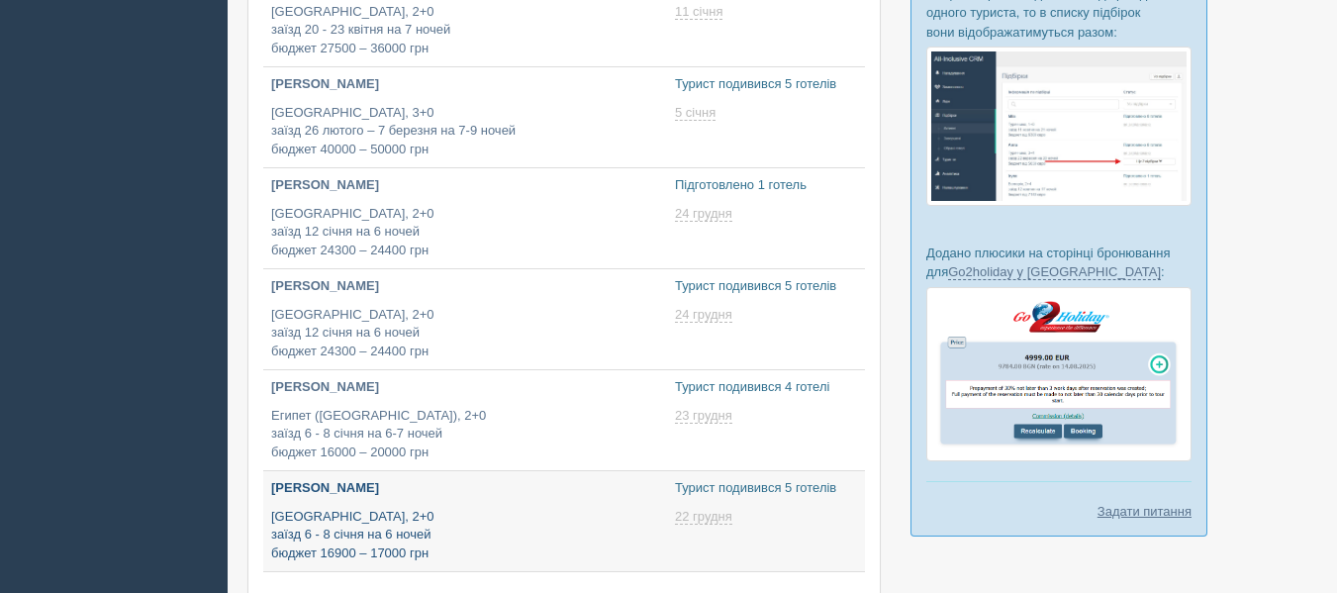
type input "[DATE] 18:35"
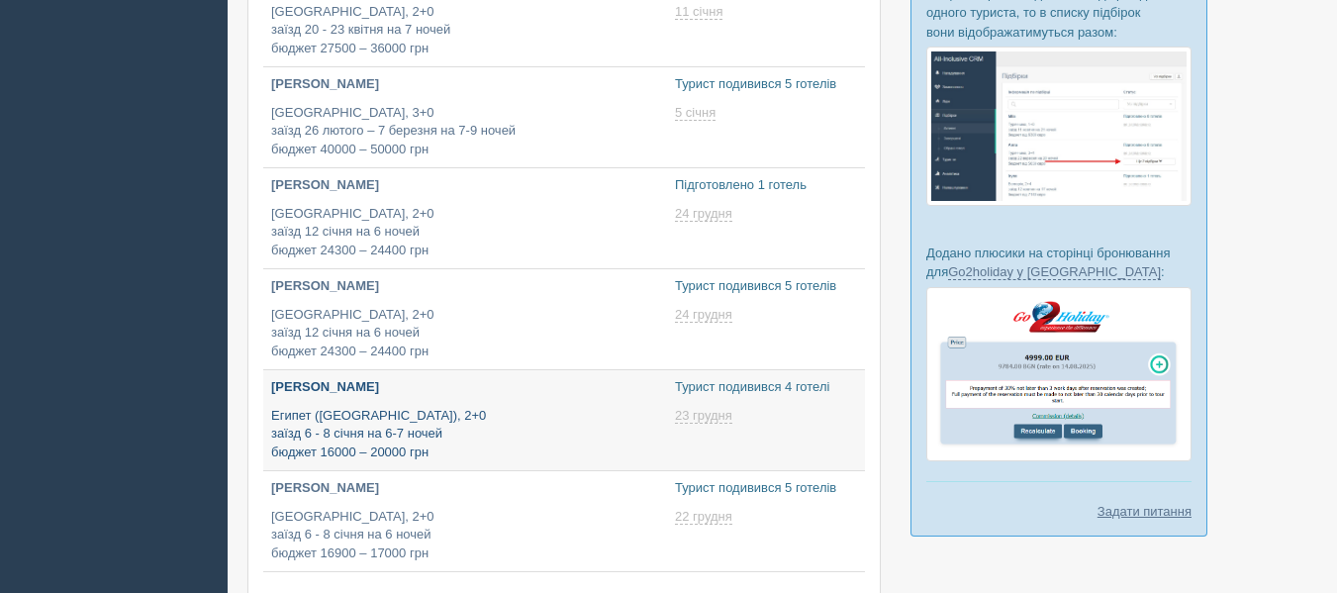
click at [443, 446] on p "Египет (Хургада), 2+0 заїзд 6 - 8 січня на 6-7 ночей бюджет 16000 – 20000 грн" at bounding box center [465, 434] width 388 height 55
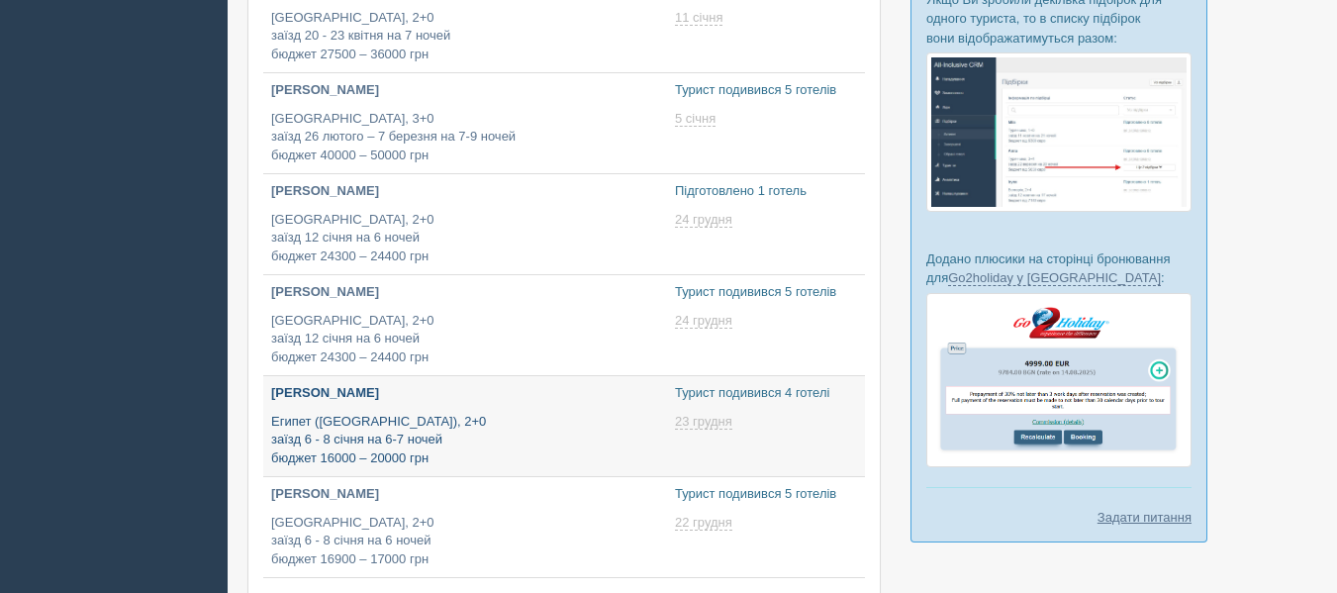
scroll to position [653, 0]
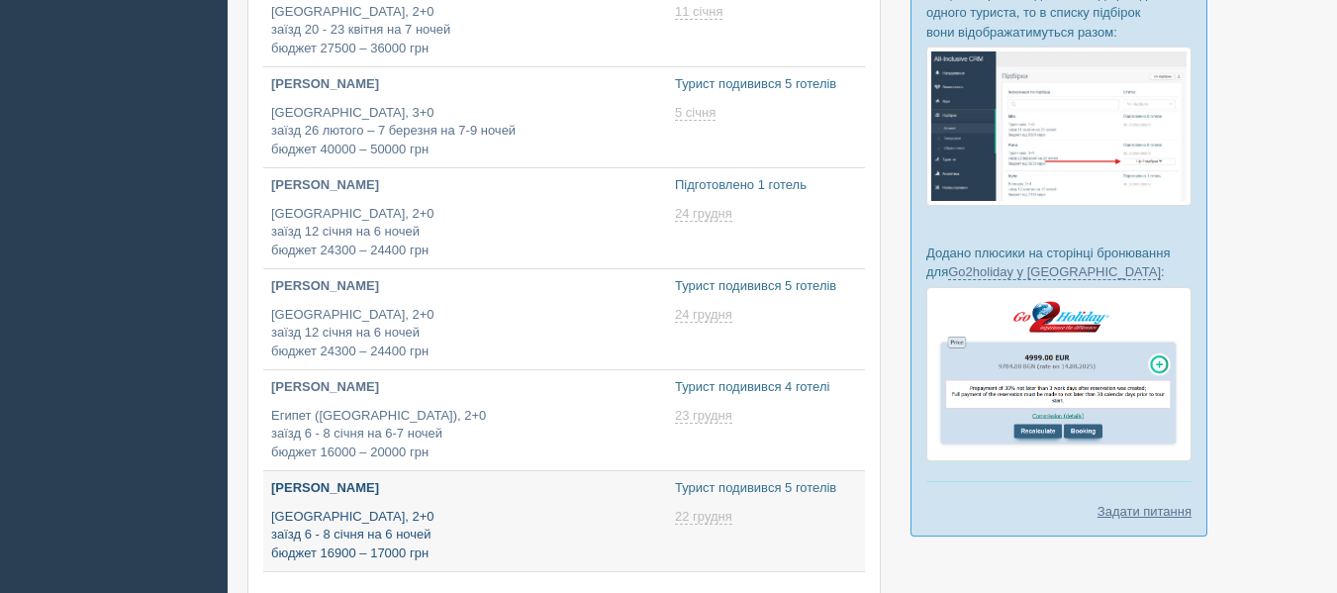
click at [481, 532] on p "Египет, 2+0 заїзд 6 - 8 січня на 6 ночей бюджет 16900 – 17000 грн" at bounding box center [465, 535] width 388 height 55
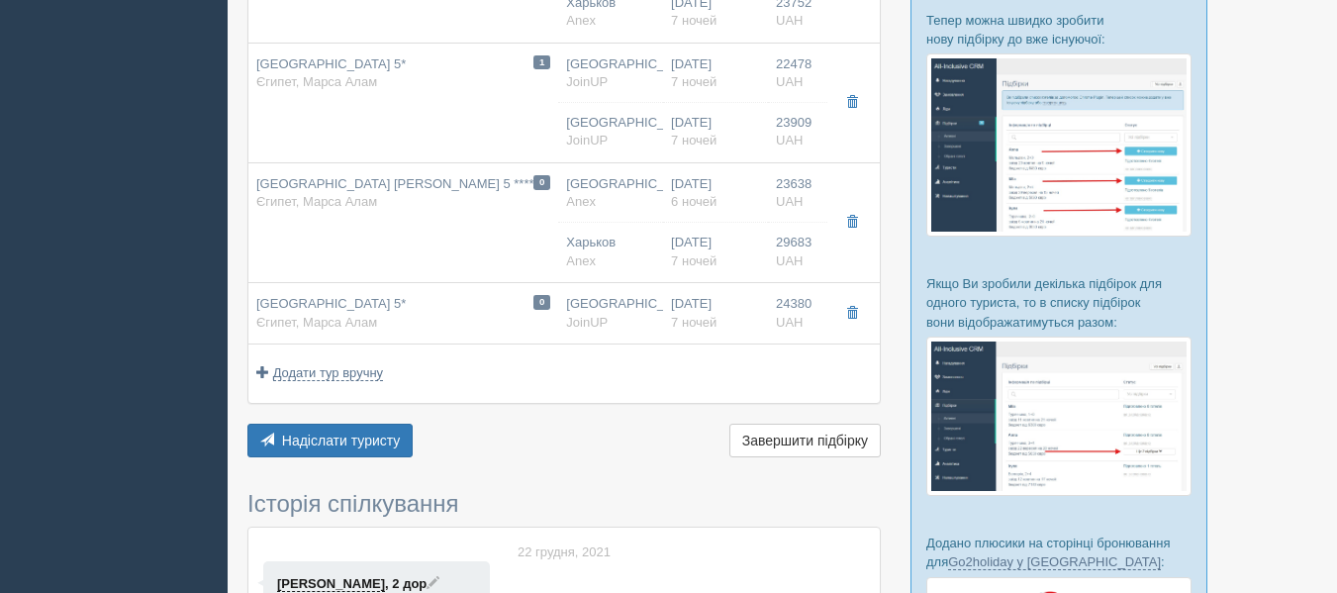
scroll to position [374, 0]
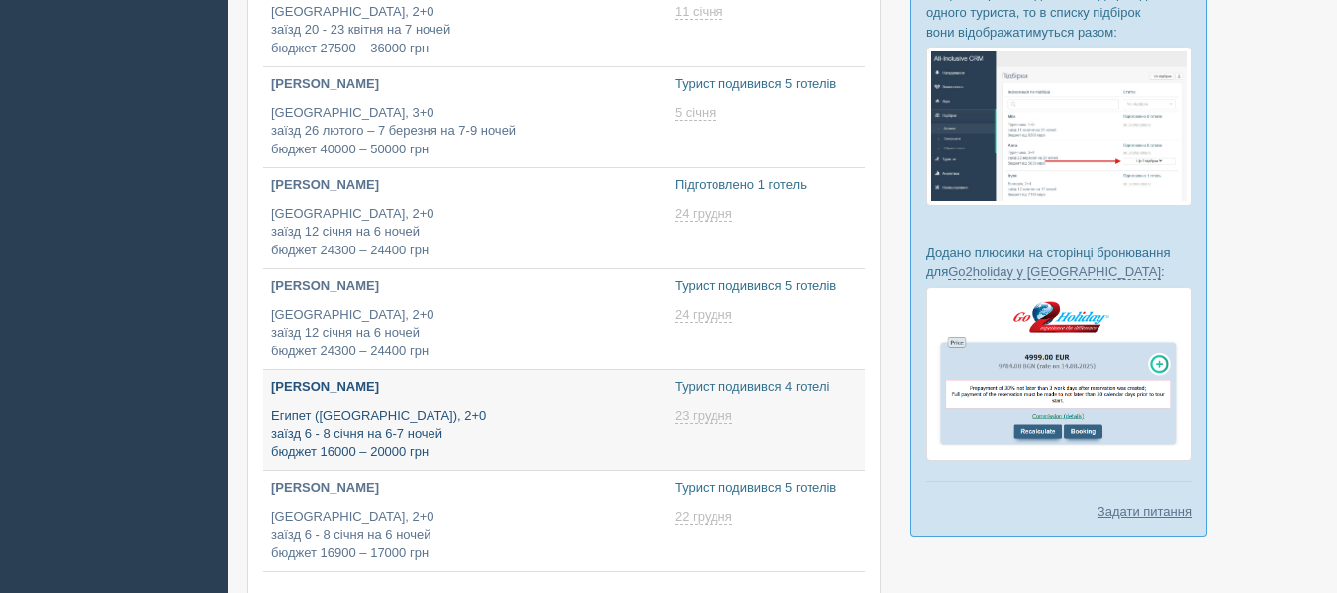
scroll to position [873, 0]
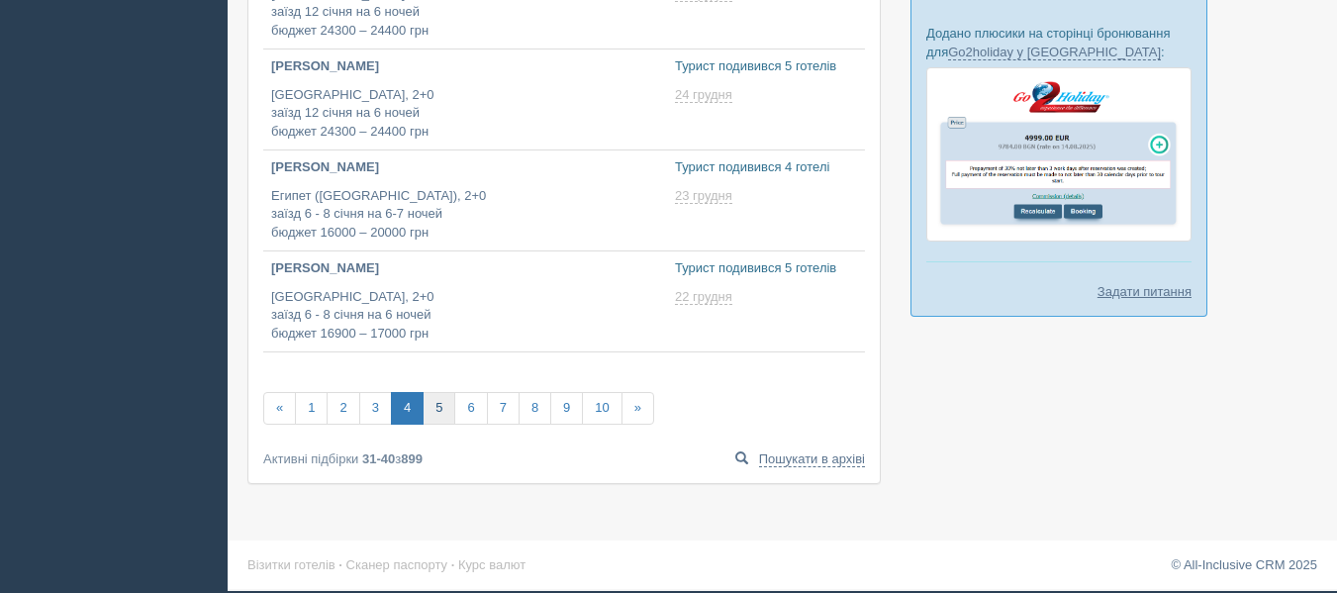
click at [445, 422] on link "5" at bounding box center [439, 408] width 33 height 33
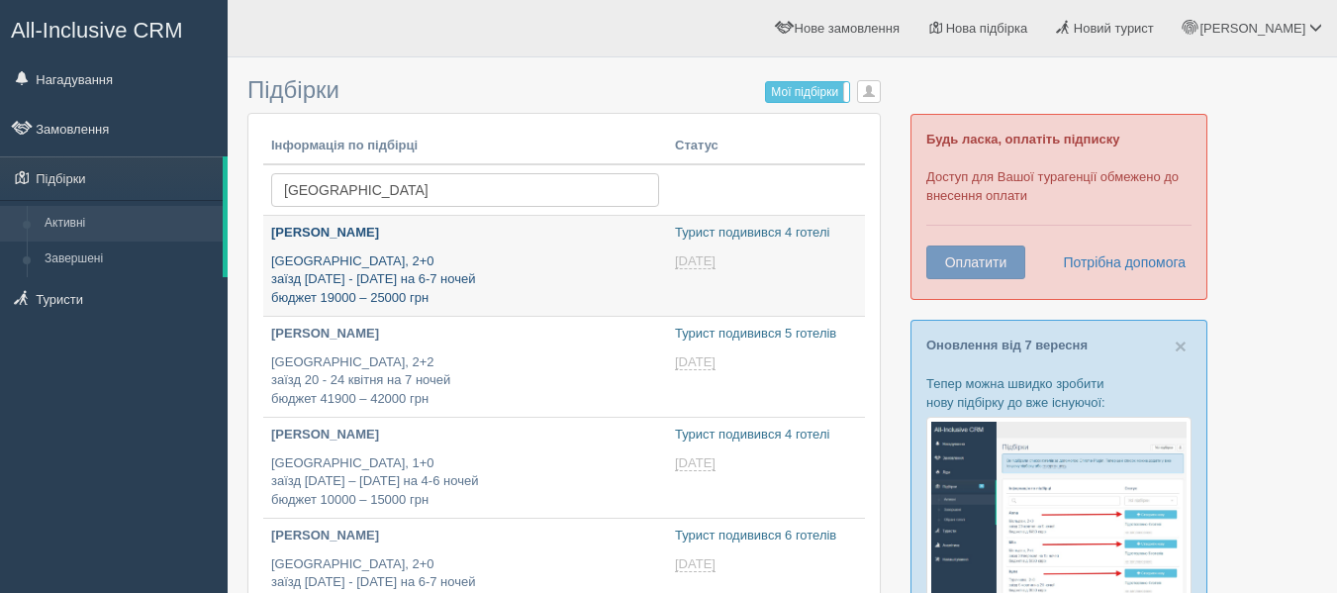
type input "2025-09-08 17:30"
type input "[DATE] 18:45"
click at [490, 282] on p "Египет, 2+0 заїзд 6 - 9 січня на 6-7 ночей бюджет 19000 – 25000 грн" at bounding box center [465, 279] width 388 height 55
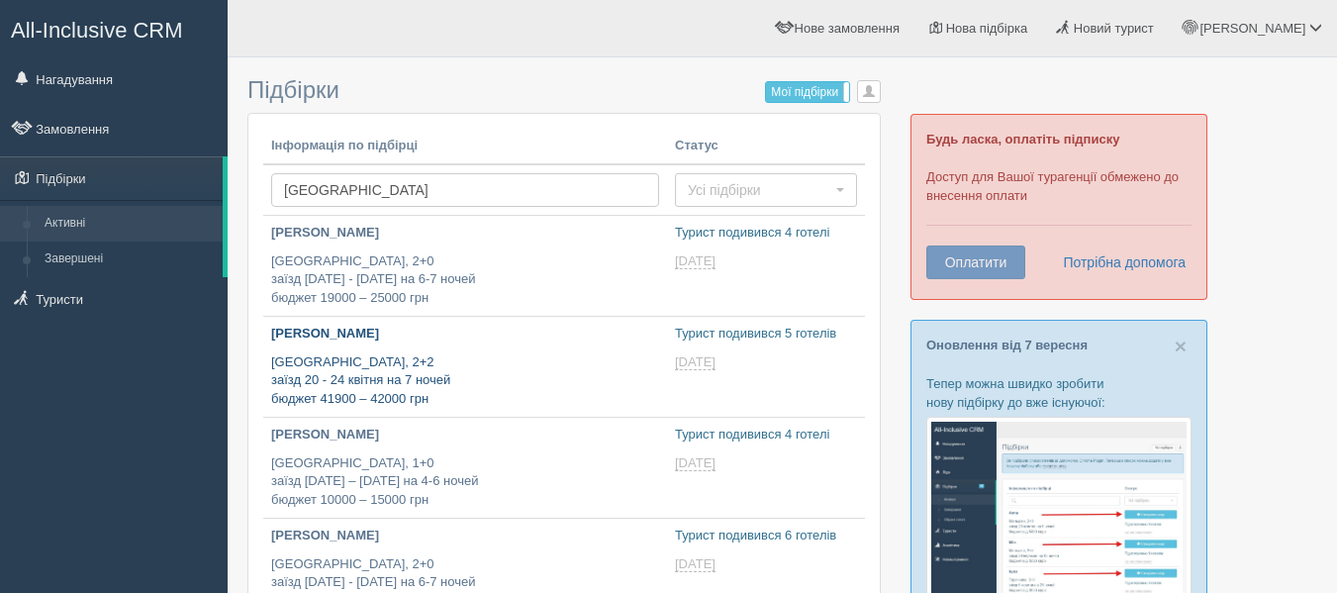
drag, startPoint x: 0, startPoint y: 0, endPoint x: 500, endPoint y: 387, distance: 632.2
click at [500, 387] on p "Египет, 2+2 заїзд 20 - 24 квітня на 7 ночей бюджет 41900 – 42000 грн" at bounding box center [465, 380] width 388 height 55
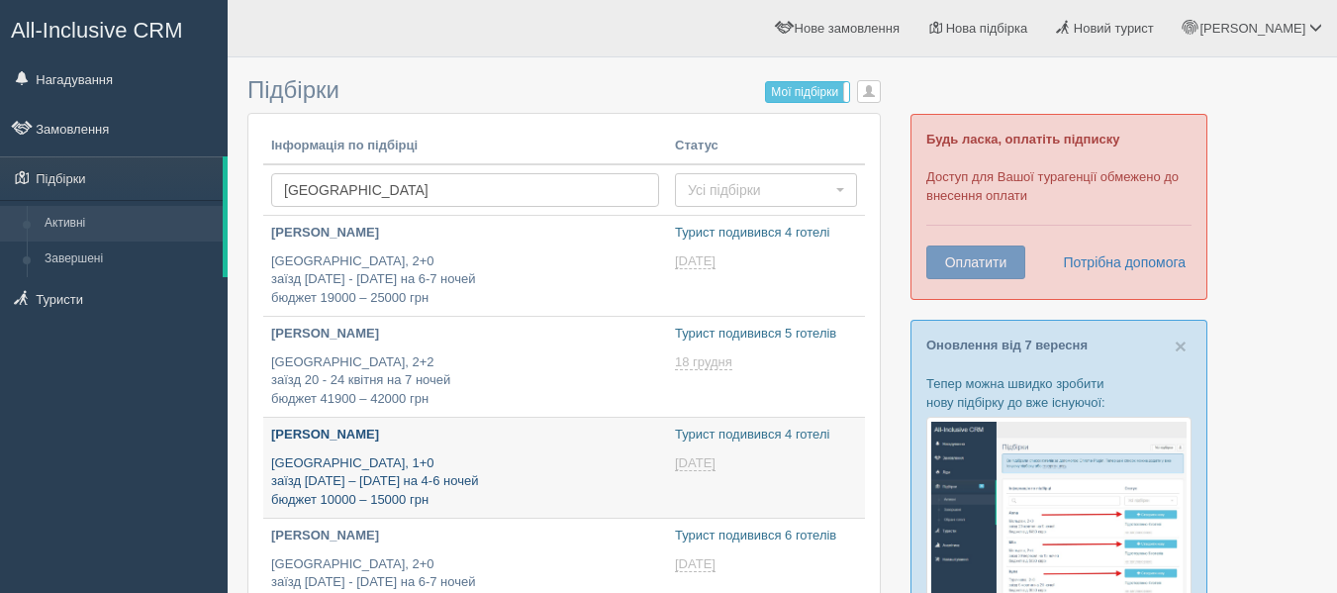
click at [385, 418] on link "[PERSON_NAME] [GEOGRAPHIC_DATA], 1+0 заїзд [DATE] – [DATE] на 4-6 ночей бюджет …" at bounding box center [465, 468] width 404 height 100
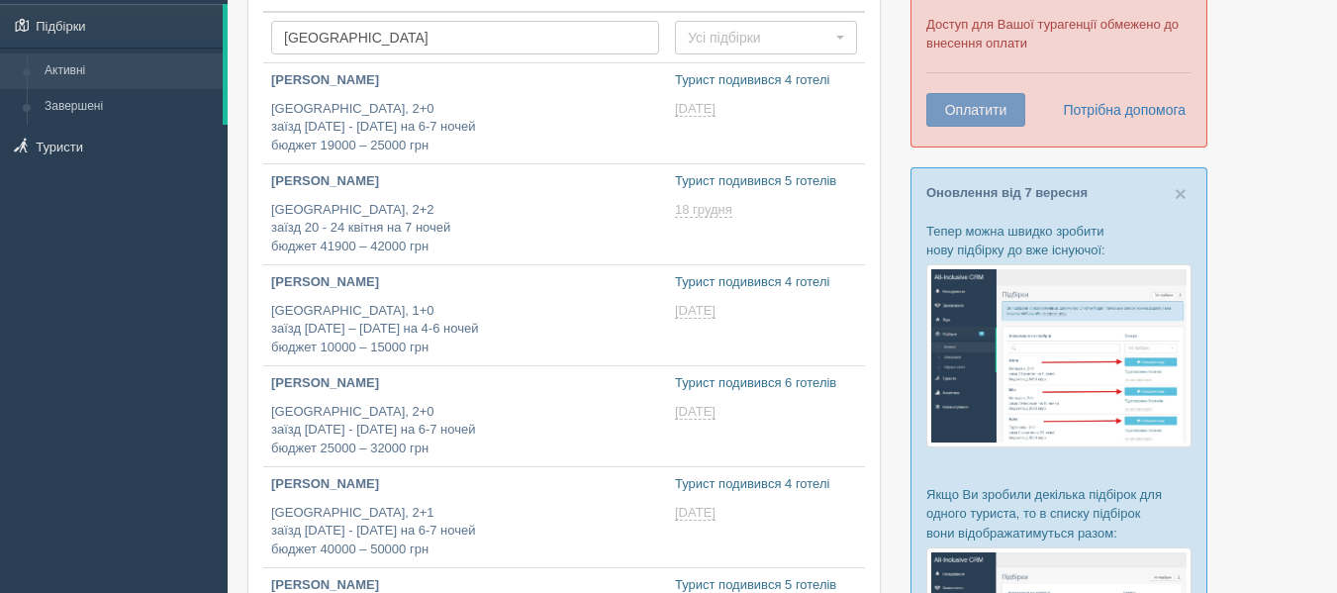
scroll to position [153, 0]
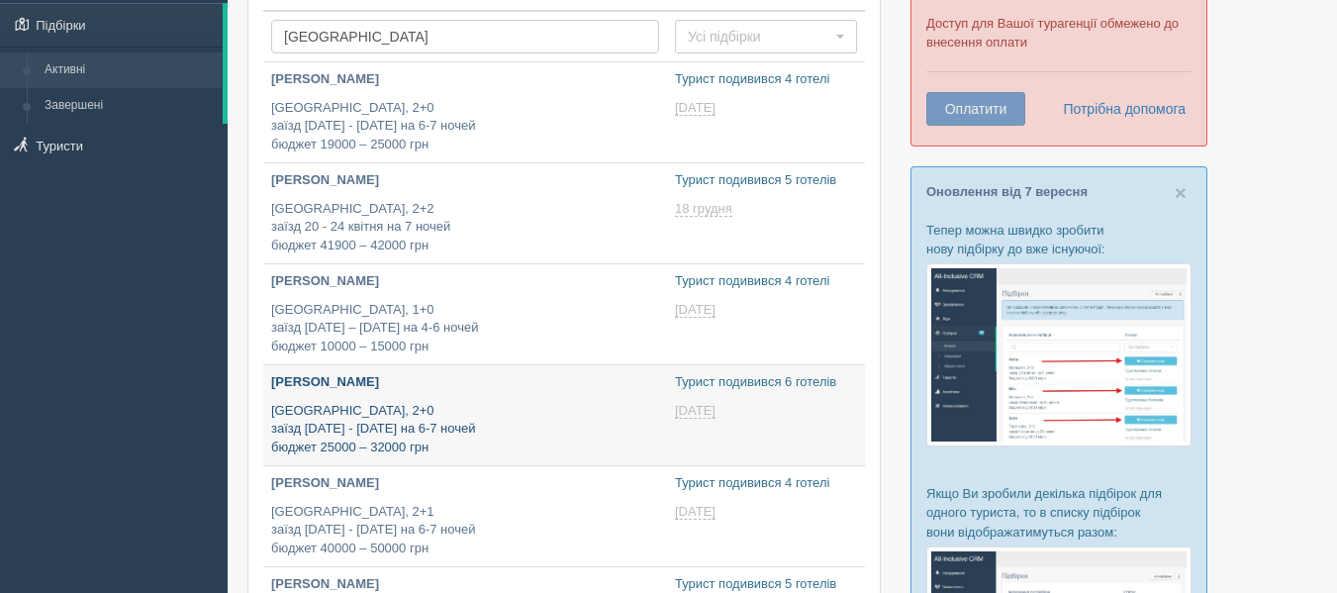
type input "[DATE] 21:35"
click at [442, 416] on p "Египет, 2+0 заїзд 12 - 18 лютого на 6-7 ночей бюджет 25000 – 32000 грн" at bounding box center [465, 429] width 388 height 55
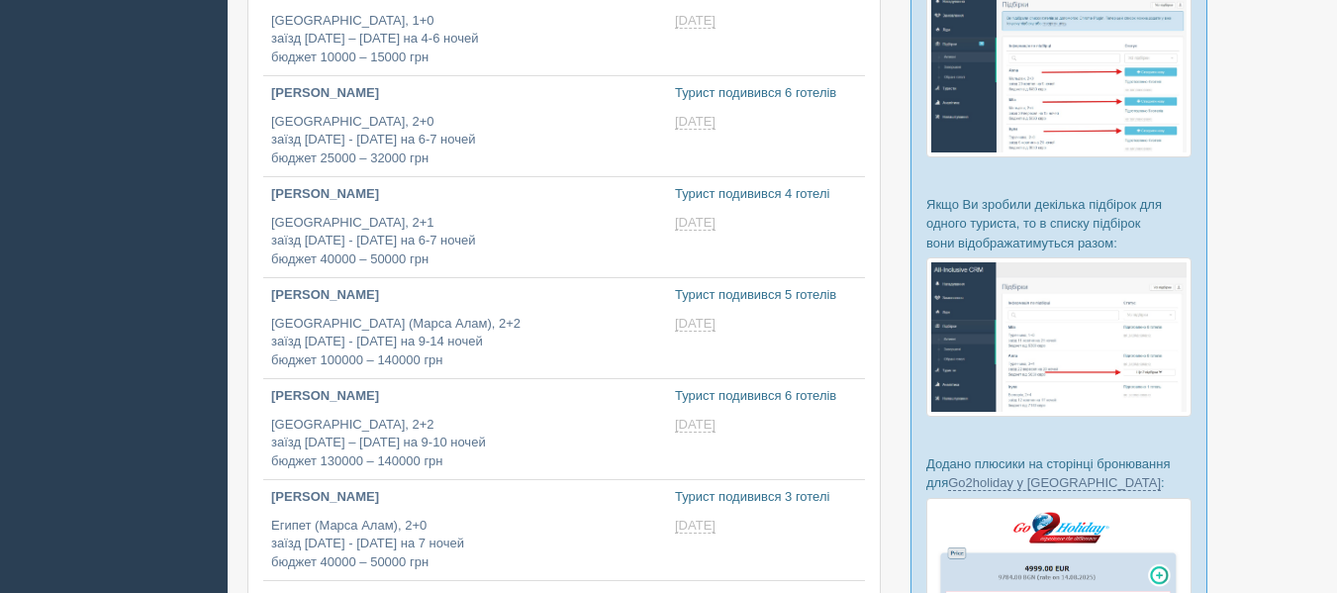
type input "2025-09-08 15:20"
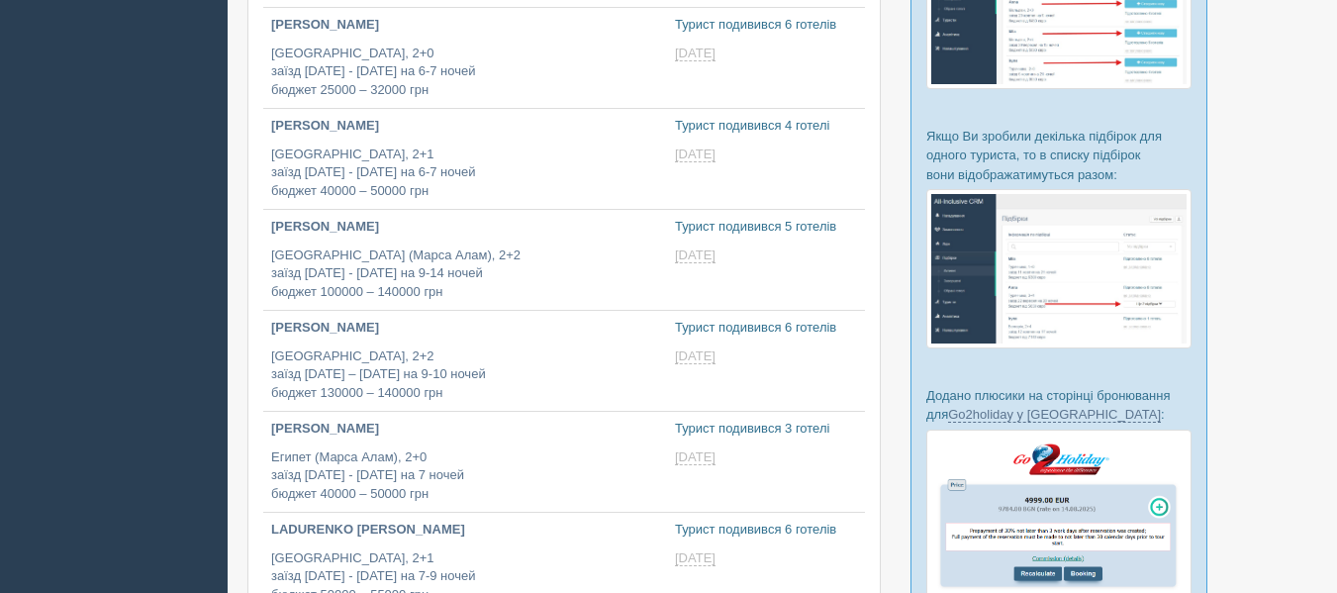
type input "2025-09-08 18:40"
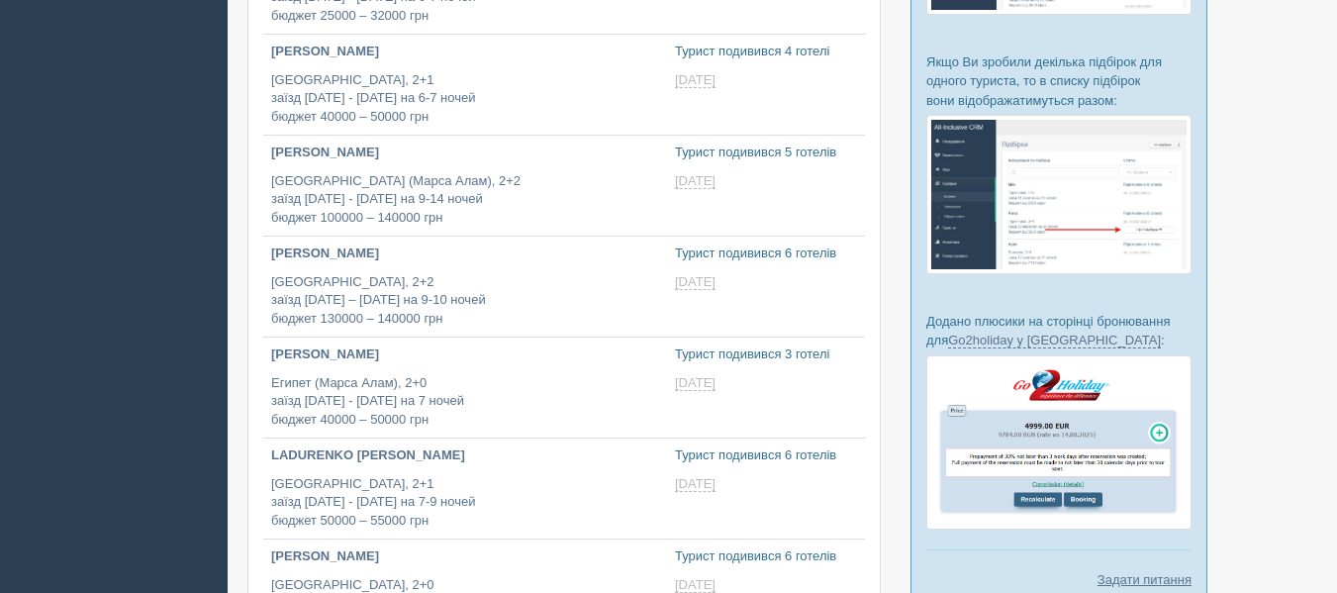
type input "[DATE] 13:00"
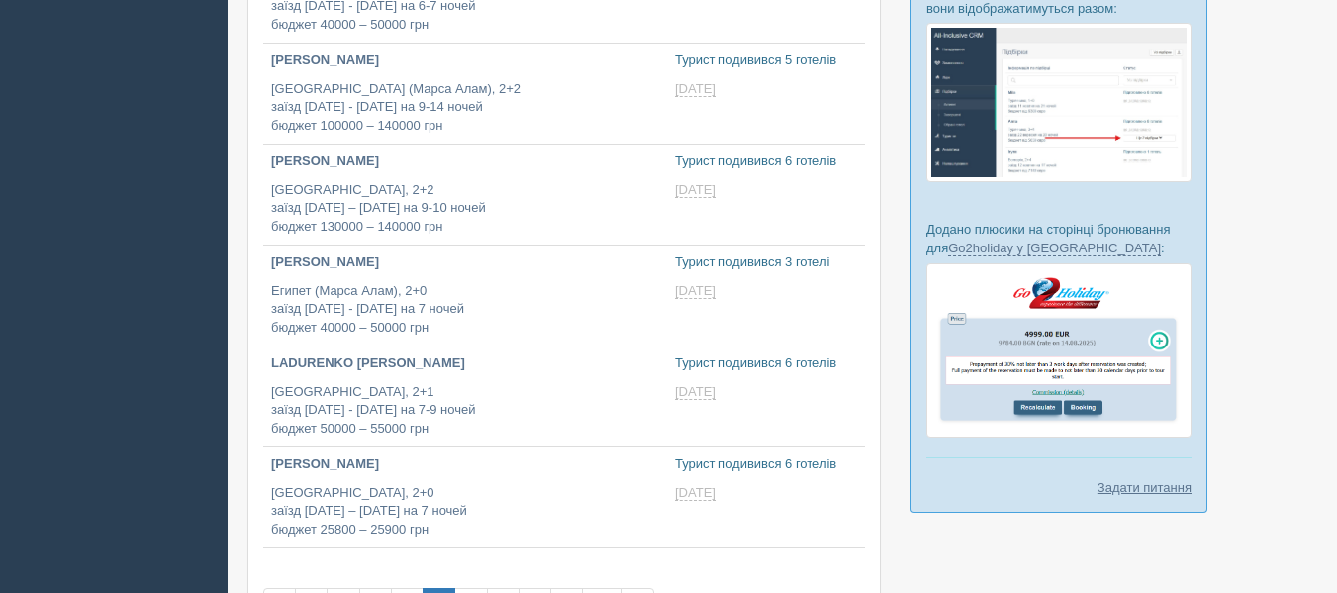
type input "2025-09-08 18:10"
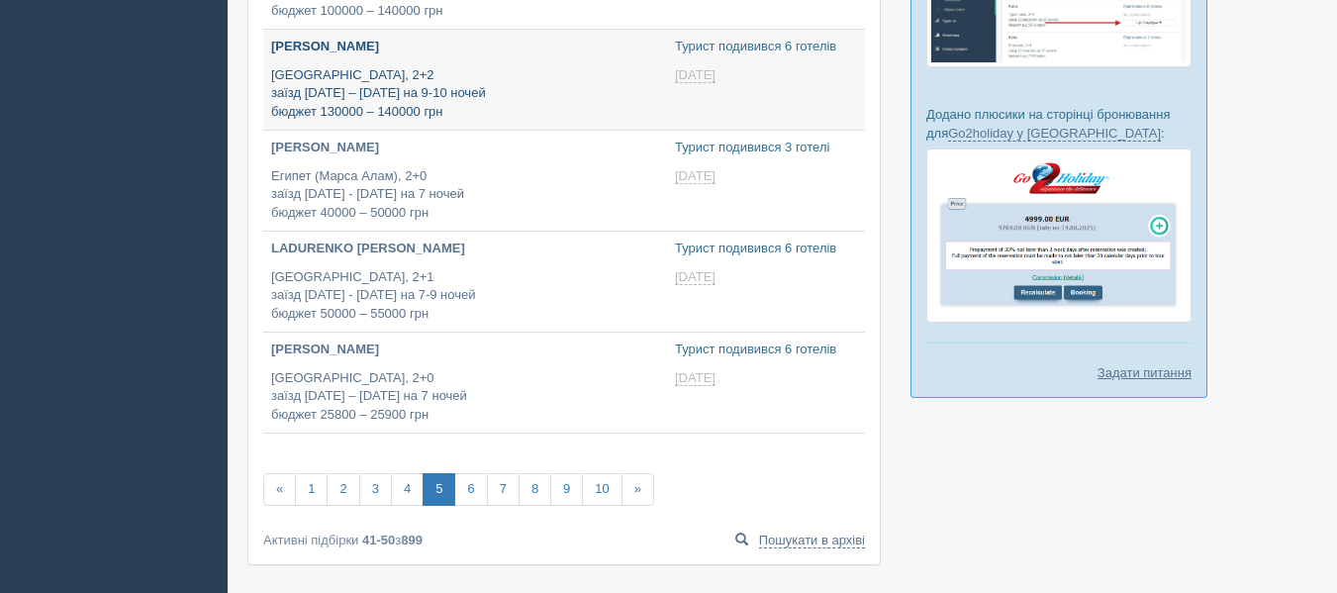
scroll to position [873, 0]
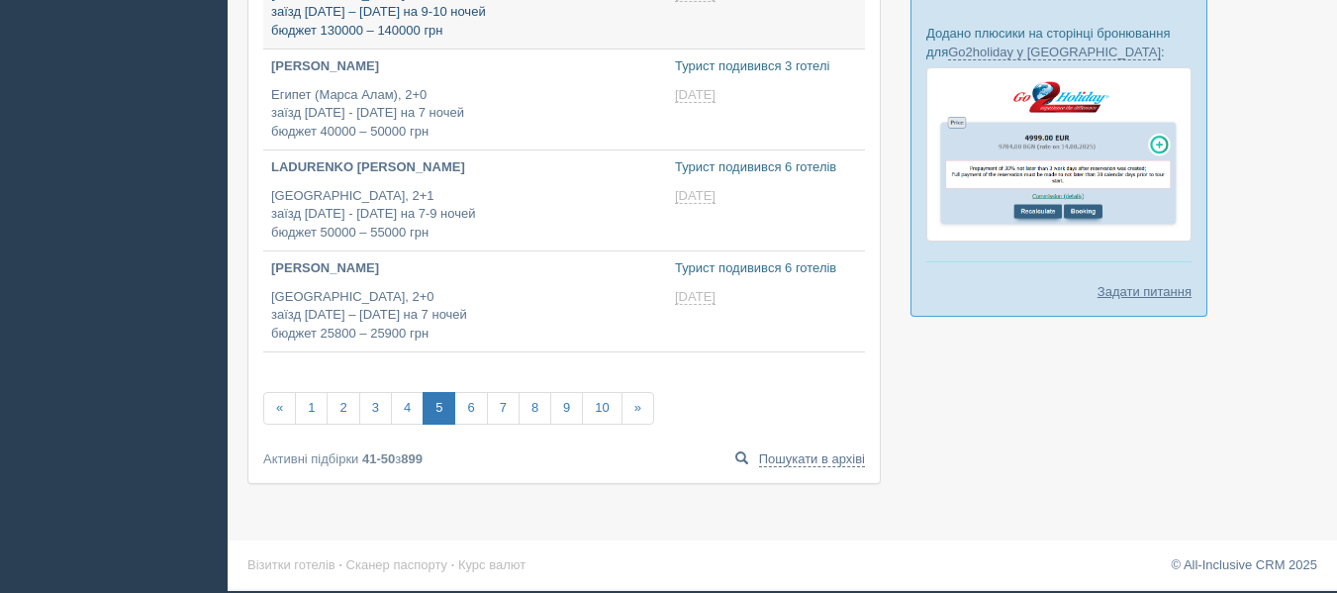
type input "2025-09-08 17:25"
type input "2025-09-08 13:05"
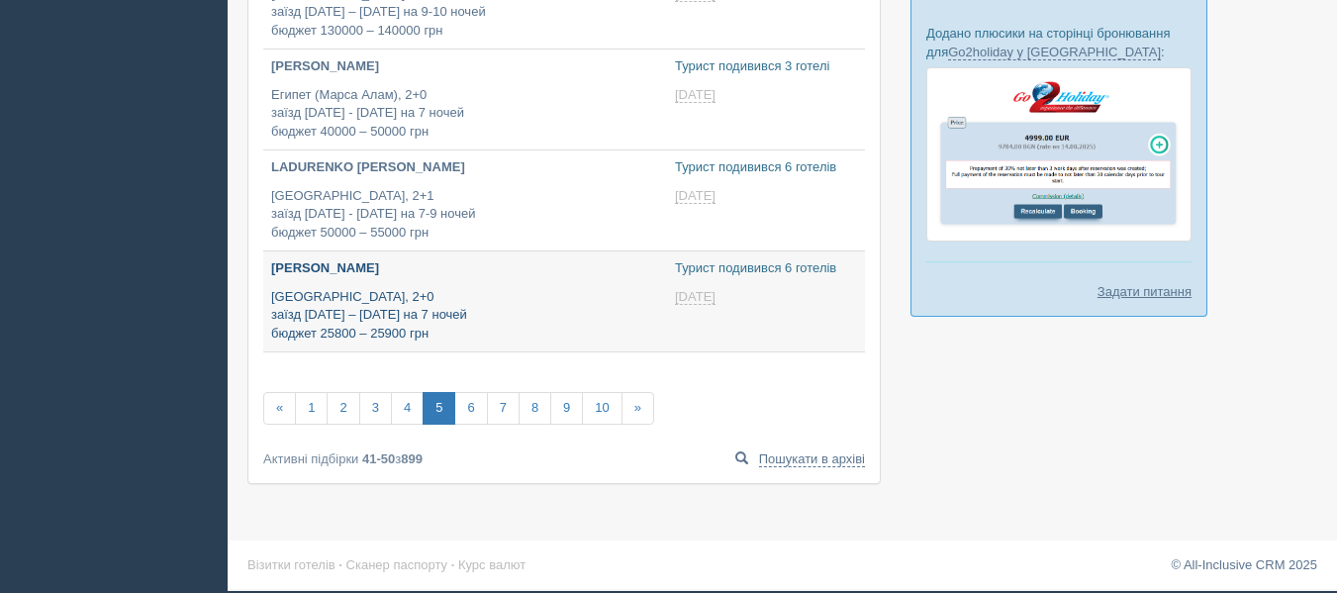
click at [479, 316] on p "Египет, 2+0 заїзд 15 грудня – 15 січня на 7 ночей бюджет 25800 – 25900 грн" at bounding box center [465, 315] width 388 height 55
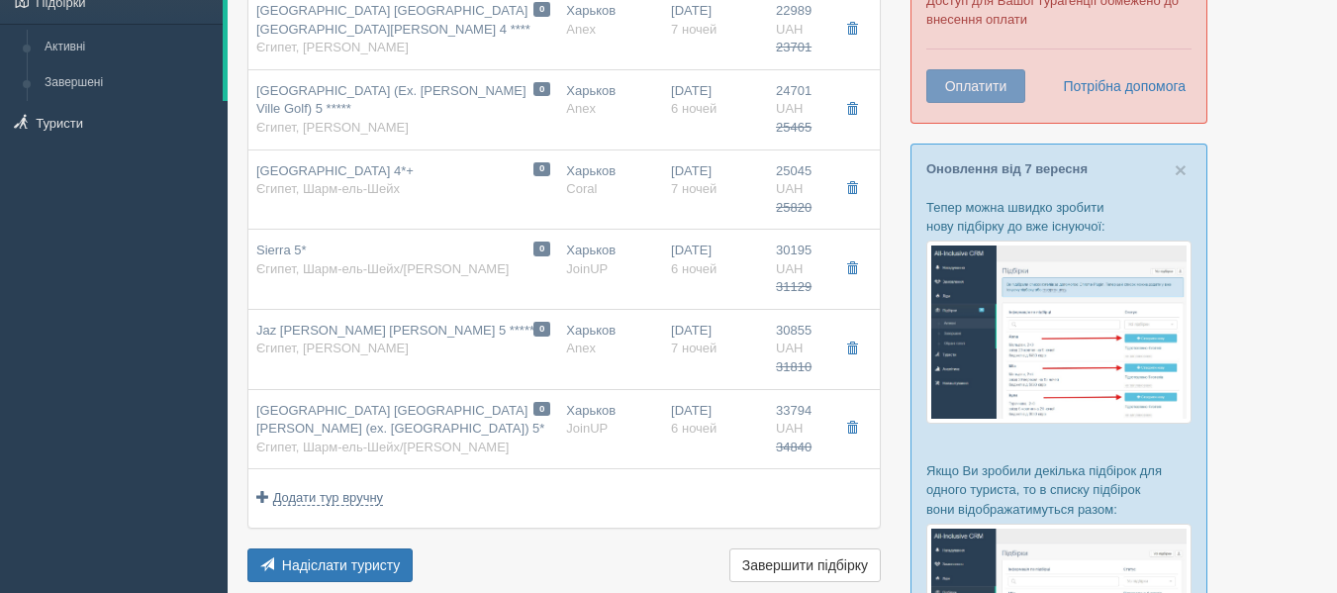
scroll to position [177, 0]
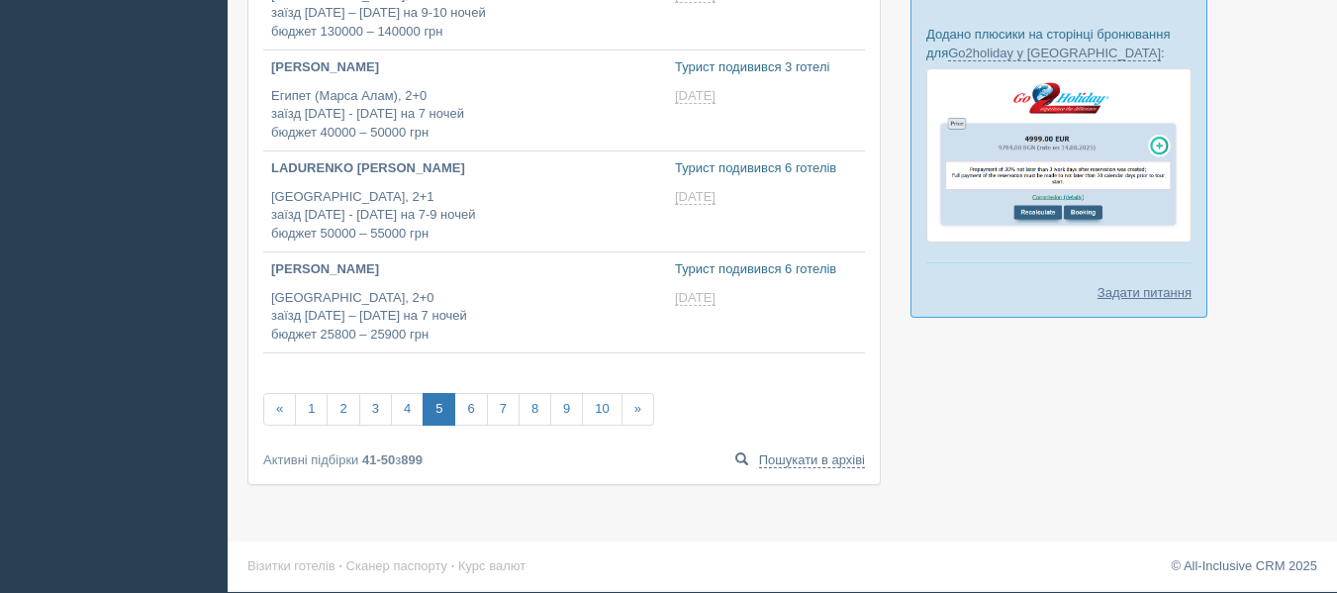
scroll to position [873, 0]
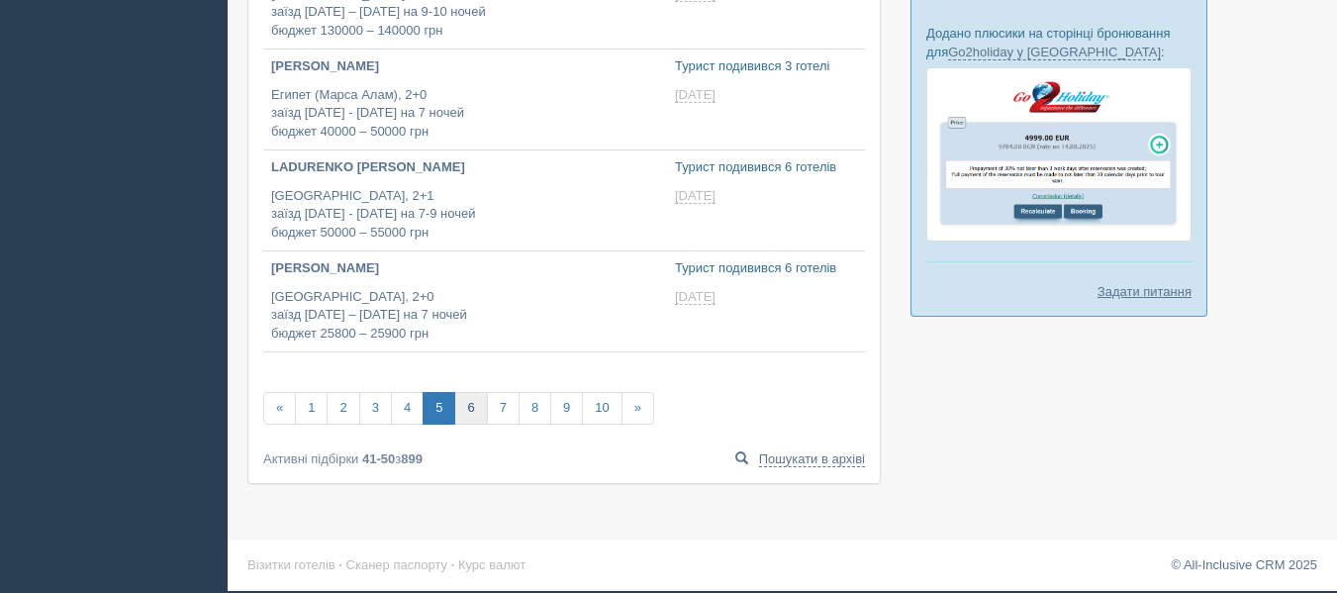
click at [468, 415] on link "6" at bounding box center [470, 408] width 33 height 33
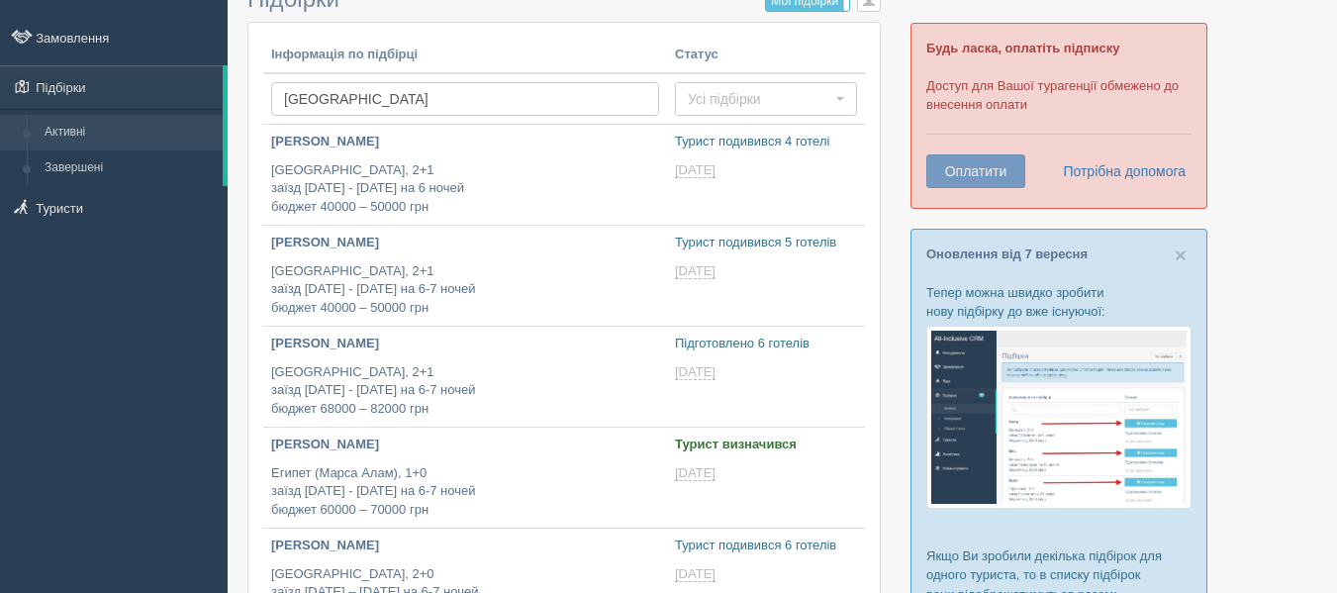
type input "[DATE] 18:15"
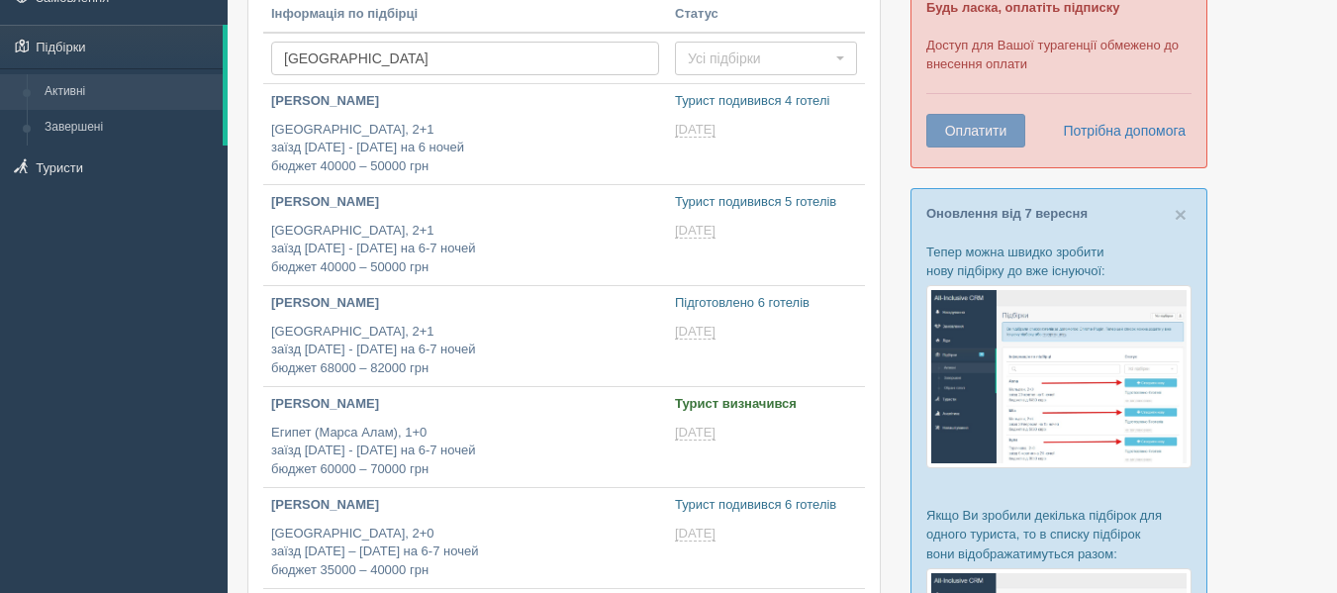
type input "[DATE] 18:15"
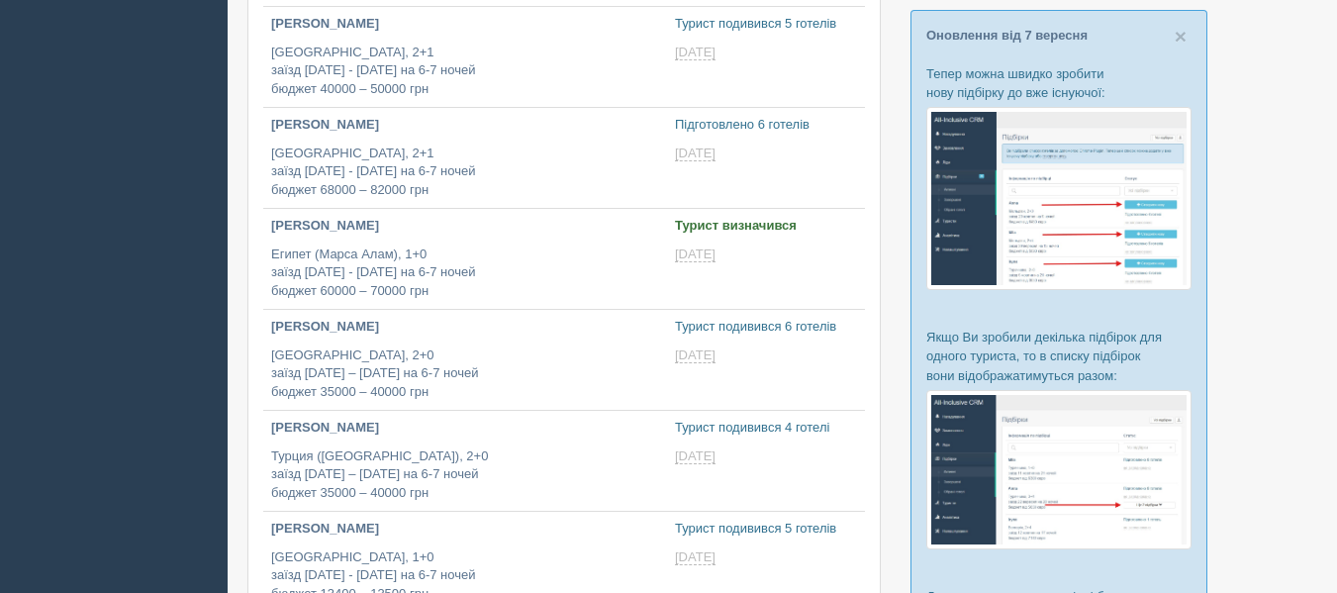
scroll to position [311, 0]
type input "[DATE] 10:10"
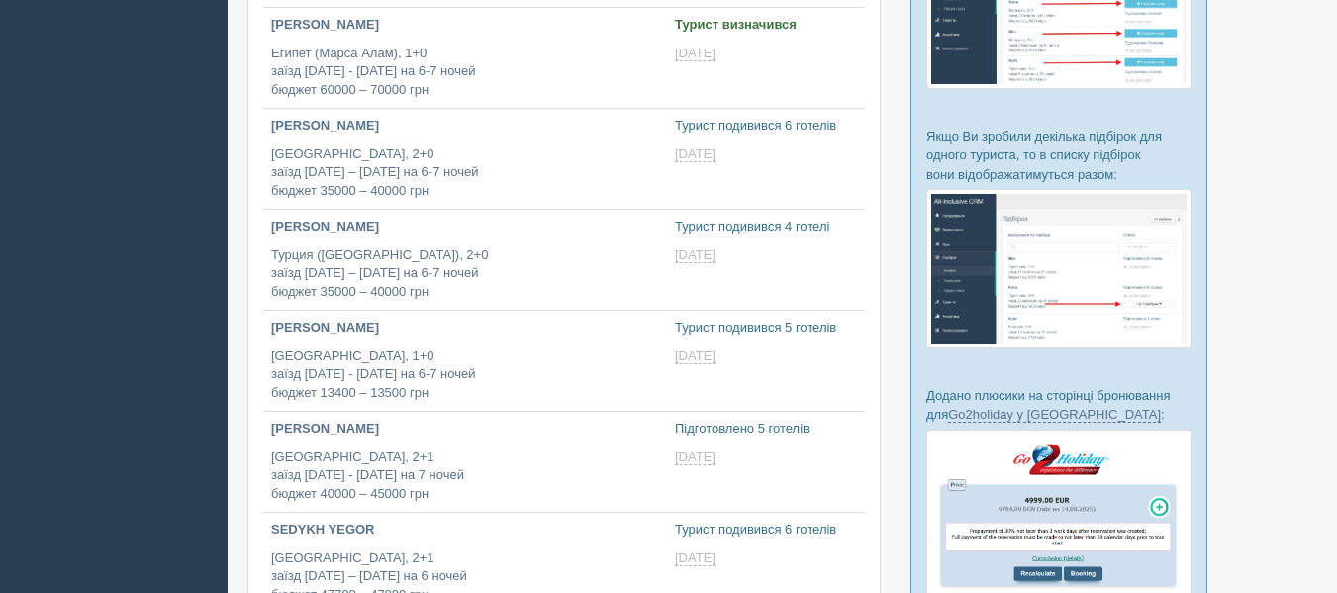
scroll to position [512, 0]
type input "[DATE] 16:45"
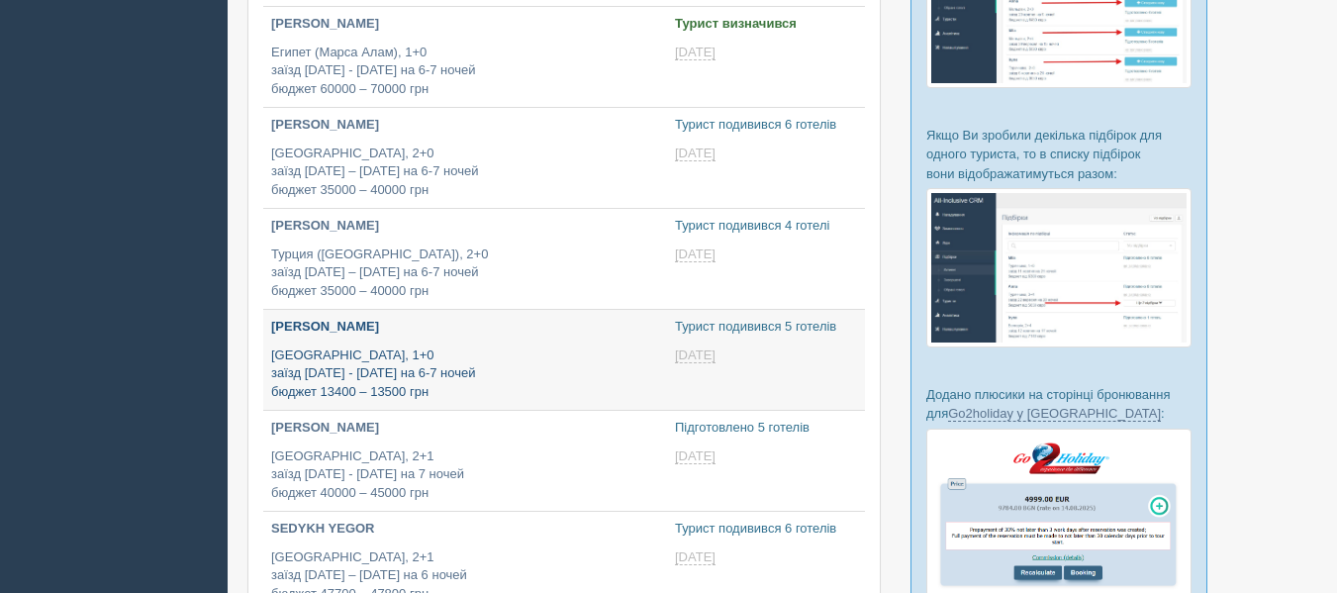
type input "[DATE] 18:55"
click at [485, 357] on p "[GEOGRAPHIC_DATA], 1+0 заїзд [DATE] - [DATE] на 6-7 ночей бюджет 13400 – 13500 …" at bounding box center [465, 373] width 388 height 55
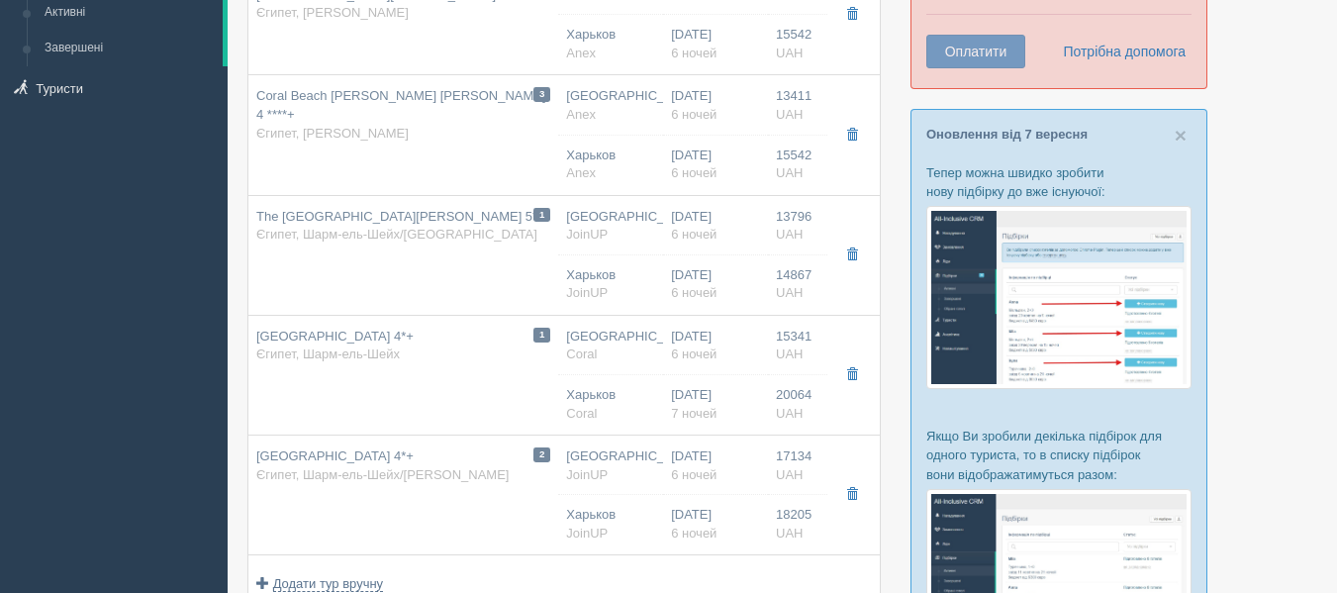
scroll to position [213, 0]
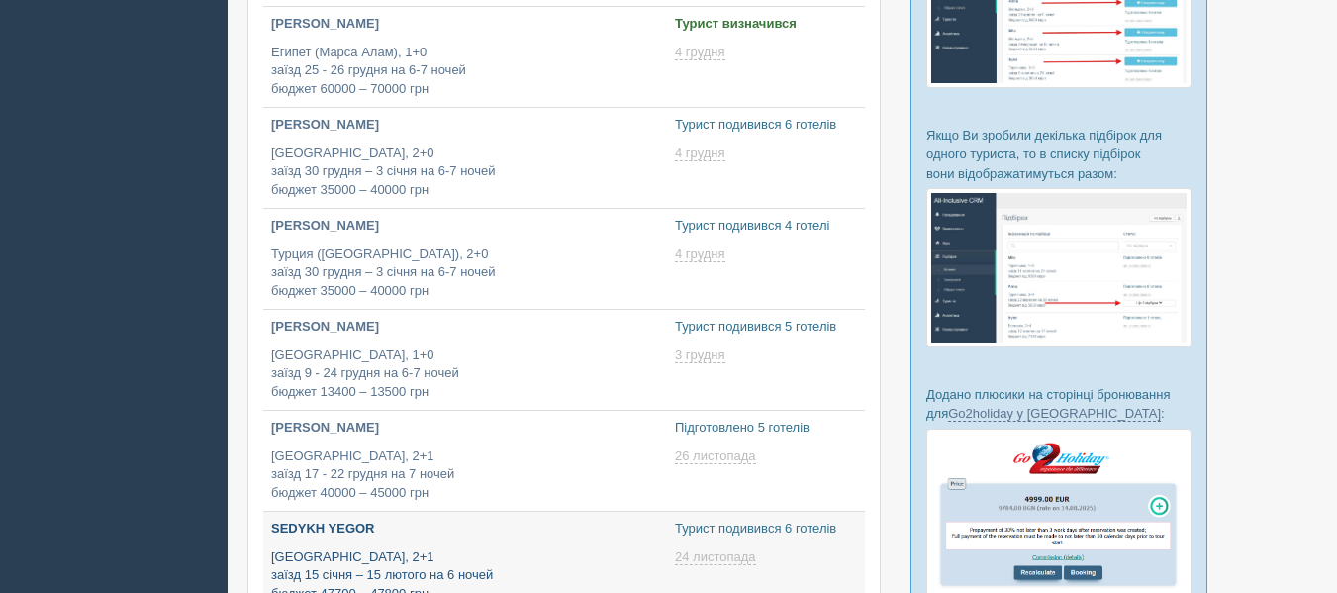
type input "[DATE] 19:10"
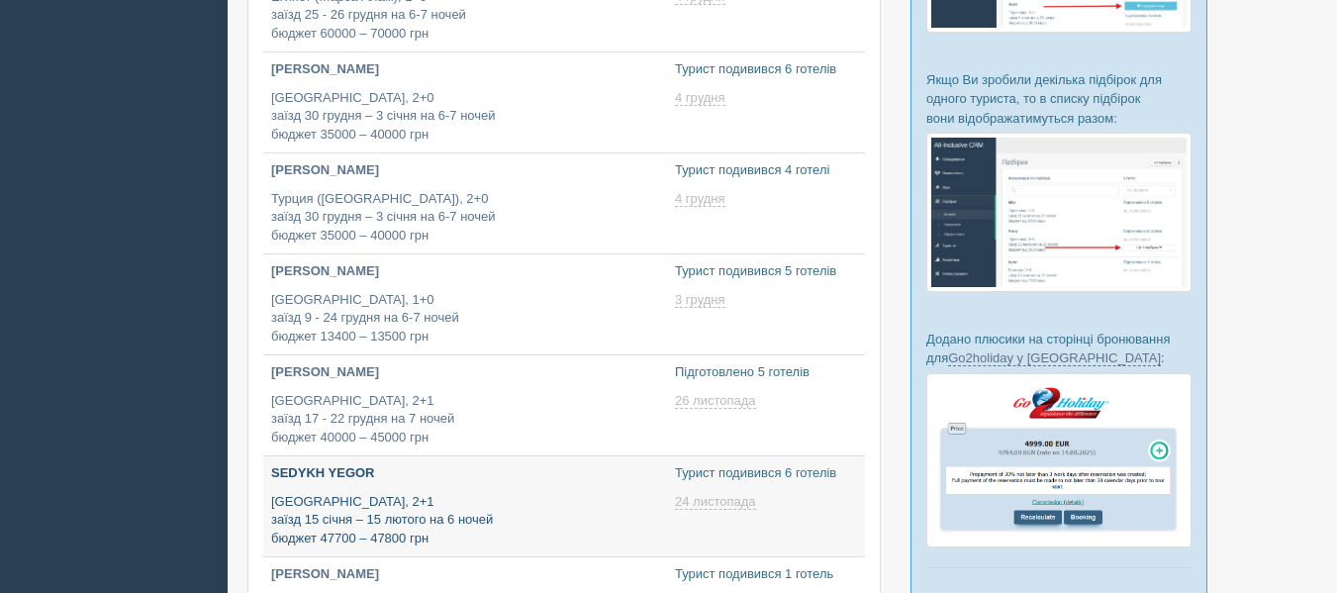
type input "2025-09-08 17:55"
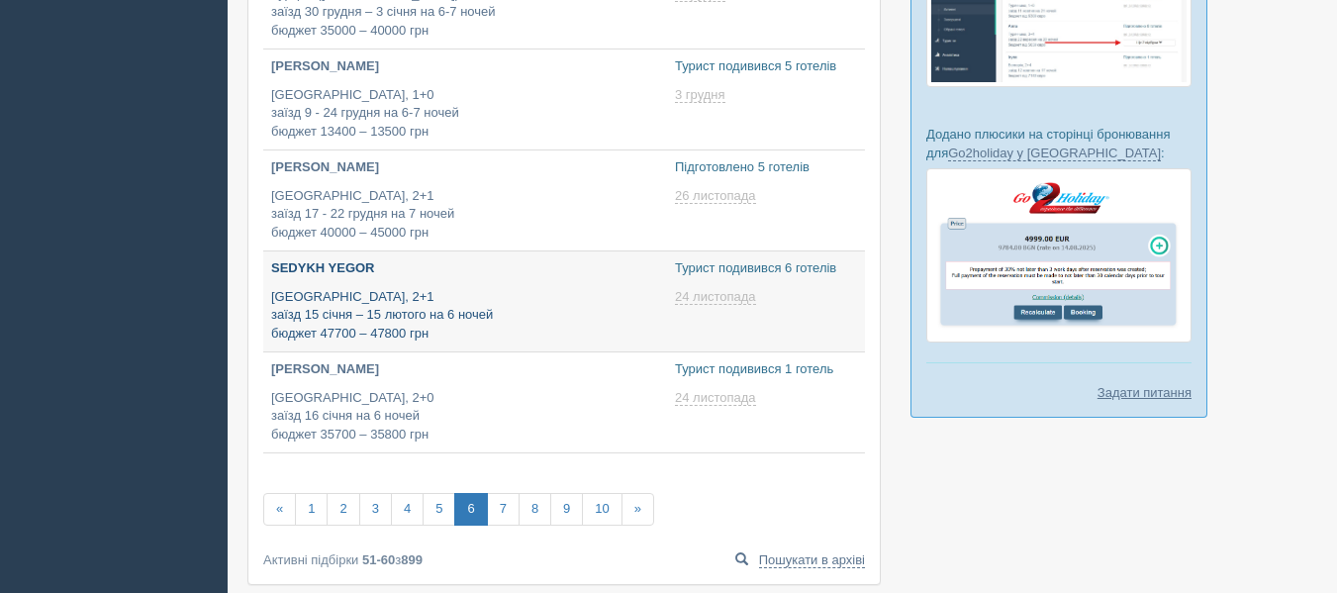
scroll to position [773, 0]
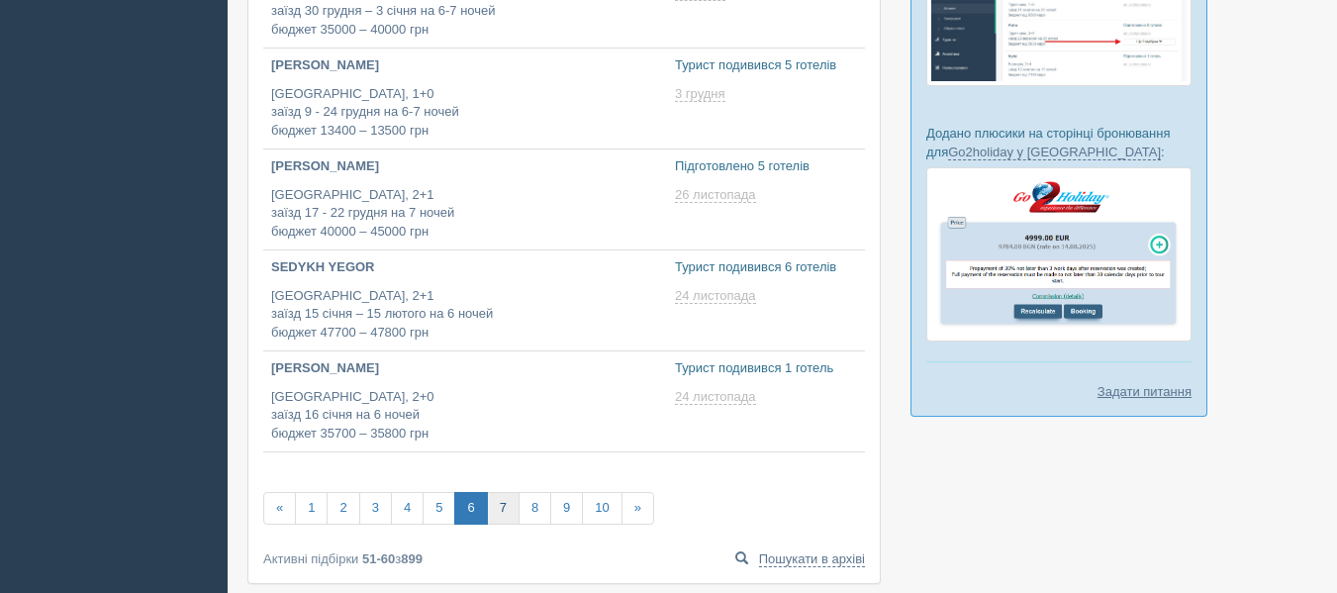
click at [505, 504] on link "7" at bounding box center [503, 508] width 33 height 33
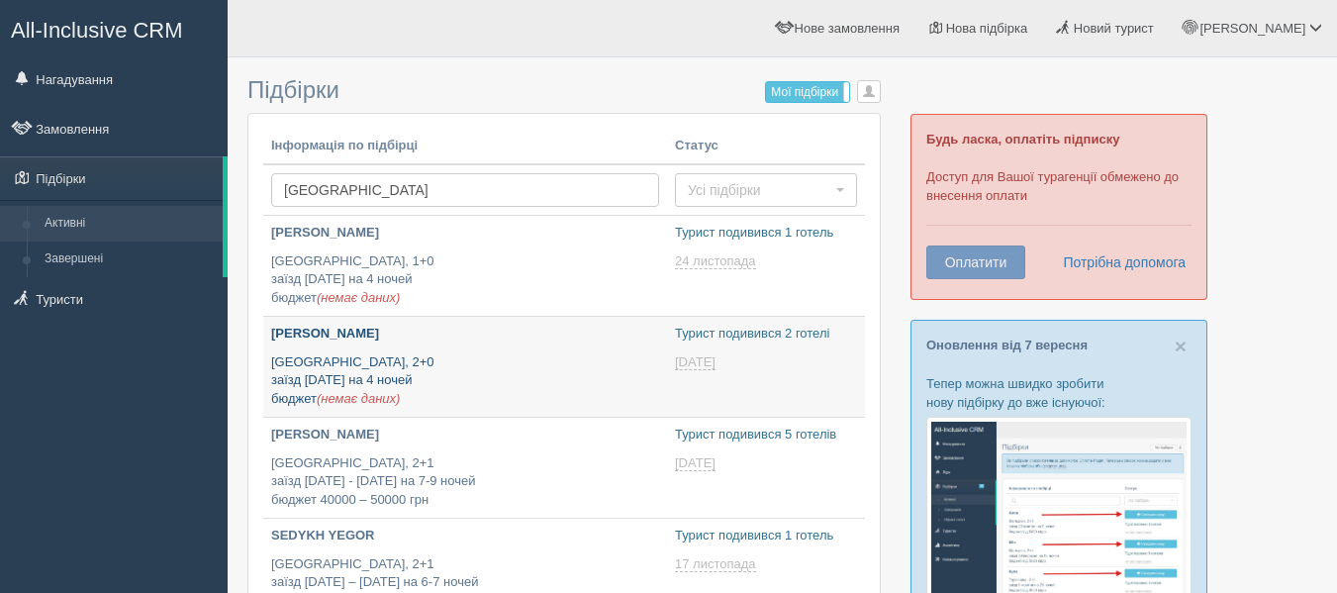
type input "[DATE] 15:55"
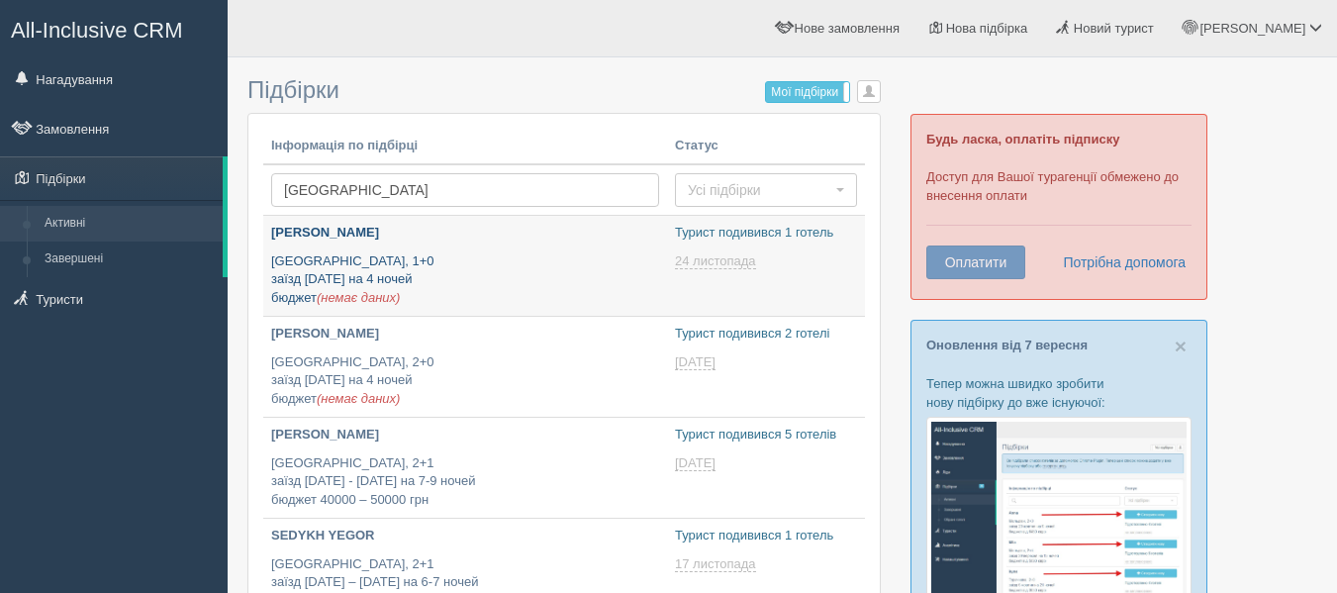
type input "[DATE] 15:40"
click at [515, 270] on p "Египет, 1+0 заїзд 30 грудня на 4 ночей бюджет (немає даних)" at bounding box center [465, 279] width 388 height 55
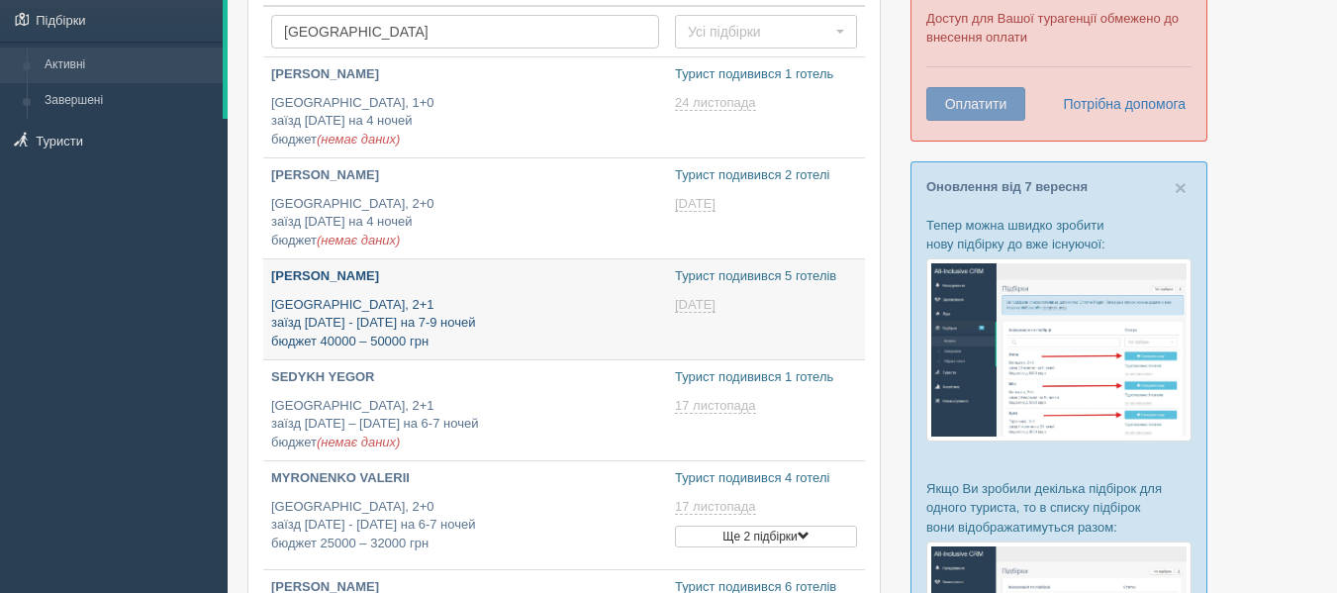
type input "[DATE] 12:35"
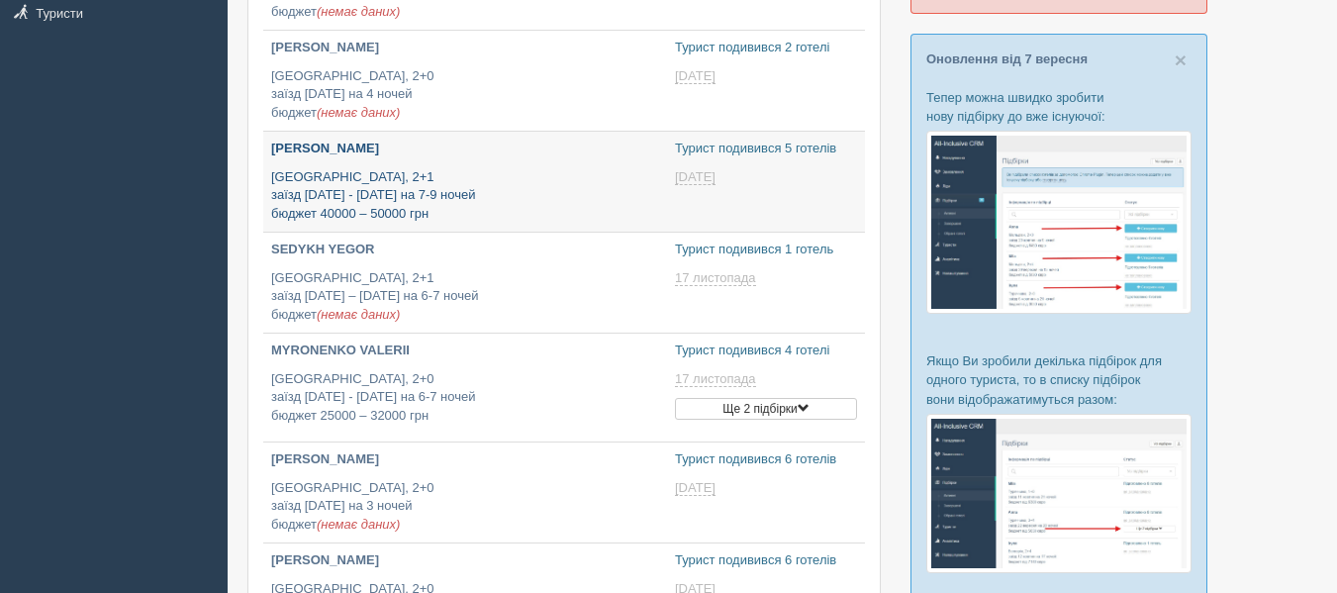
scroll to position [287, 0]
type input "[DATE] 16:30"
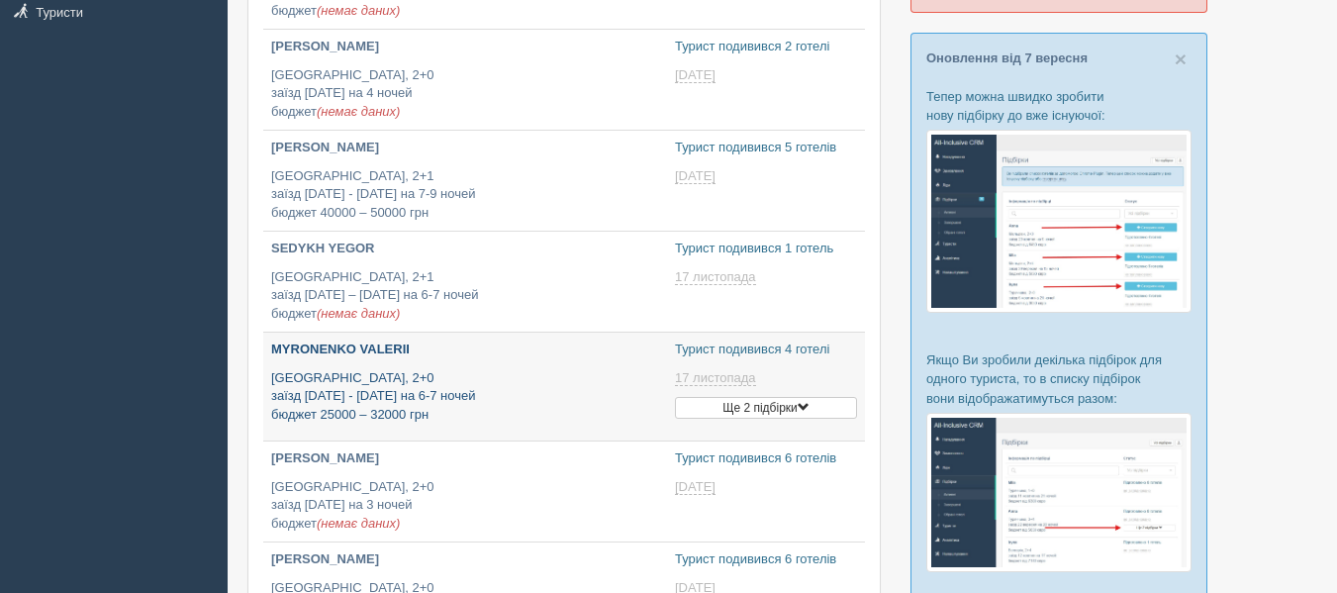
click at [479, 389] on p "[GEOGRAPHIC_DATA], 2+0 заїзд [DATE] - [DATE] на 6-7 ночей бюджет 25000 – 32000 …" at bounding box center [465, 396] width 388 height 55
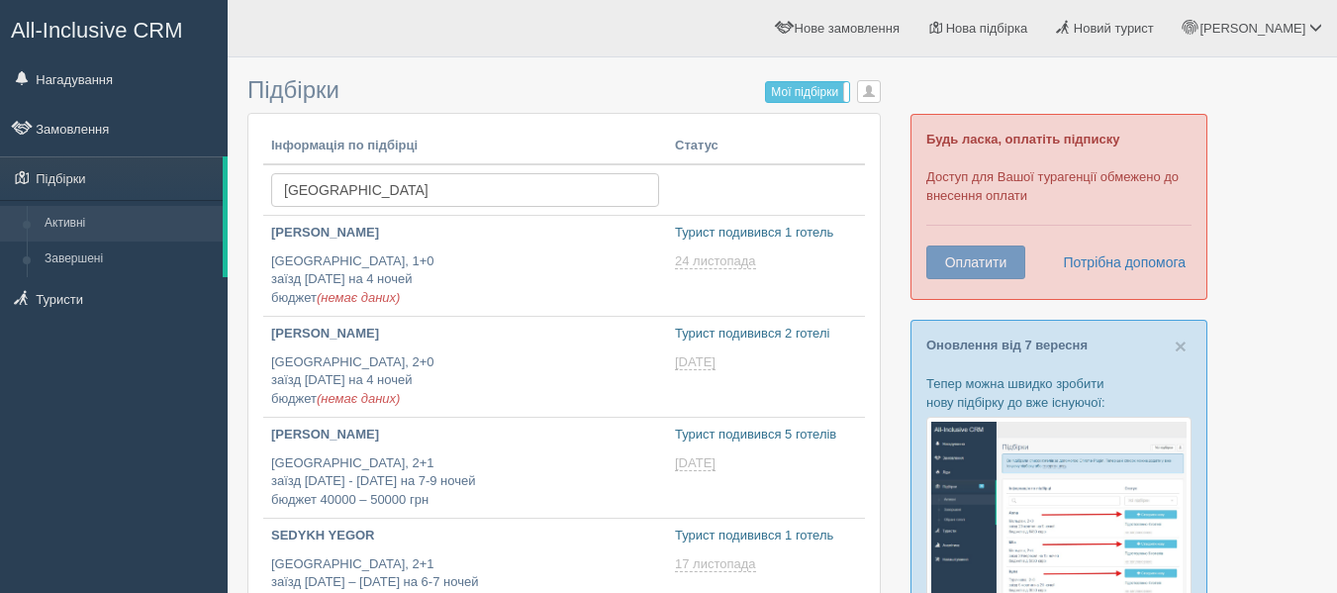
type input "[DATE] 18:55"
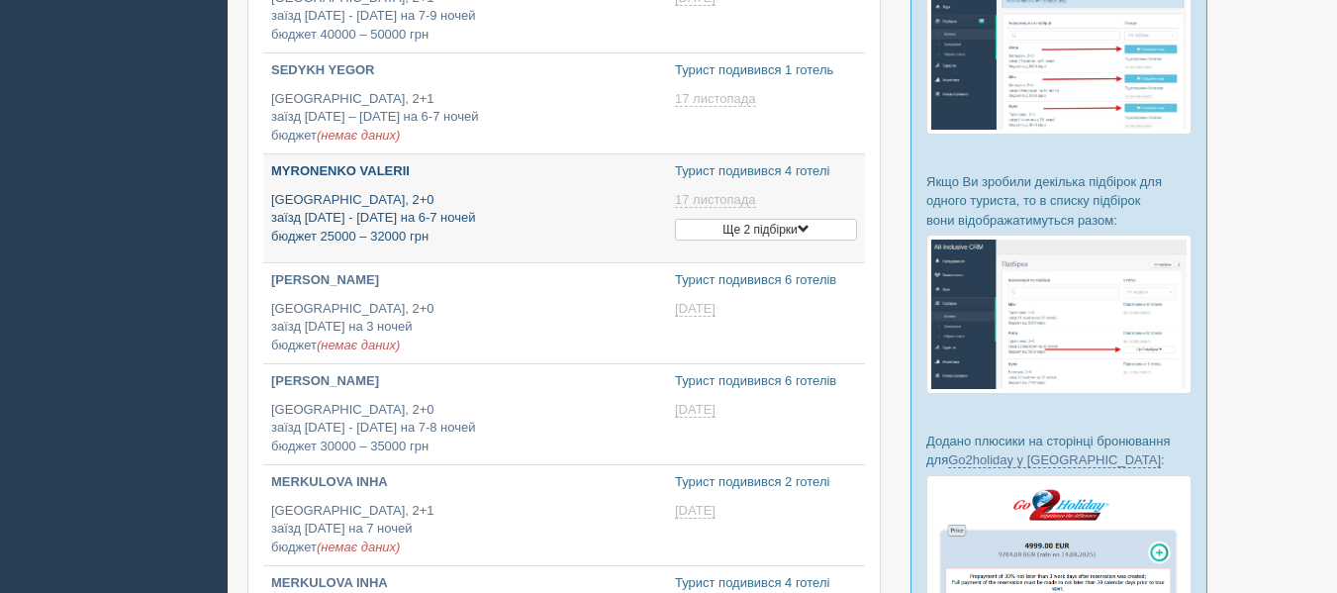
type input "[DATE] 14:05"
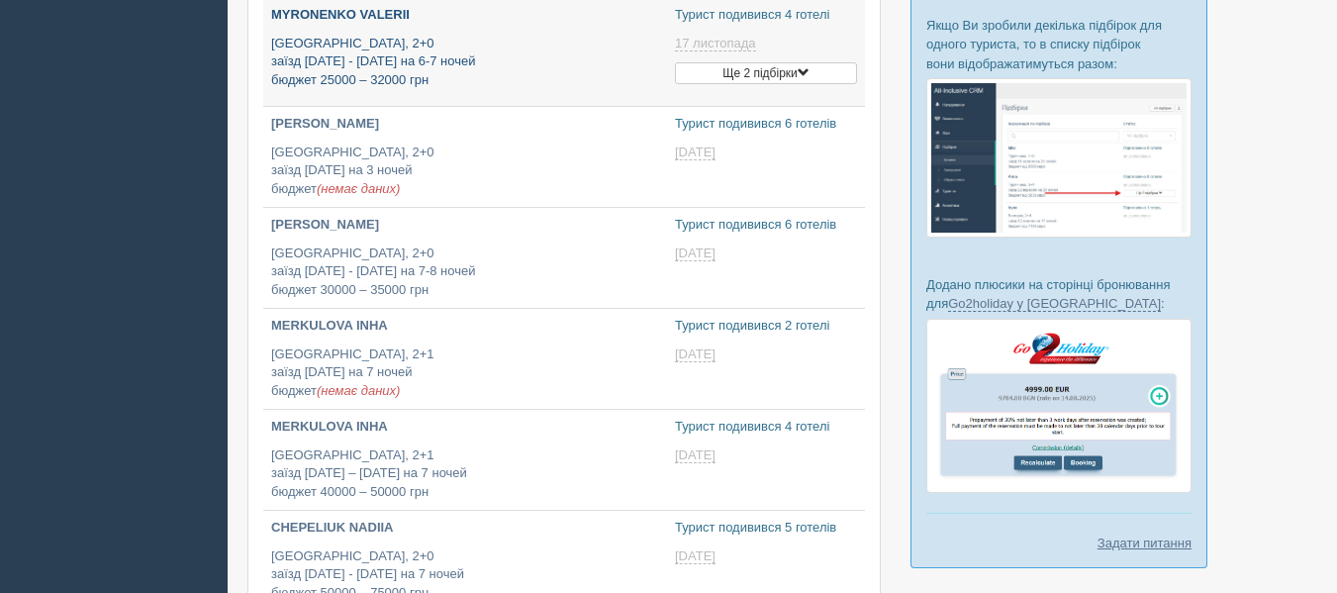
type input "[DATE] 11:15"
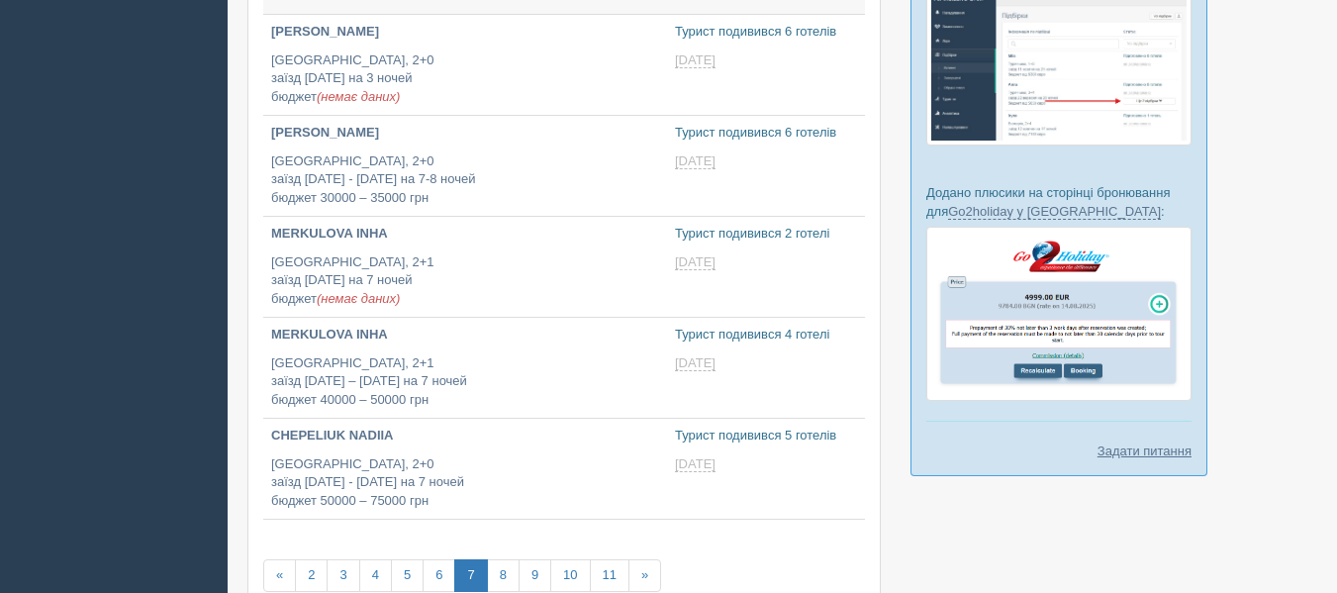
scroll to position [714, 0]
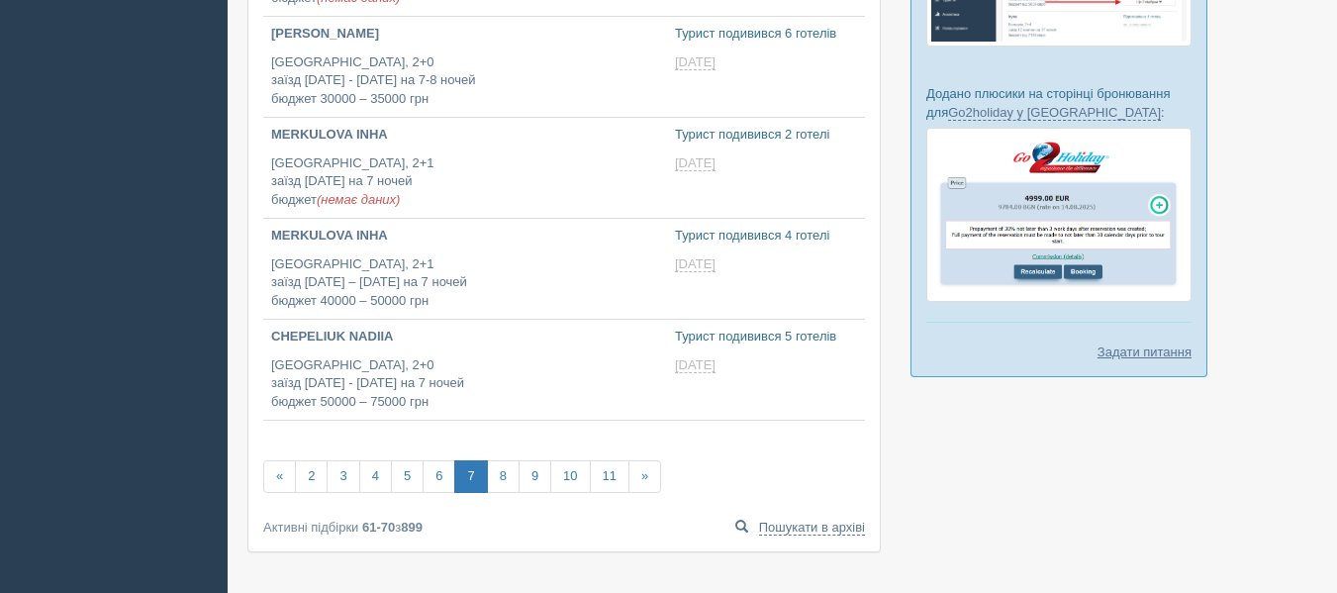
type input "[DATE] 13:30"
click at [514, 465] on link "8" at bounding box center [503, 475] width 33 height 33
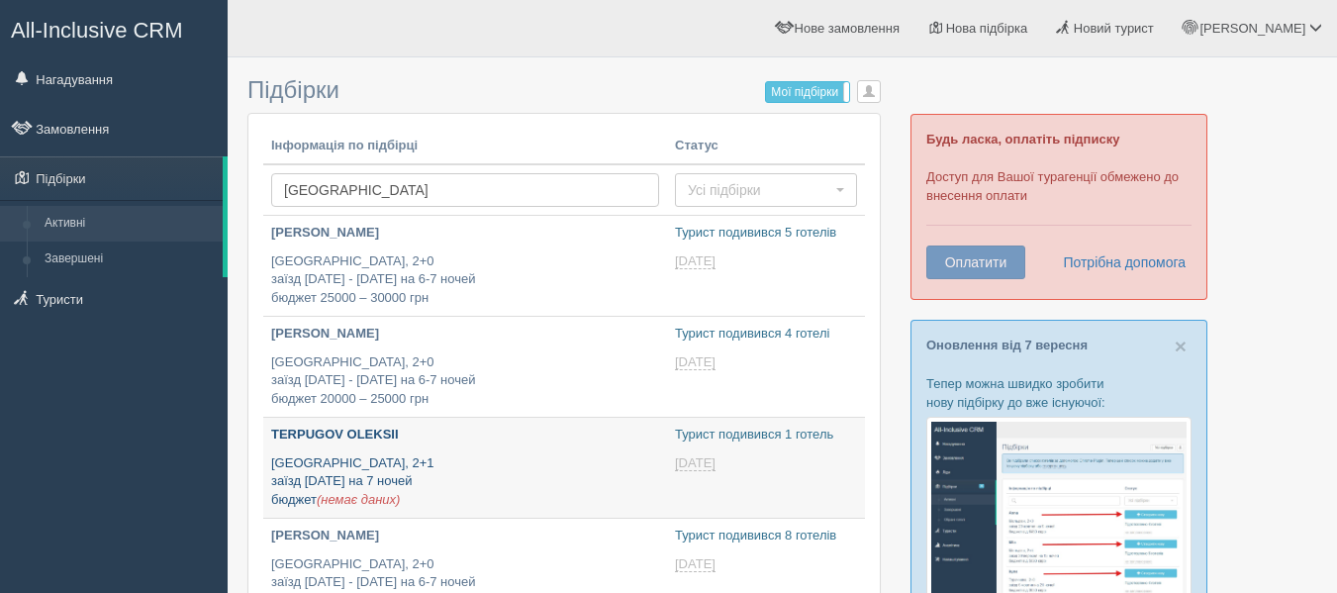
type input "[DATE] 16:10"
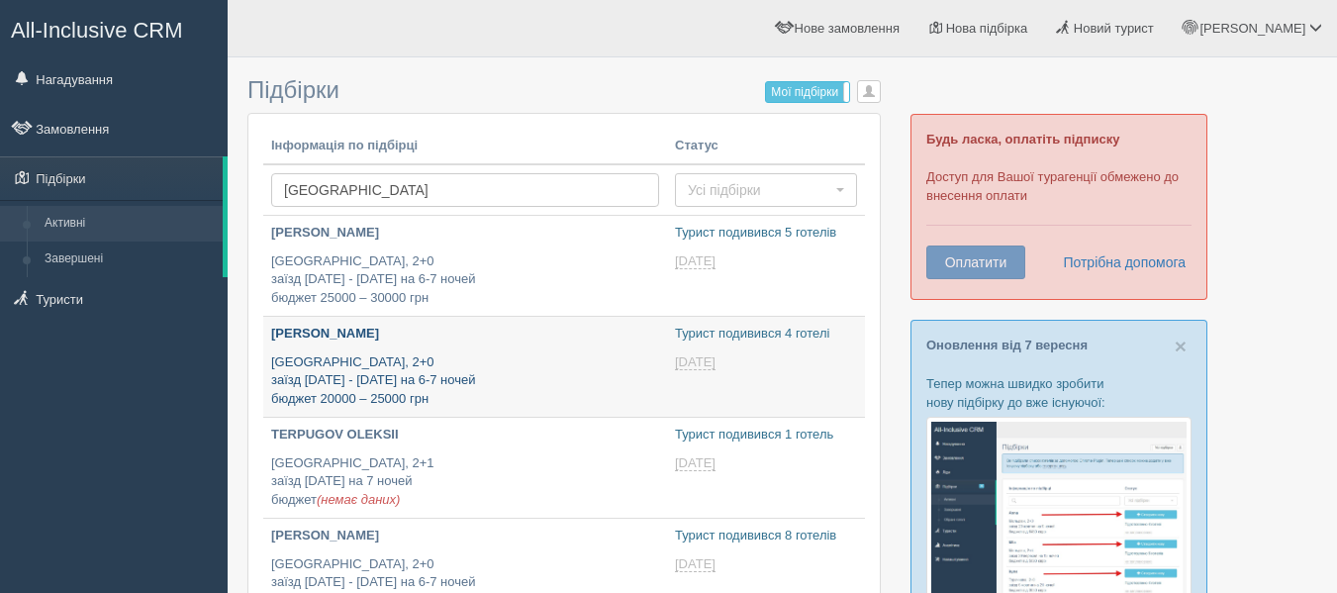
click at [541, 386] on p "Египет, 2+0 заїзд 12 - 15 листопада на 6-7 ночей бюджет 20000 – 25000 грн" at bounding box center [465, 380] width 388 height 55
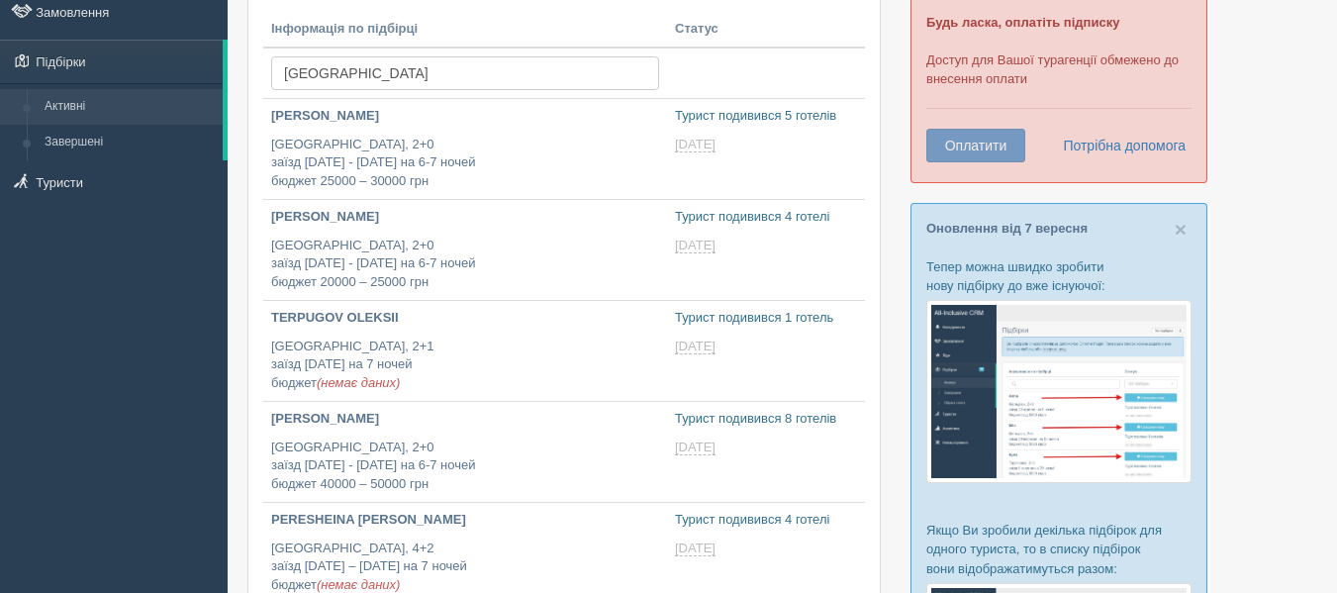
type input "2025-09-08 15:35"
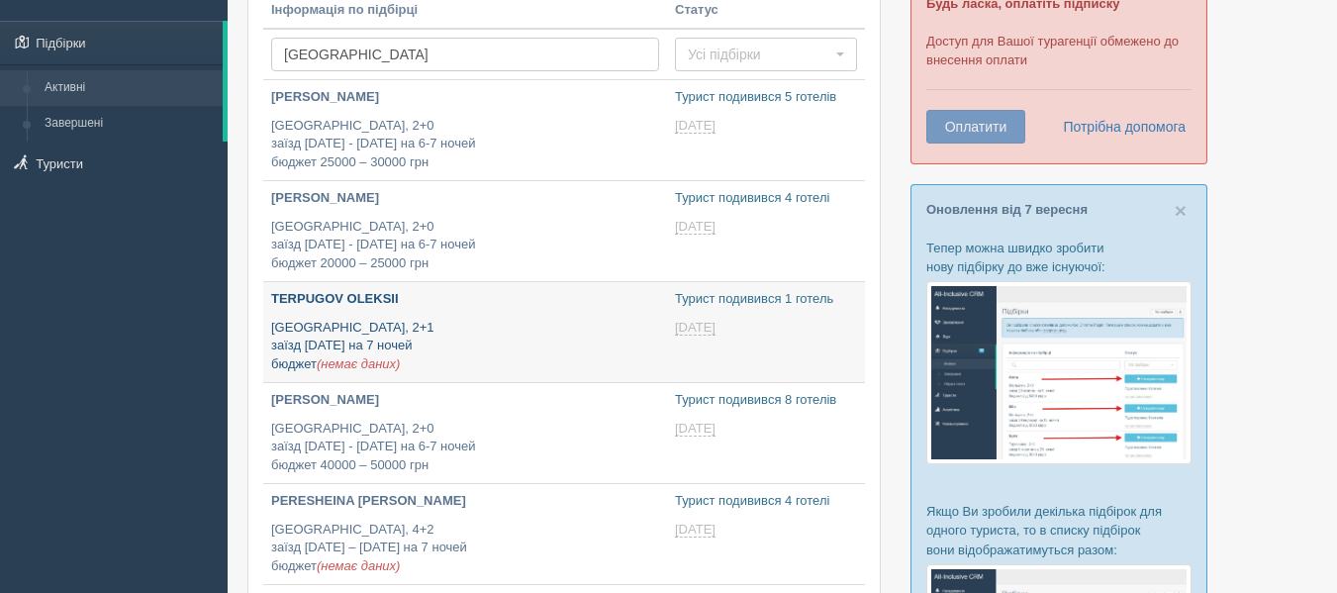
type input "2025-09-08 16:55"
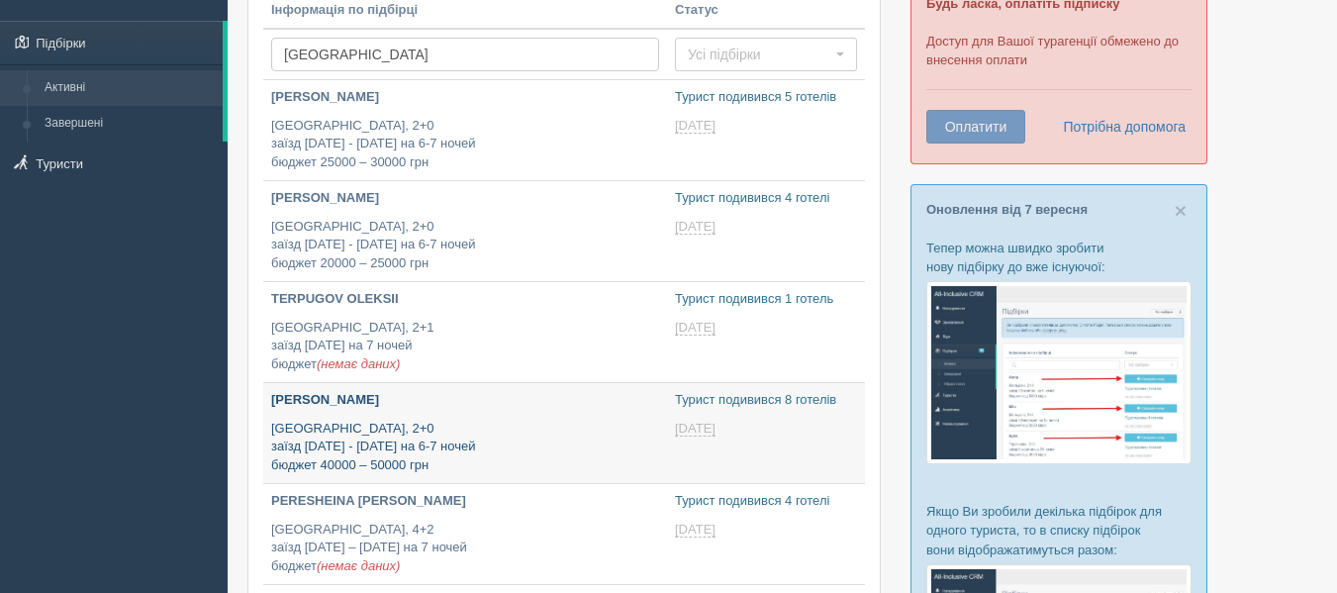
scroll to position [238, 0]
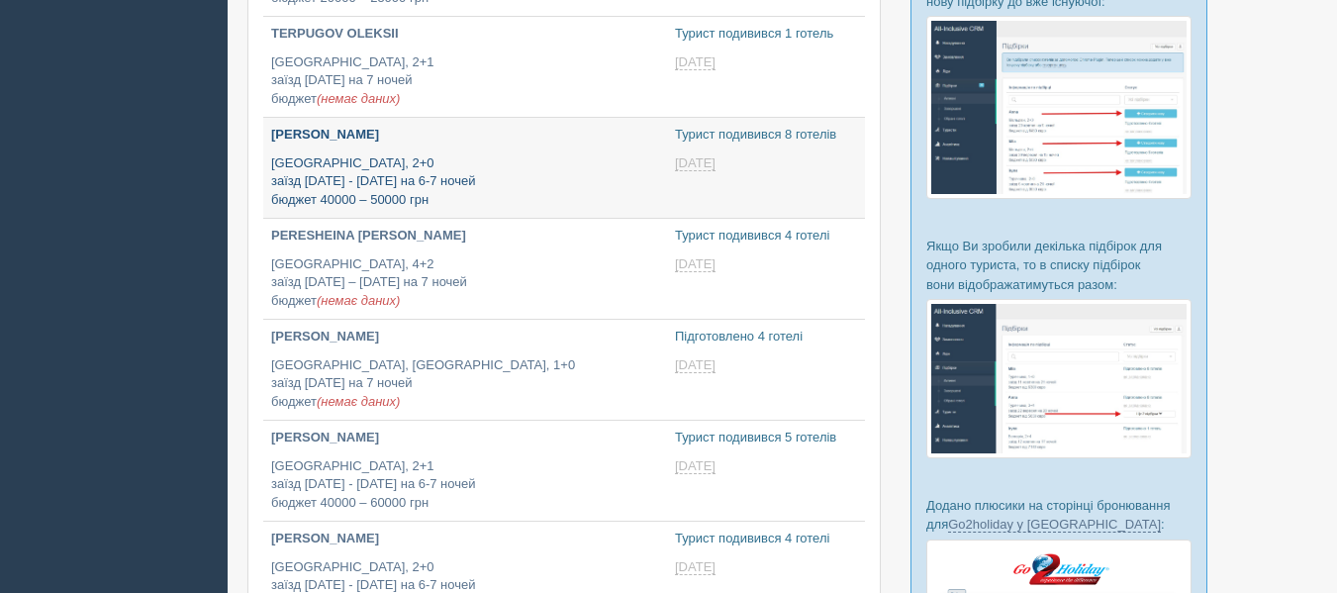
type input "2025-09-08 17:10"
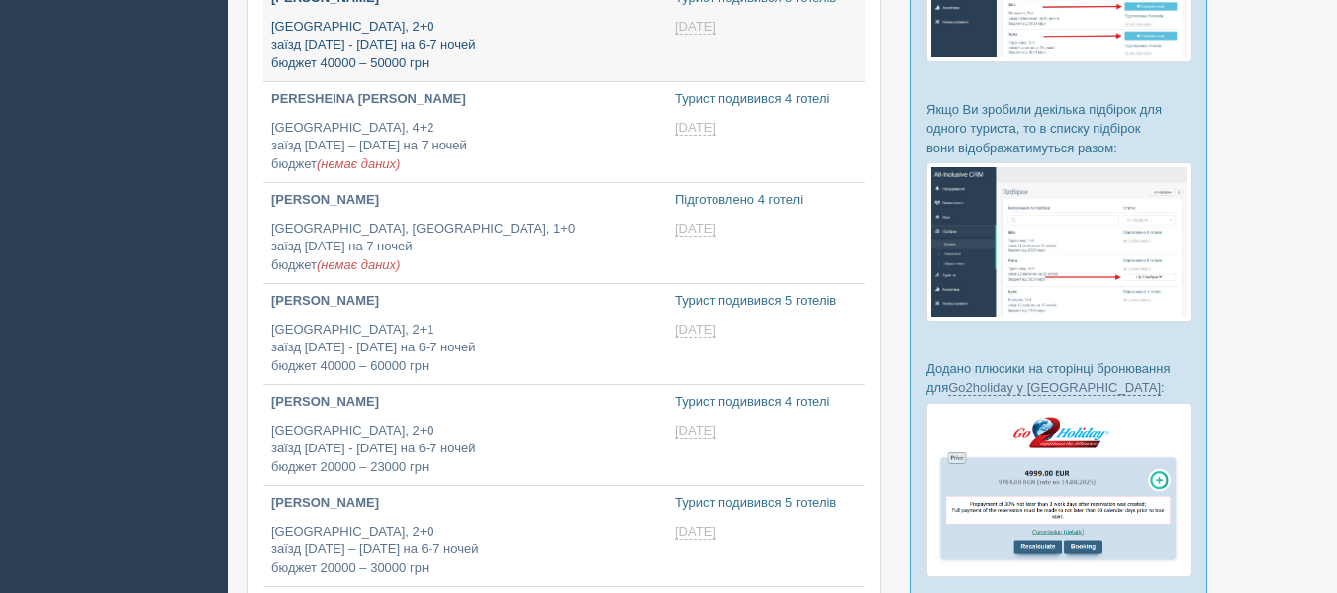
type input "2025-09-08 18:10"
click at [492, 438] on p "Египет, 2+0 заїзд 14 - 16 грудня на 6-7 ночей бюджет 20000 – 23000 грн" at bounding box center [465, 448] width 388 height 55
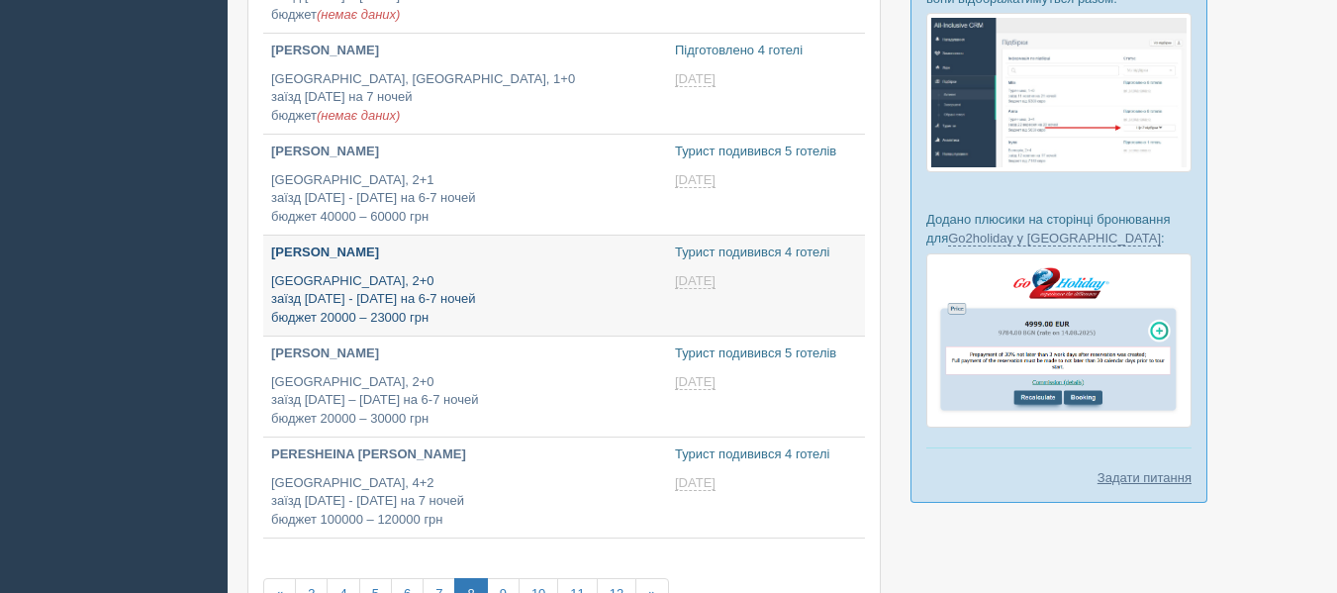
type input "2025-09-08 15:55"
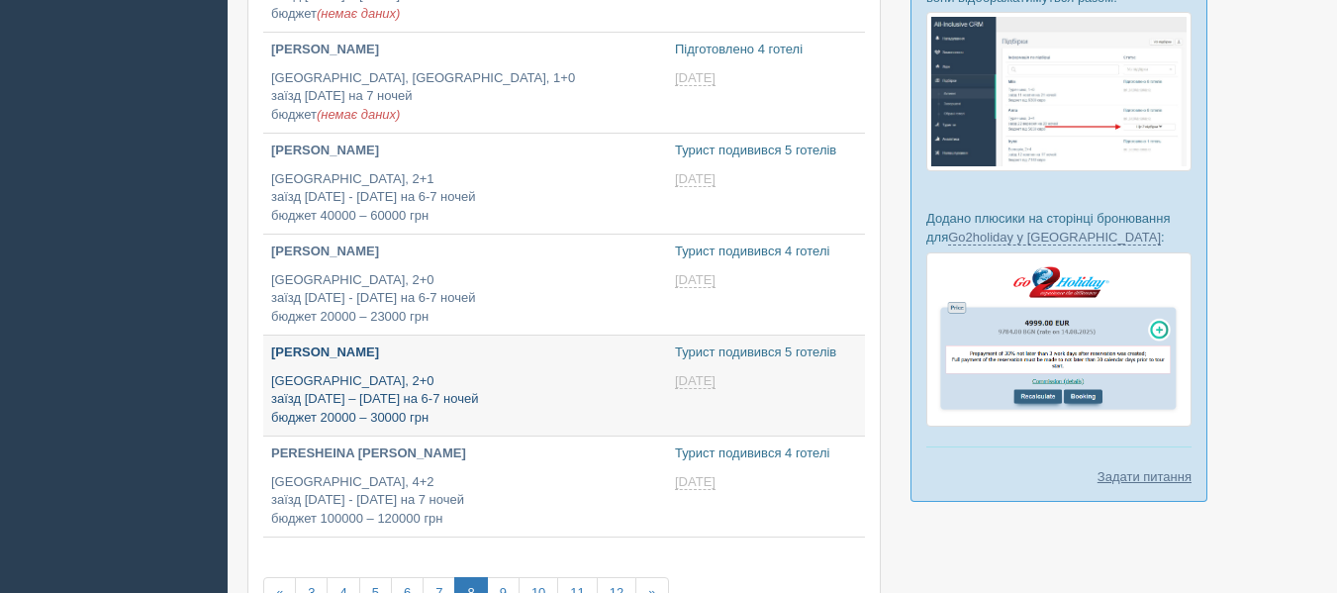
type input "2025-09-08 16:25"
click at [466, 372] on p "Египет, 2+0 заїзд 26 грудня – 3 січня на 6-7 ночей бюджет 20000 – 30000 грн" at bounding box center [465, 399] width 388 height 55
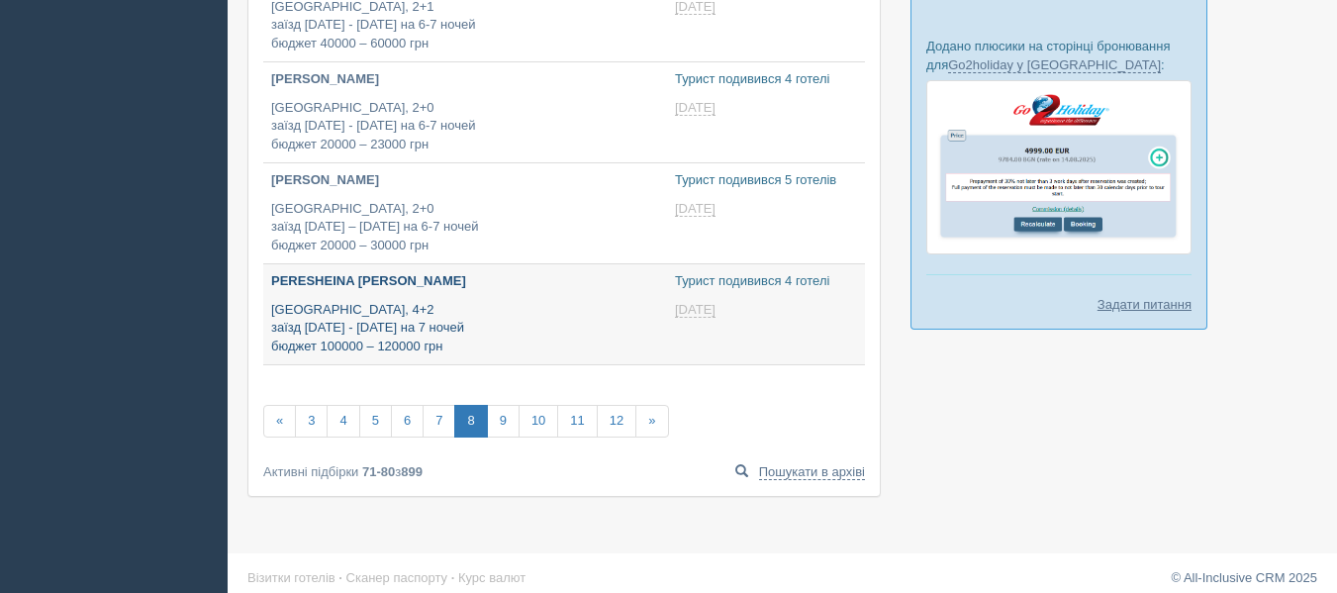
scroll to position [861, 0]
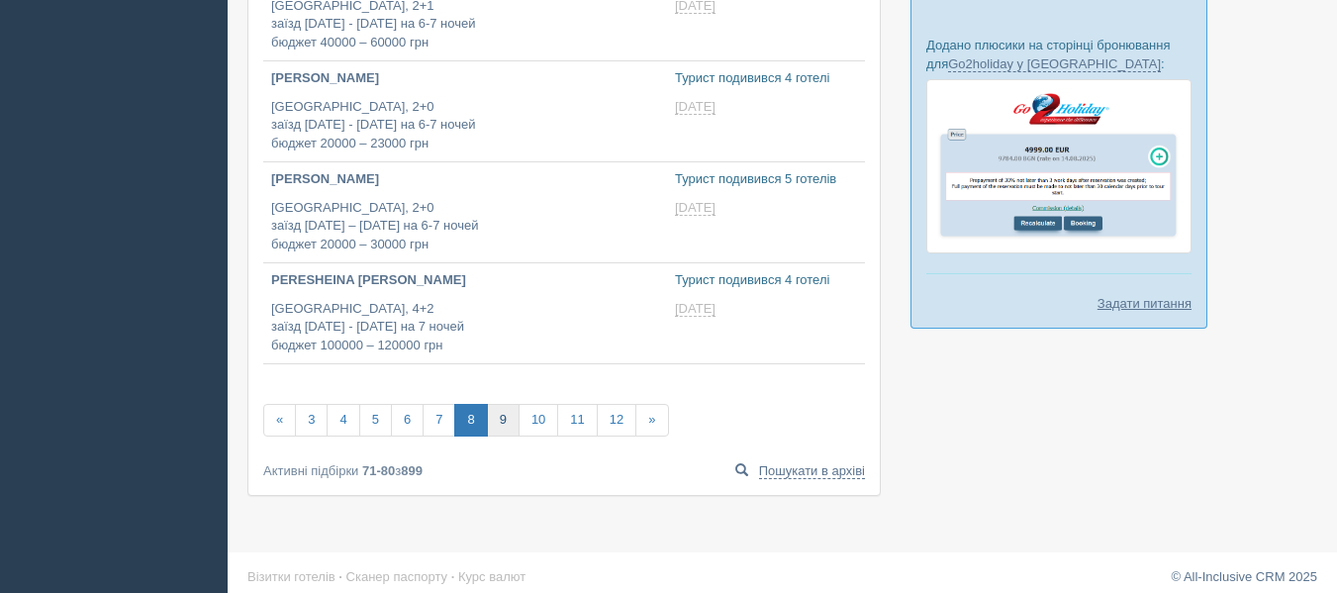
click at [498, 431] on link "9" at bounding box center [503, 420] width 33 height 33
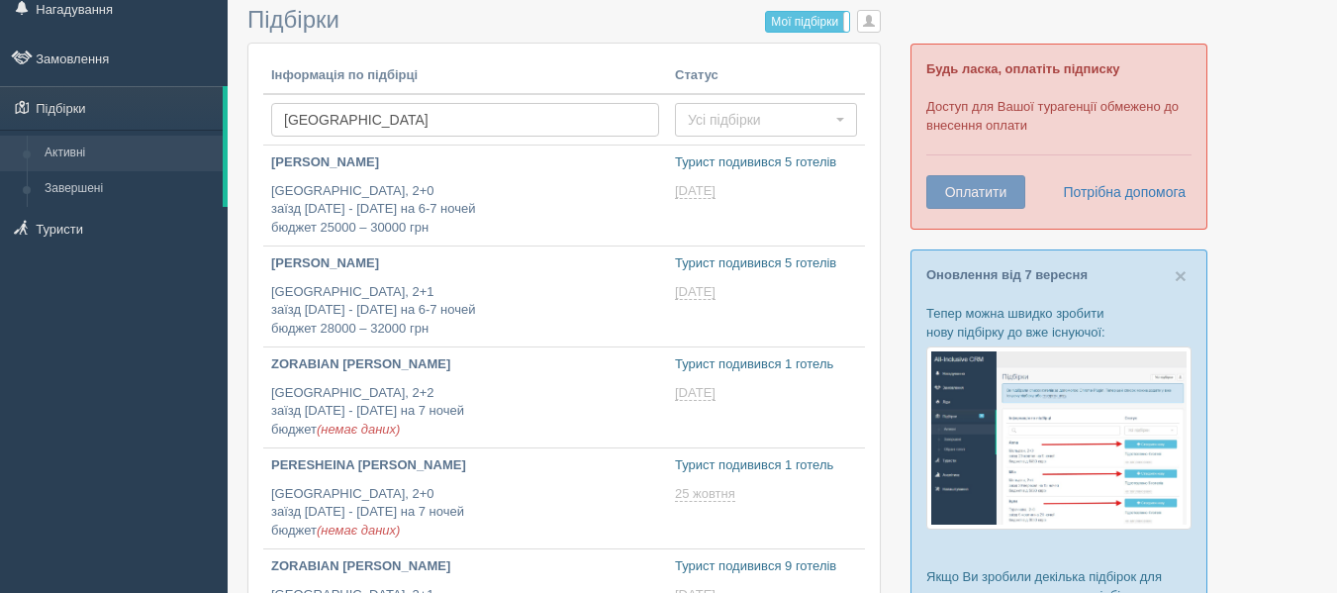
scroll to position [72, 0]
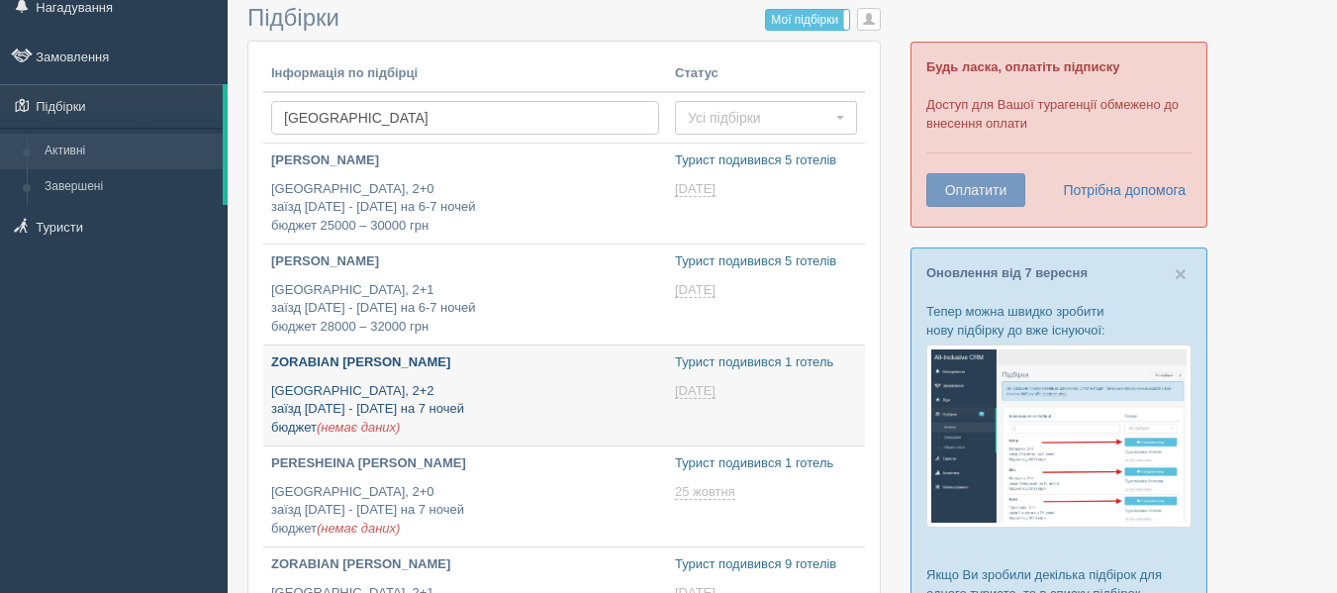
click at [524, 388] on p "[GEOGRAPHIC_DATA], 2+2 заїзд [DATE] - [DATE] на 7 ночей бюджет (немає даних)" at bounding box center [465, 409] width 388 height 55
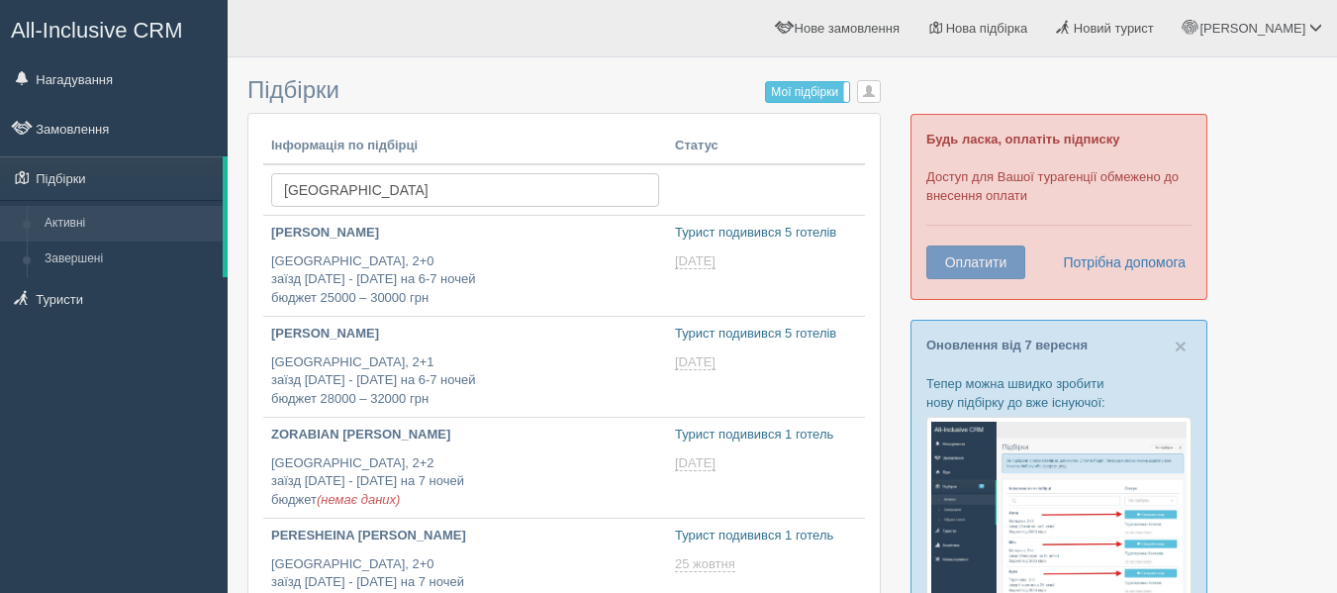
scroll to position [72, 0]
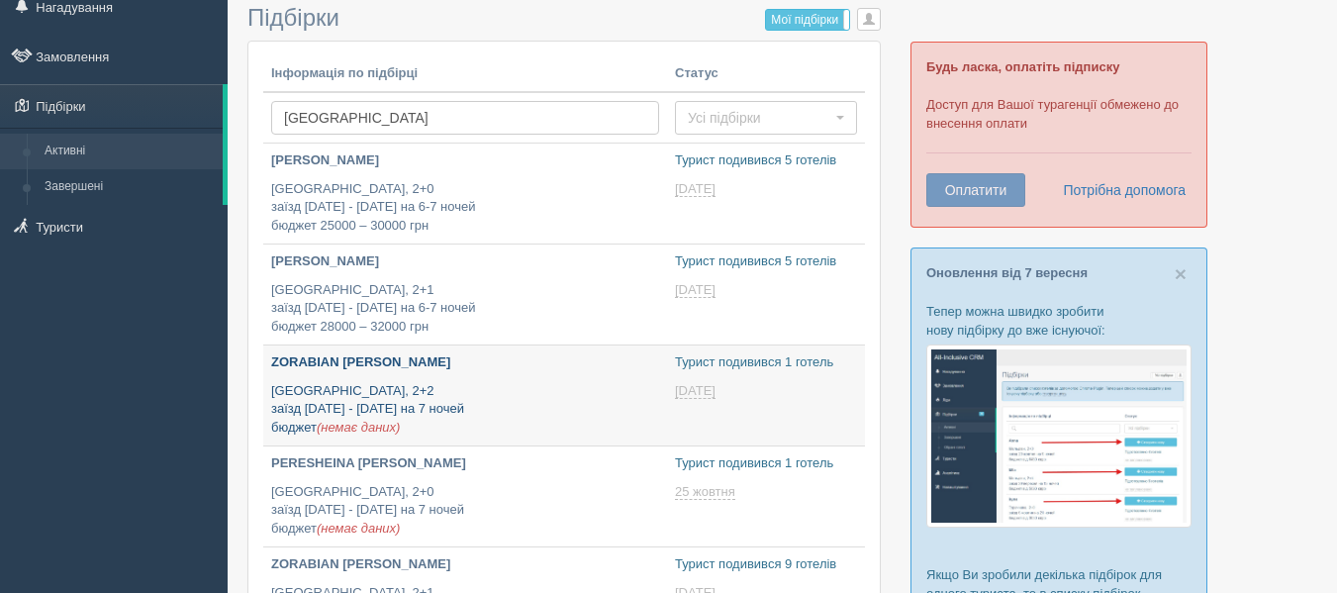
type input "[DATE] 15:00"
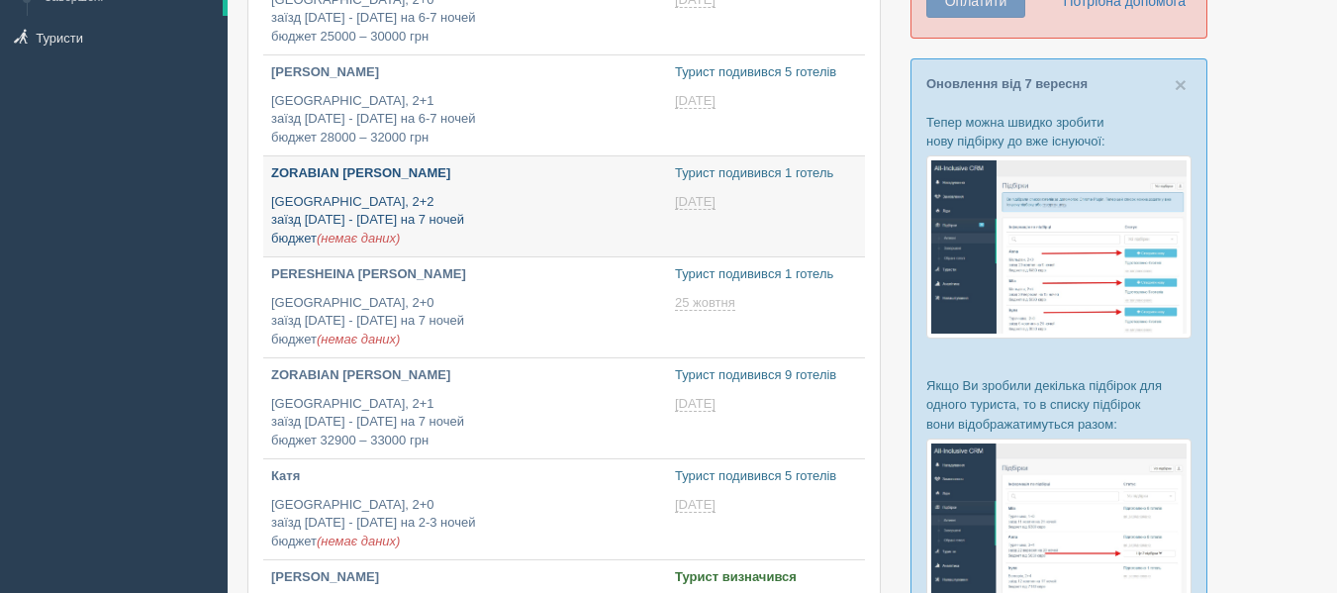
type input "[DATE] 14:45"
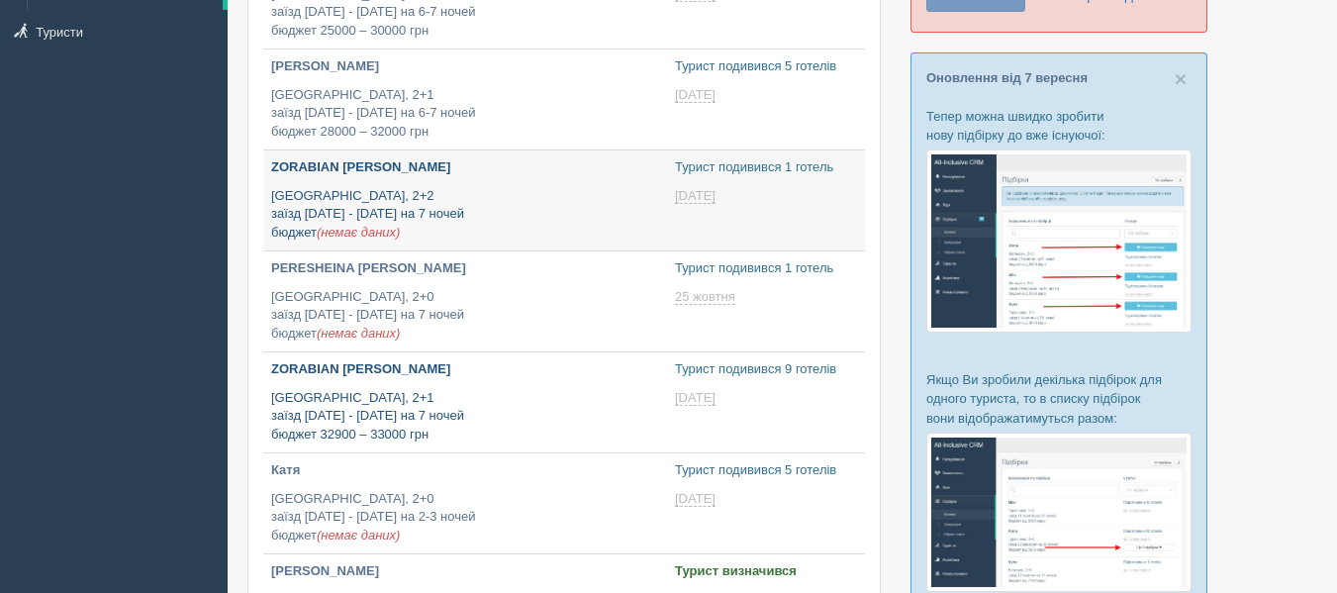
scroll to position [268, 0]
click at [532, 398] on p "Египет, 2+1 заїзд 2 - 3 лютого на 7 ночей бюджет 32900 – 33000 грн" at bounding box center [465, 415] width 388 height 55
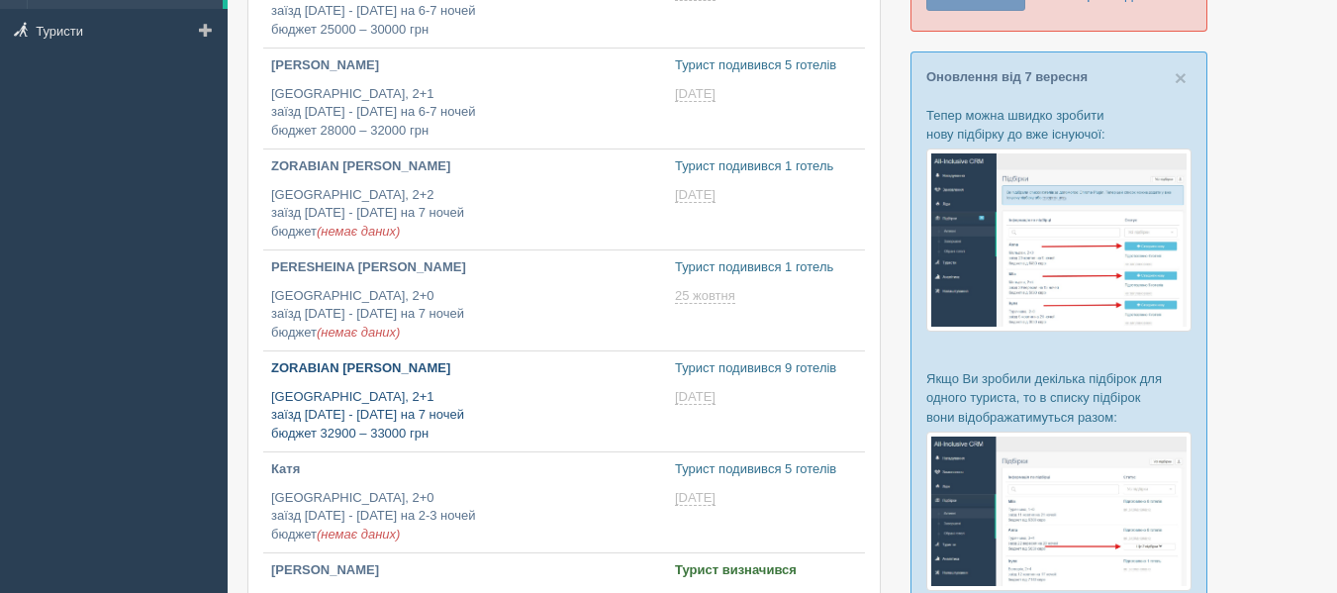
type input "2025-09-08 17:50"
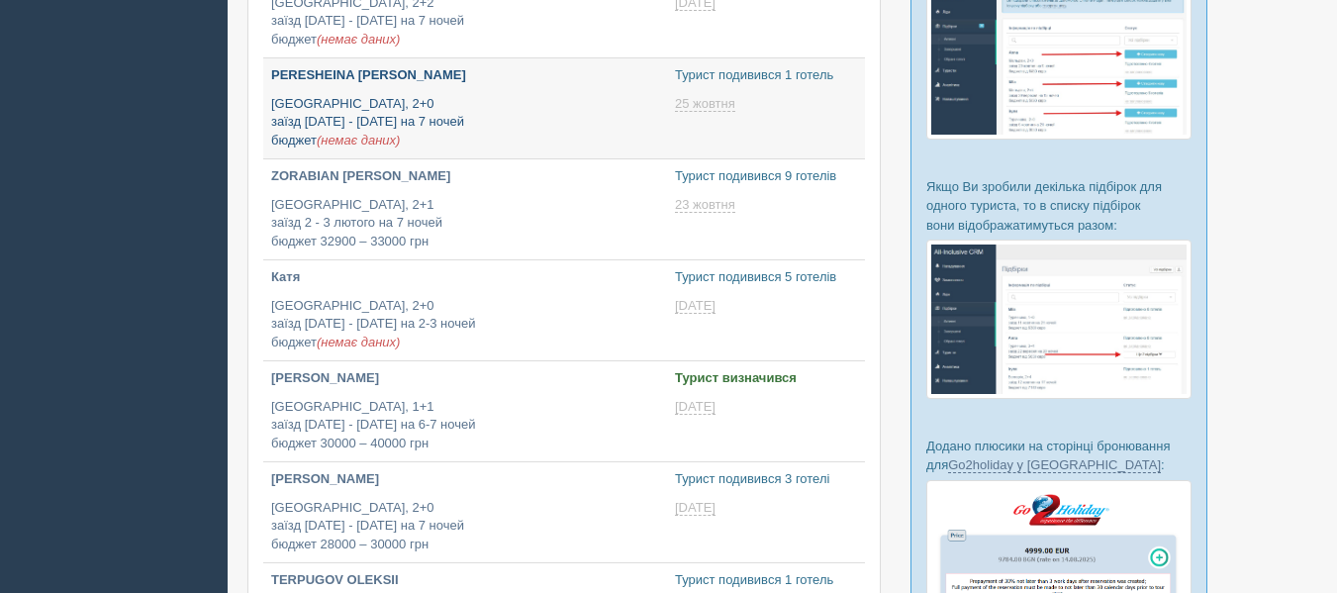
type input "[DATE] 16:15"
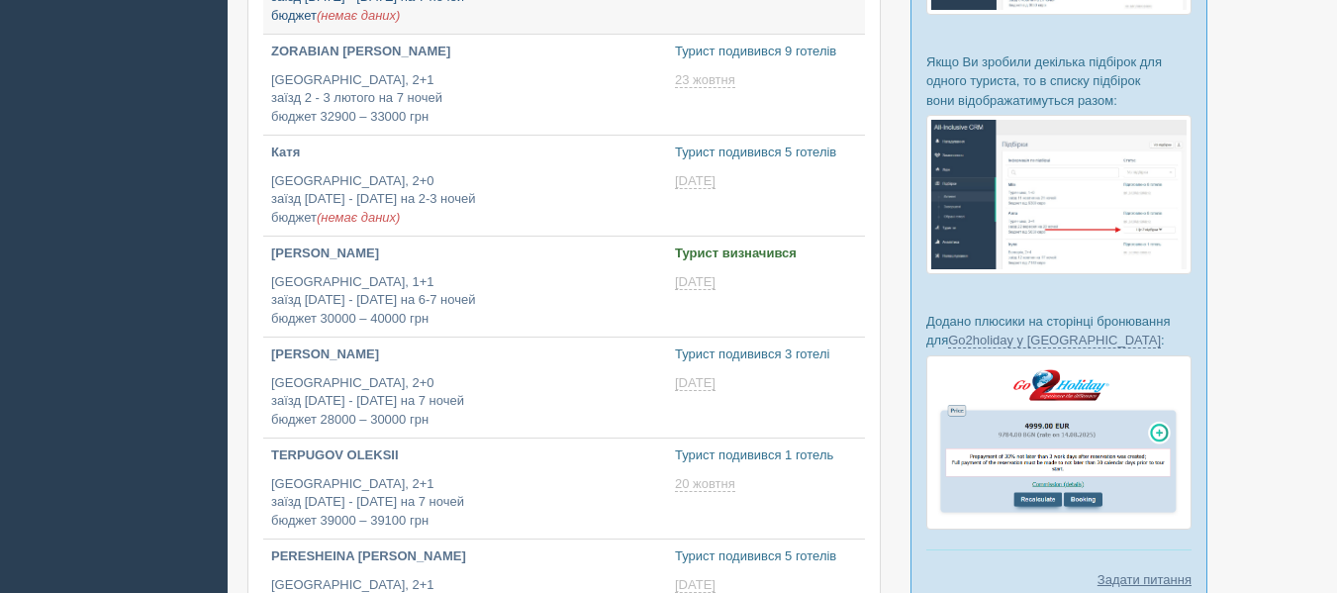
type input "[DATE] 14:15"
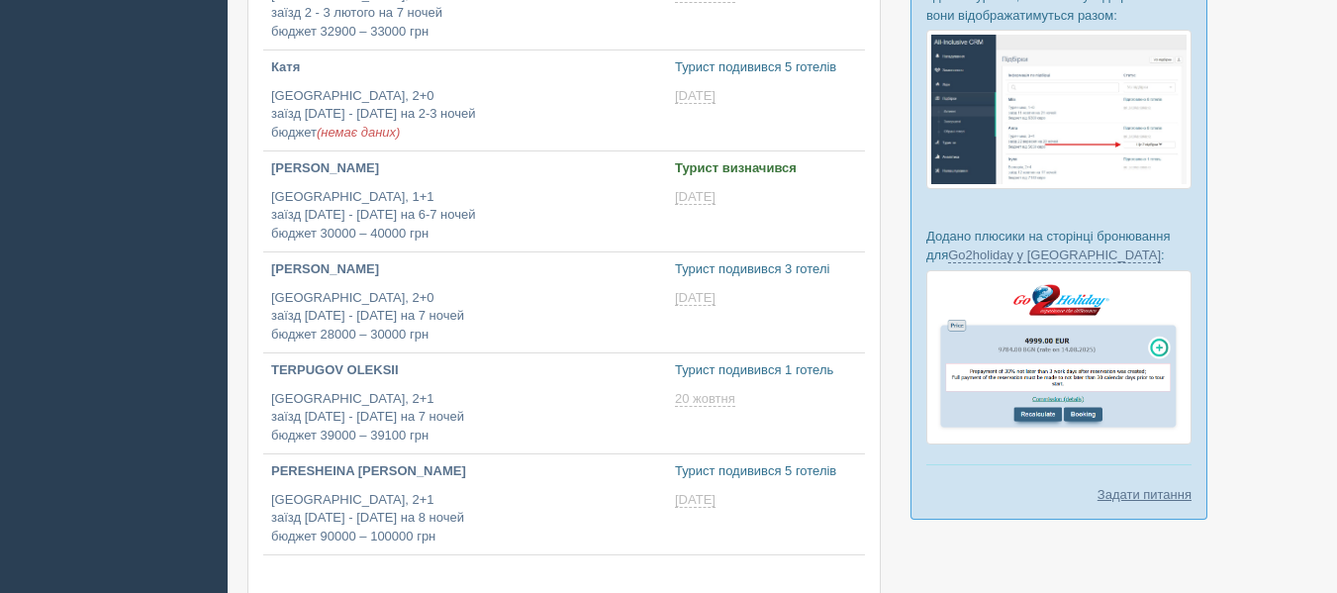
type input "[DATE] 12:00"
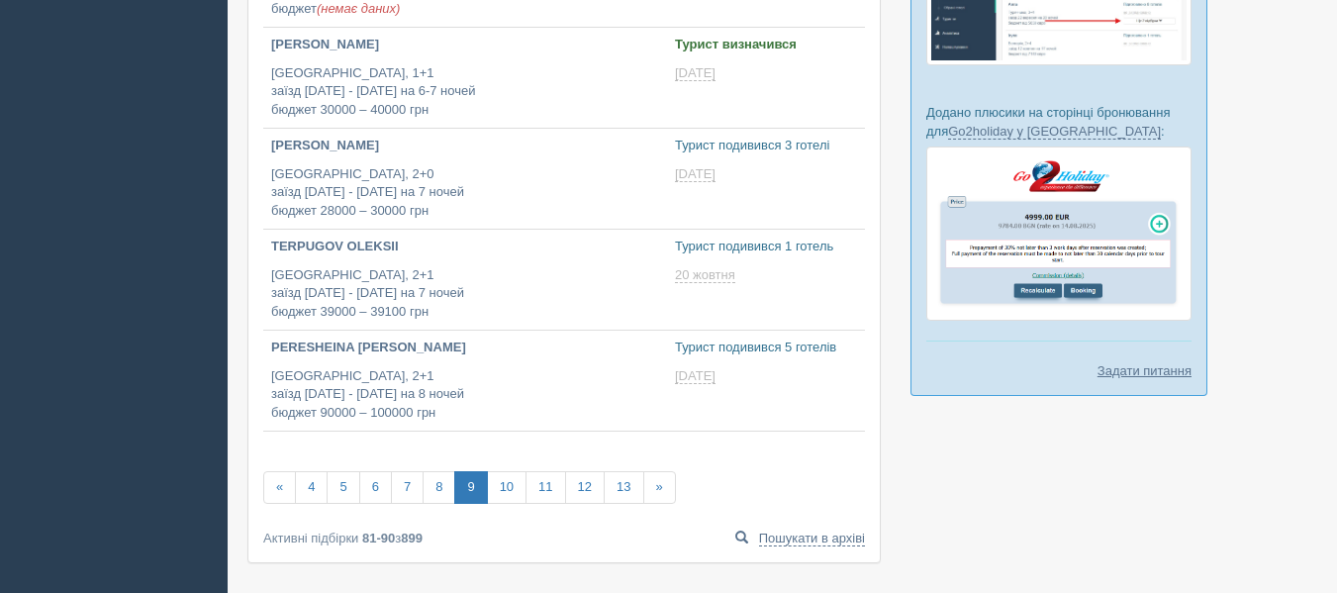
type input "[DATE] 16:00"
type input "[DATE] 19:50"
click at [503, 493] on link "10" at bounding box center [507, 486] width 40 height 33
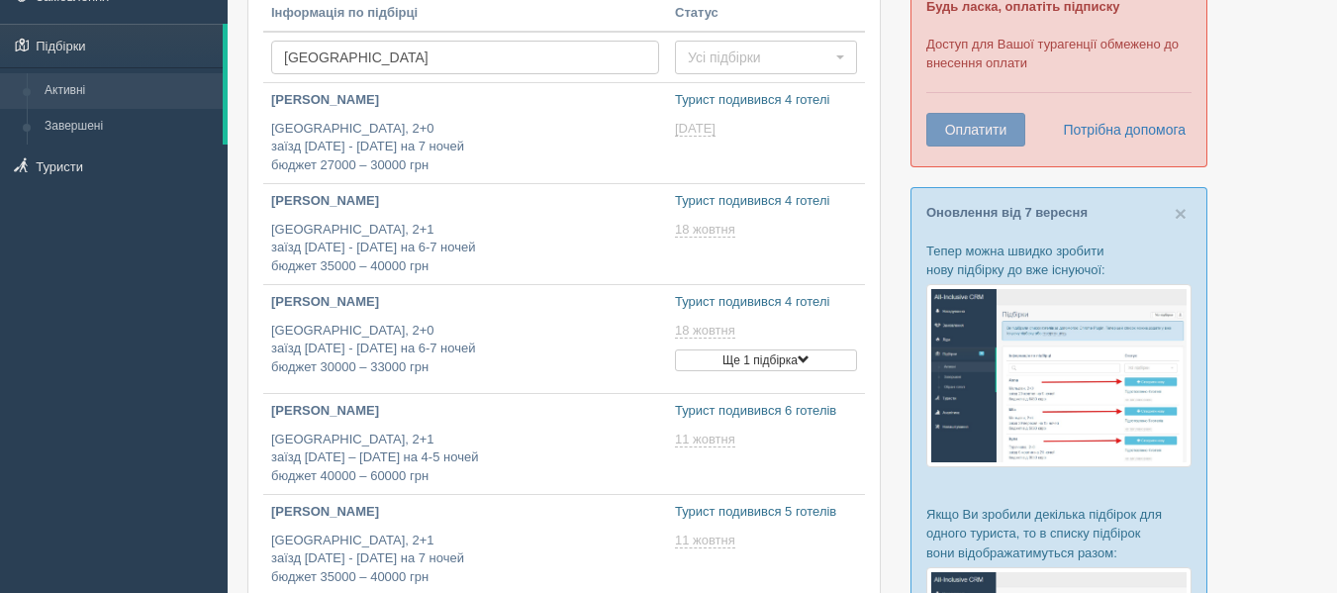
type input "[DATE] 18:15"
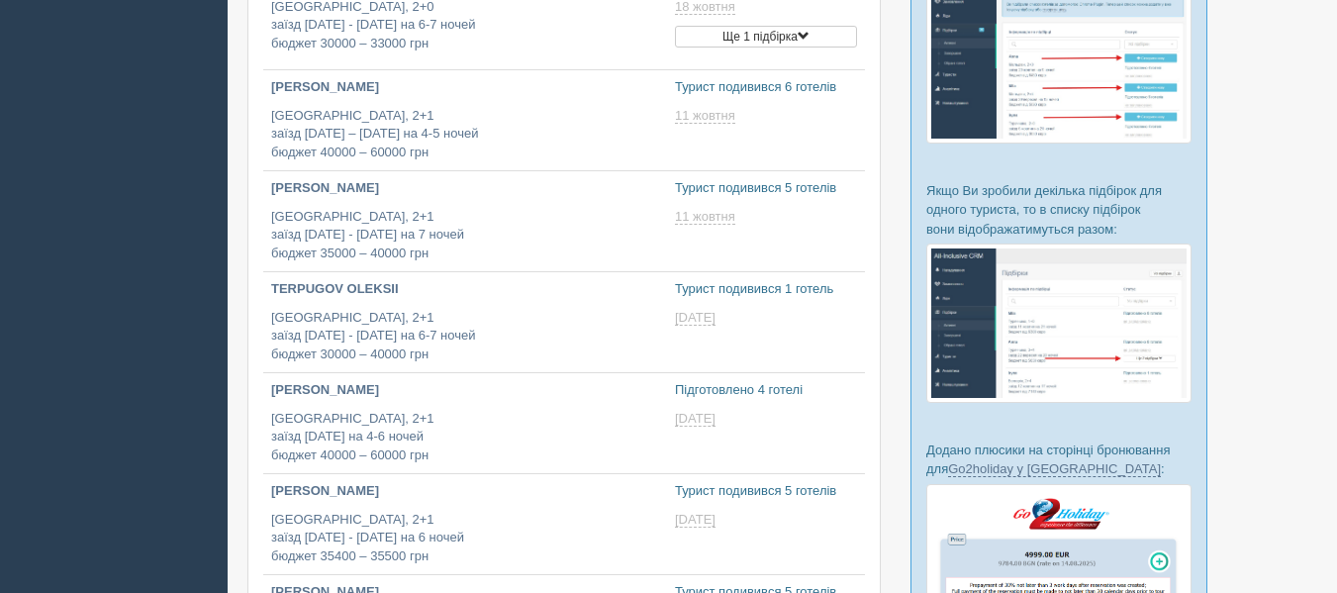
type input "[DATE] 20:55"
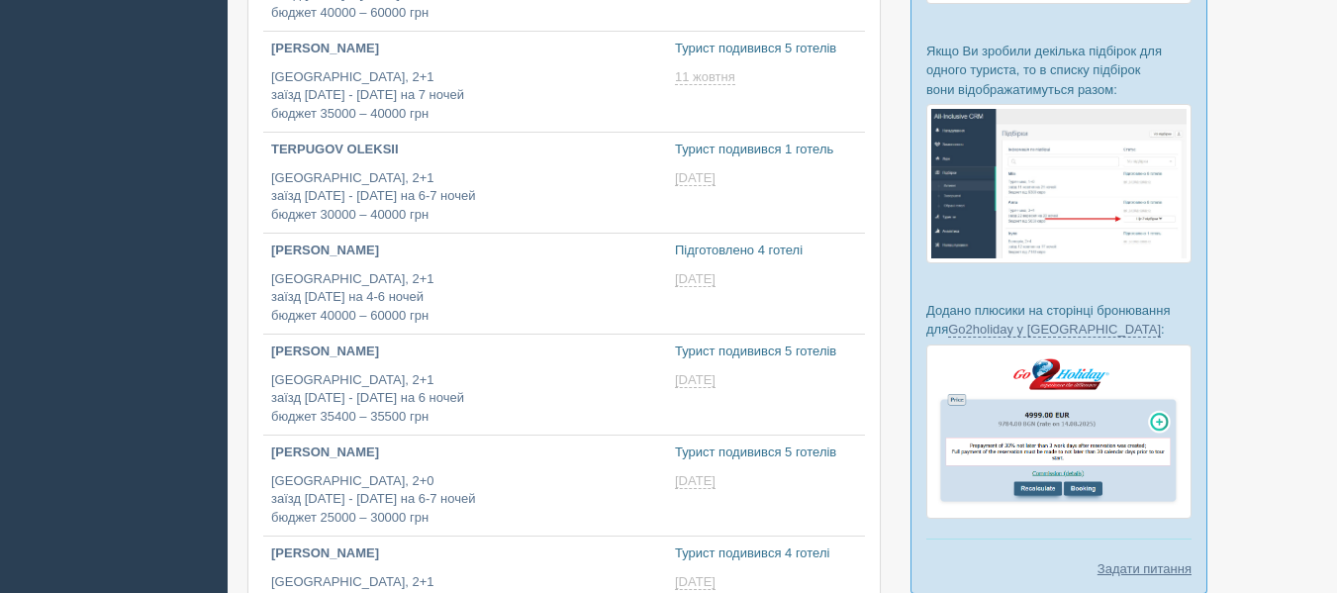
type input "2025-09-08 20:10"
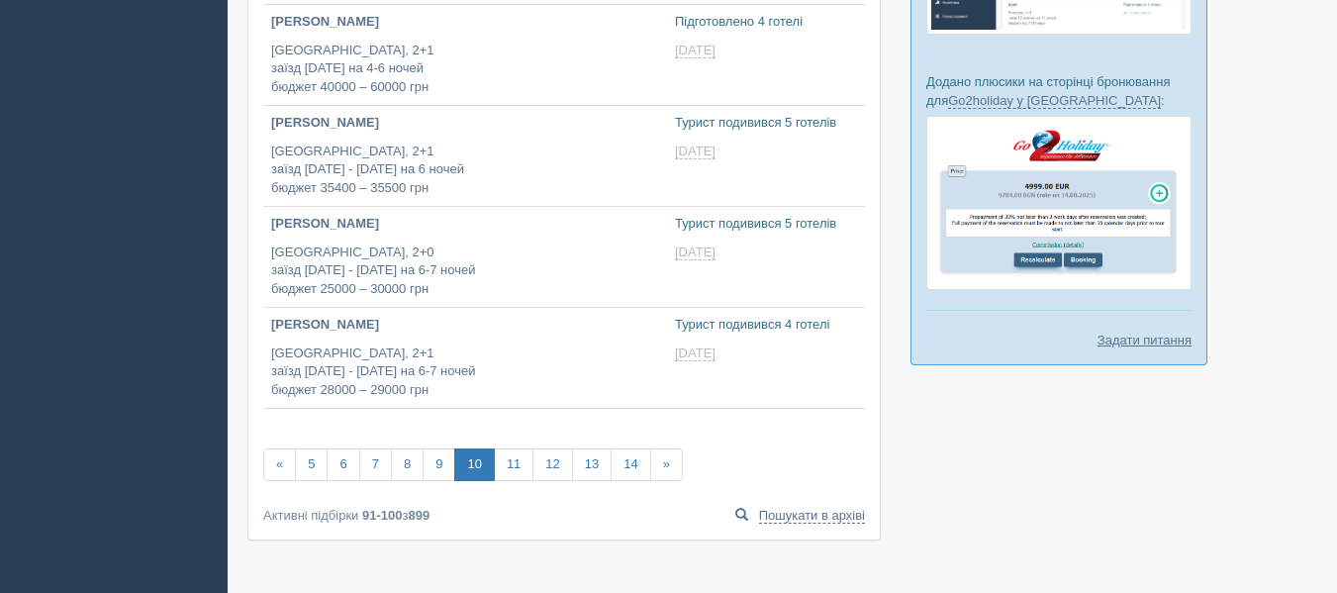
scroll to position [824, 0]
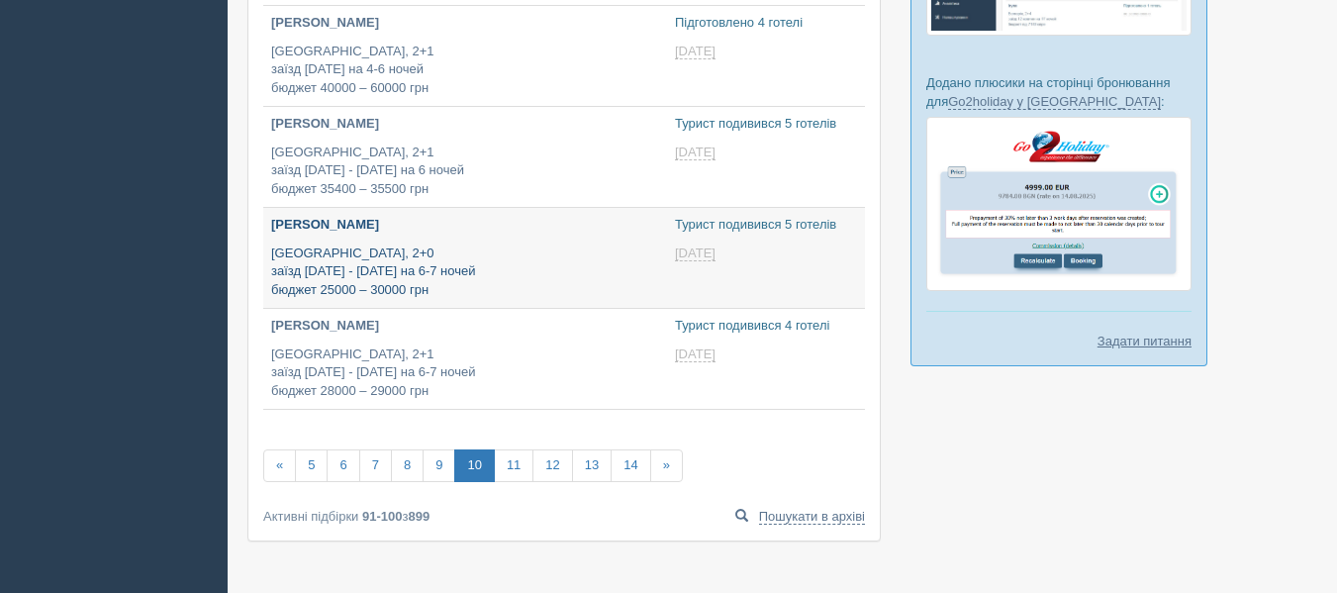
type input "2025-09-08 16:35"
click at [479, 262] on p "Египет, 2+0 заїзд 13 - 16 лютого на 6-7 ночей бюджет 25000 – 30000 грн" at bounding box center [465, 271] width 388 height 55
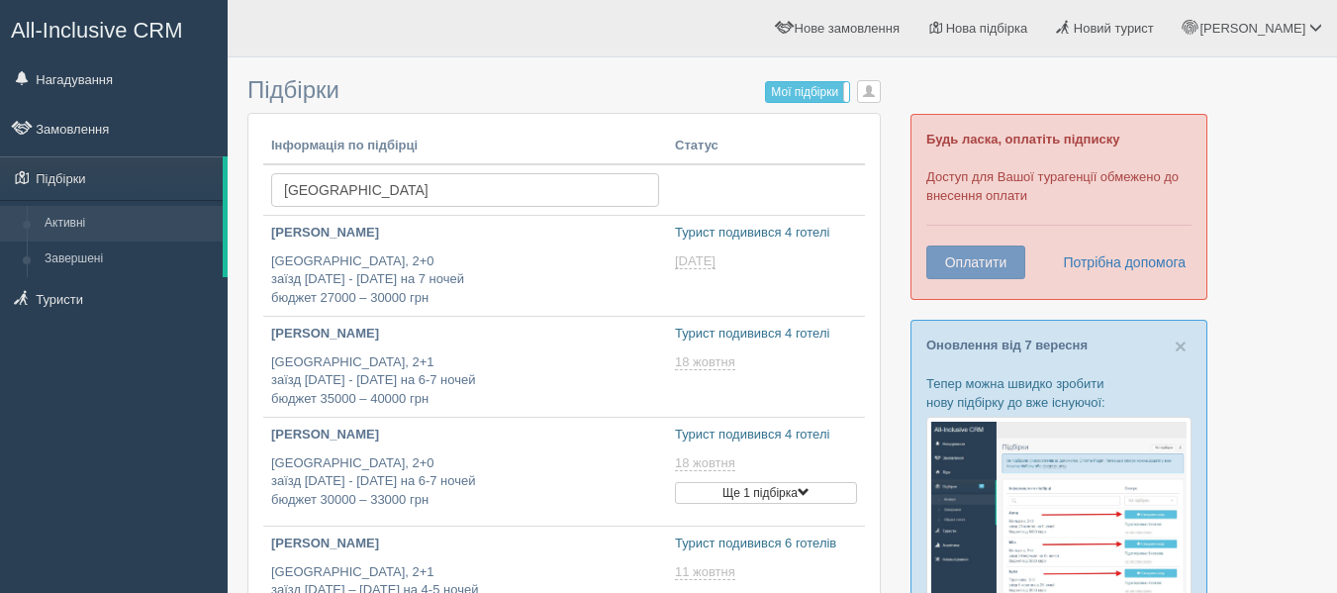
scroll to position [824, 0]
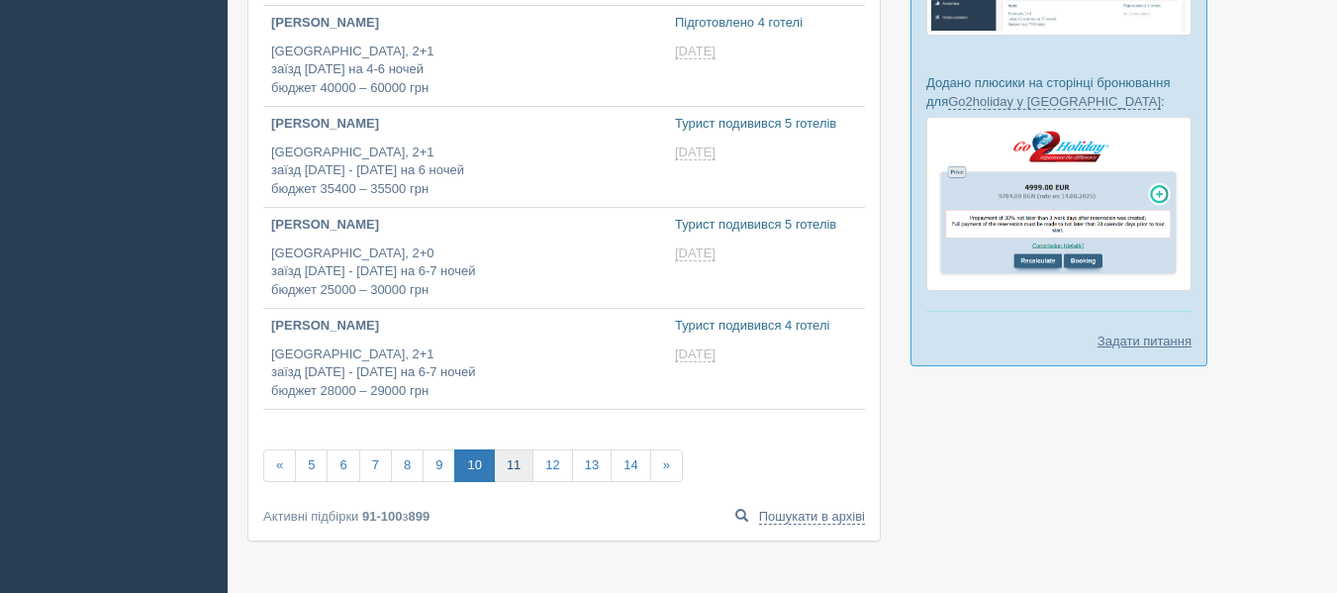
click at [509, 465] on link "11" at bounding box center [514, 465] width 40 height 33
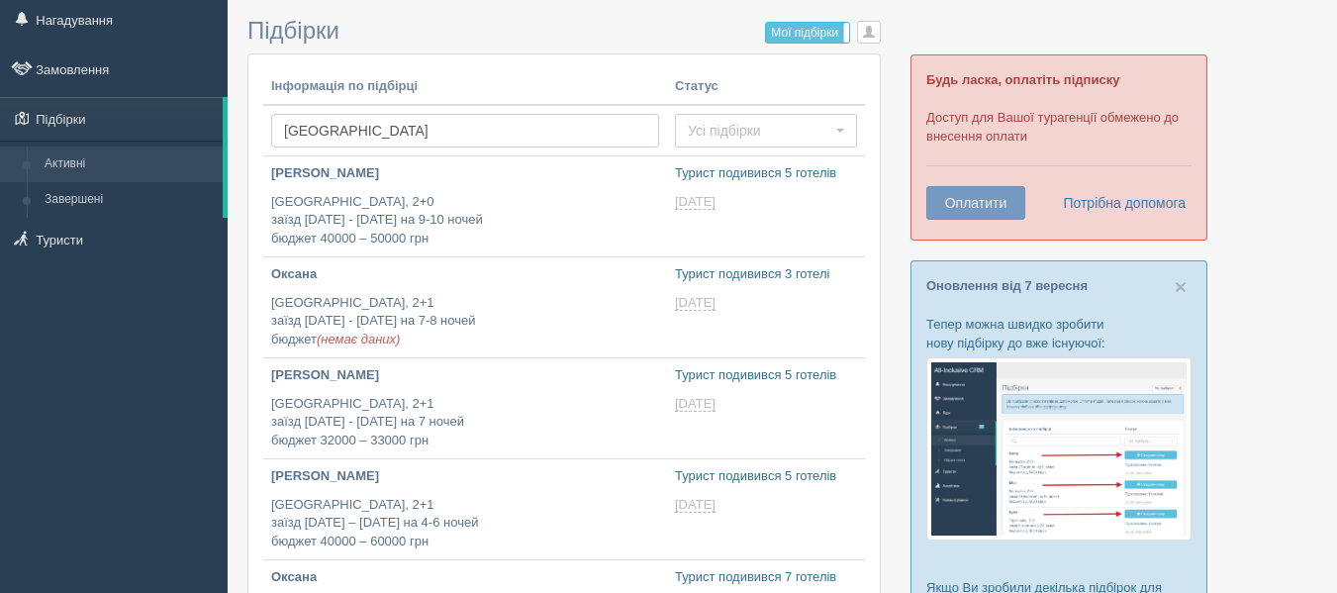
type input "2025-09-08 16:05"
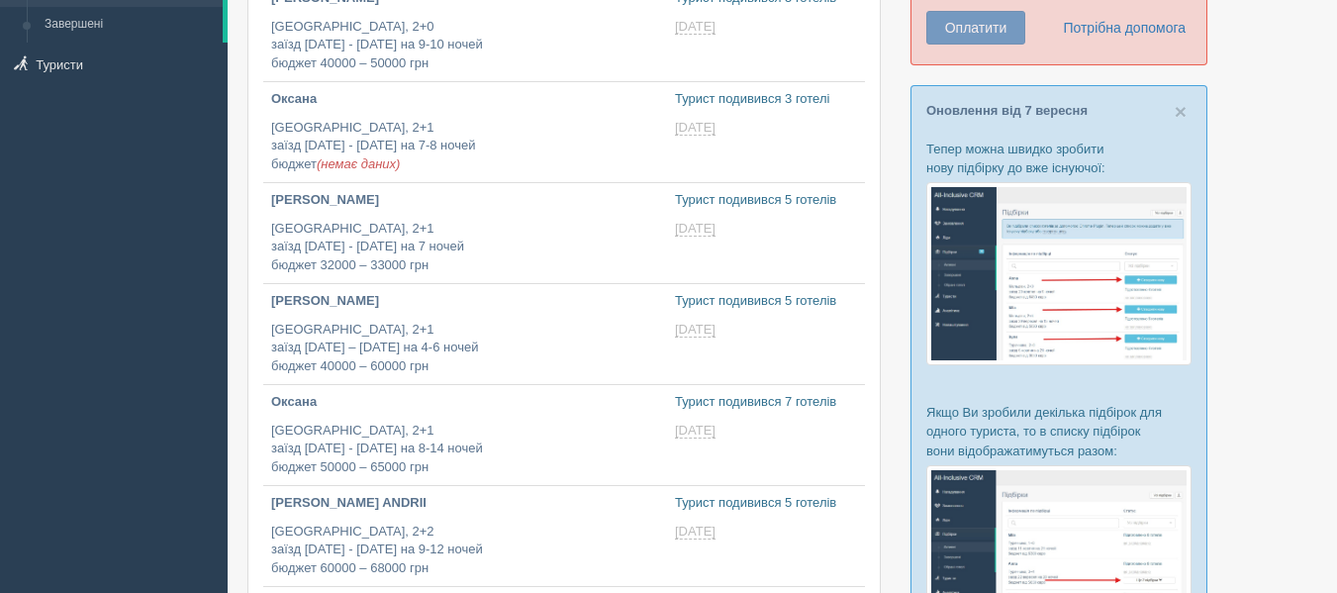
type input "2025-09-08 11:40"
type input "2025-09-08 16:30"
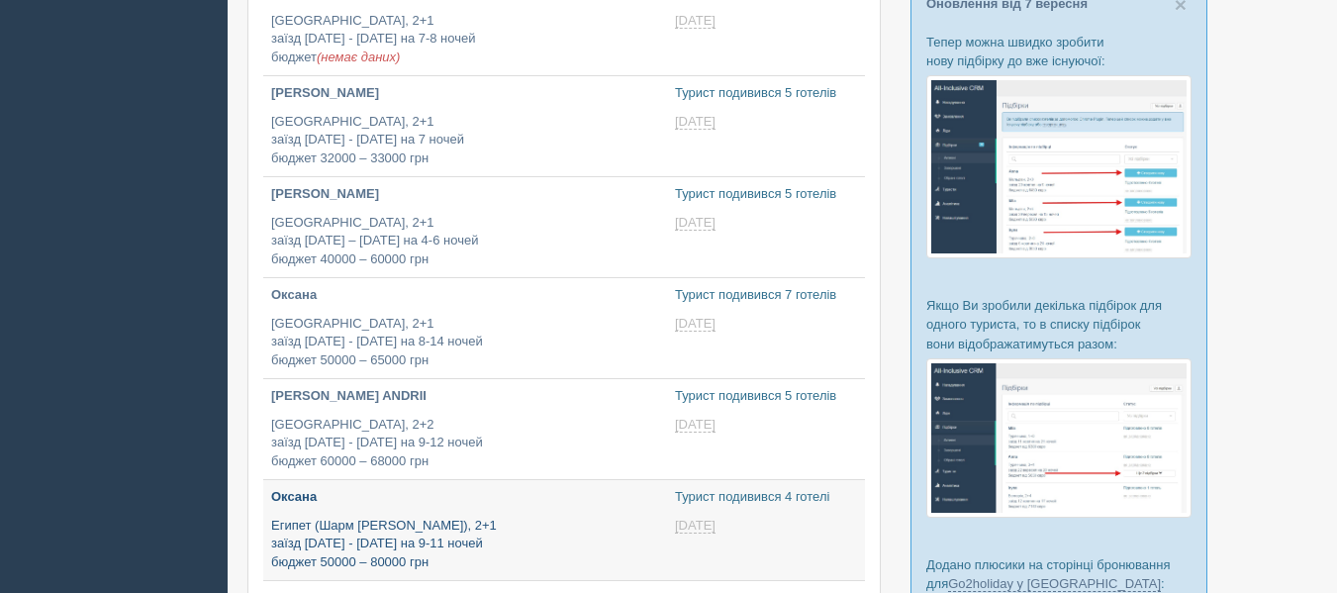
type input "2025-09-08 19:45"
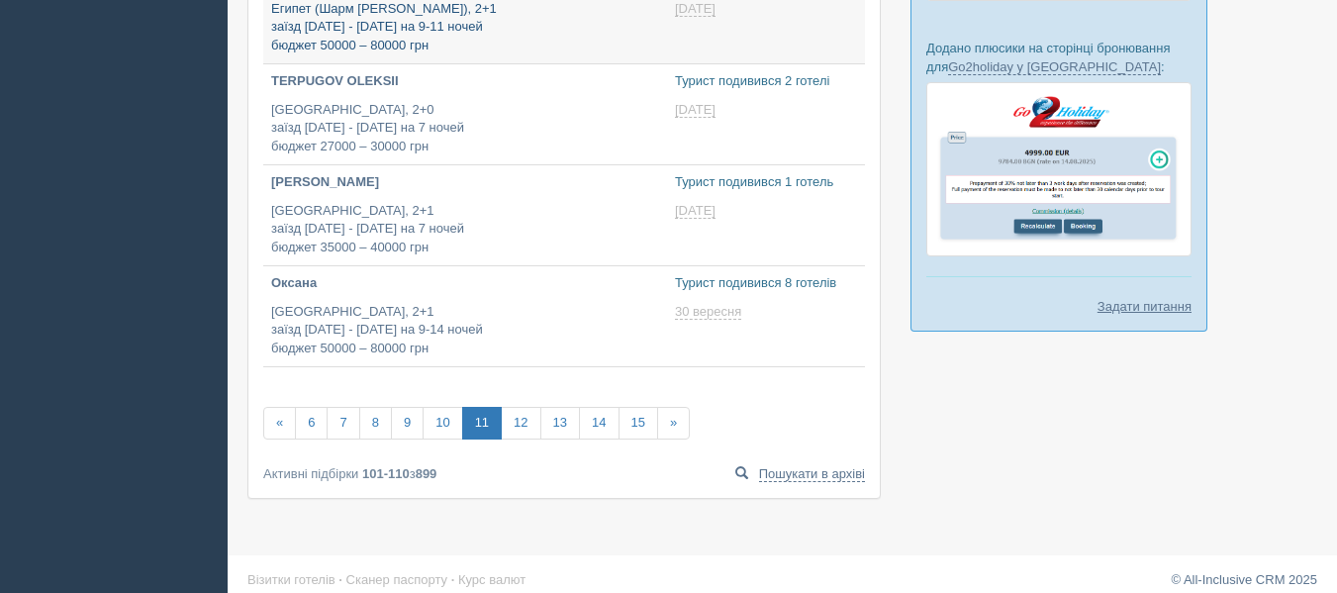
scroll to position [873, 0]
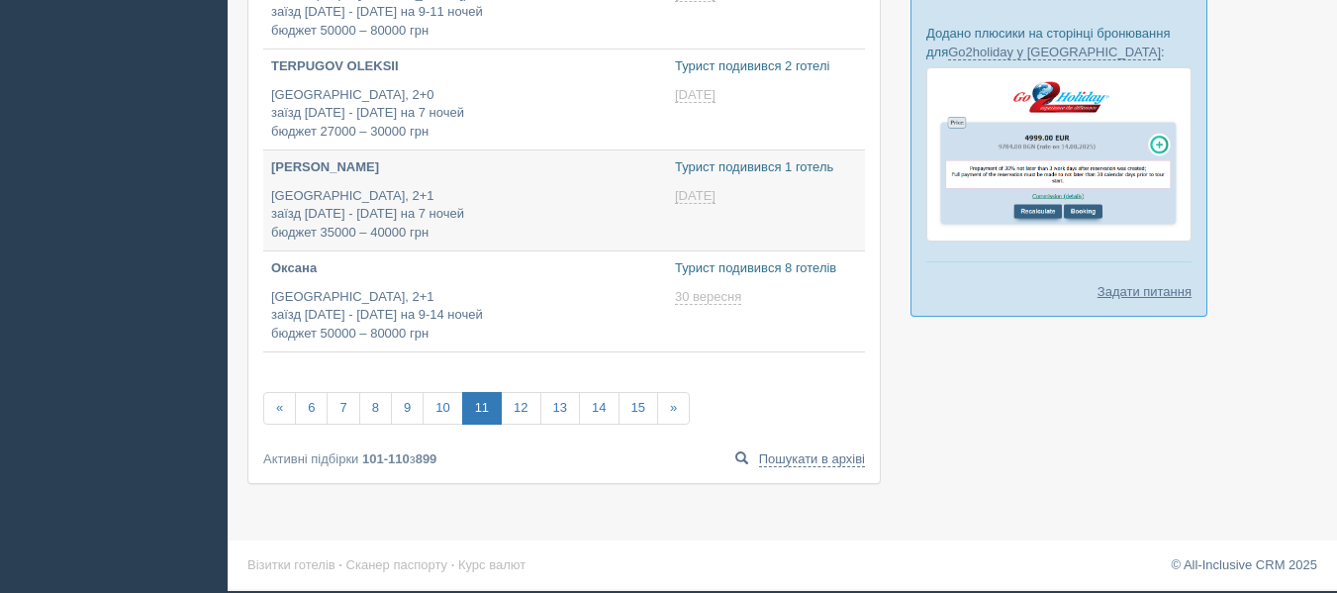
type input "2025-09-08 19:55"
type input "2025-09-08 14:55"
click at [528, 403] on link "12" at bounding box center [521, 408] width 40 height 33
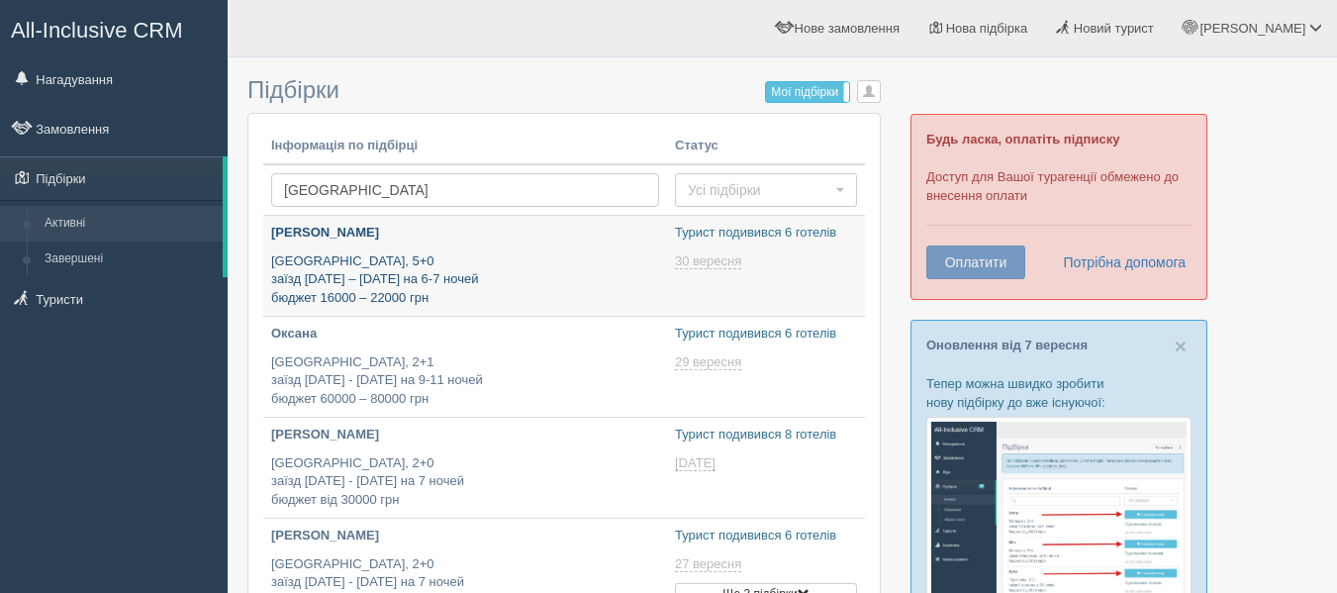
type input "[DATE] 17:00"
click at [501, 285] on p "Египет, 5+0 заїзд 31 жовтня – 1 листопада на 6-7 ночей бюджет 16000 – 22000 грн" at bounding box center [465, 279] width 388 height 55
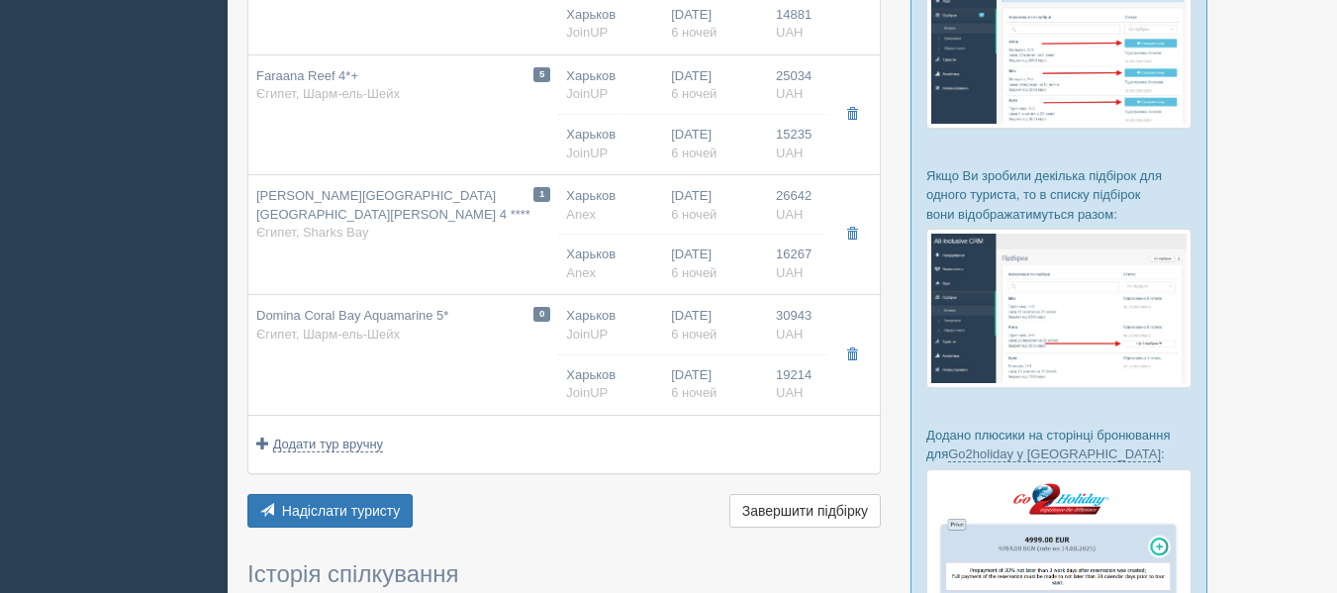
scroll to position [472, 0]
